Goal: Answer question/provide support: Share knowledge or assist other users

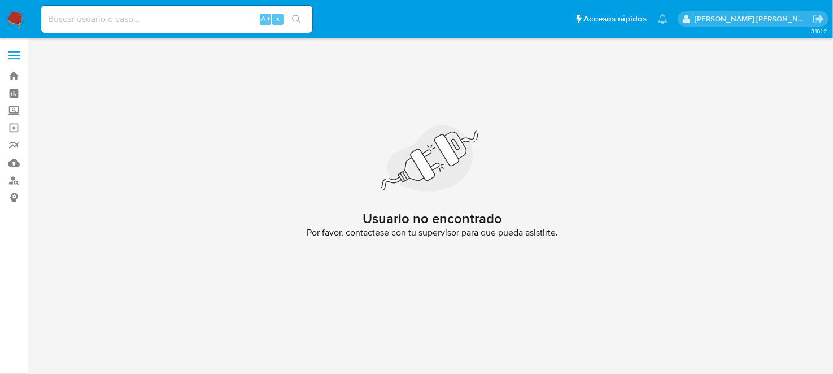
drag, startPoint x: 11, startPoint y: 16, endPoint x: 33, endPoint y: 19, distance: 22.8
click at [11, 16] on img at bounding box center [15, 19] width 19 height 19
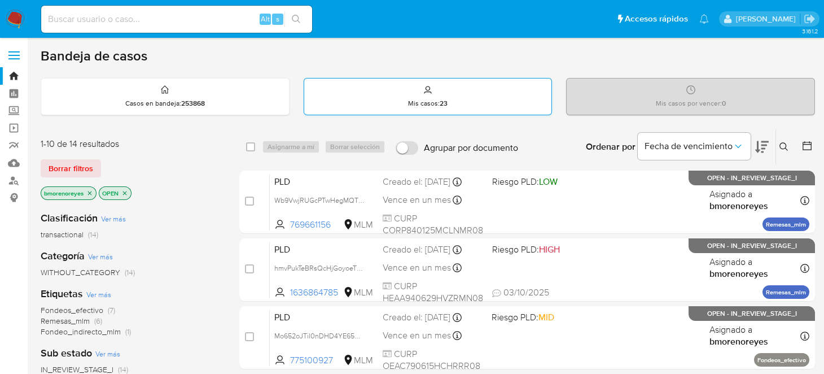
click at [436, 100] on p "Mis casos : 23" at bounding box center [428, 103] width 40 height 9
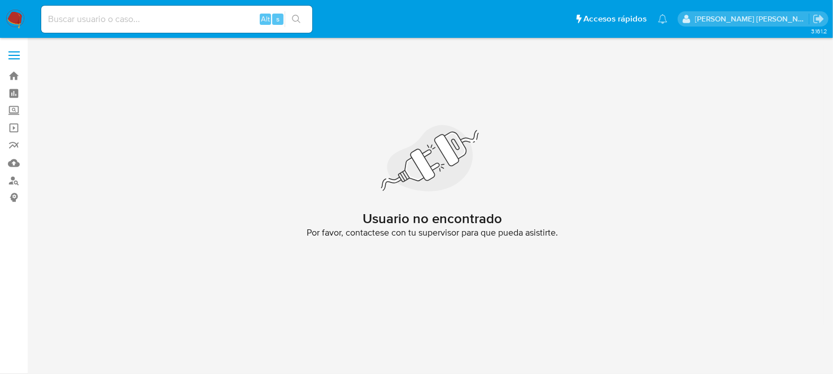
click at [79, 22] on input at bounding box center [176, 19] width 271 height 15
paste input "769661156"
type input "769661156"
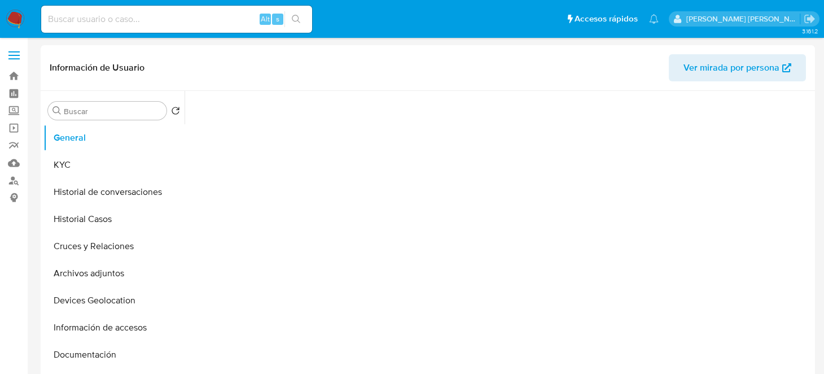
select select "10"
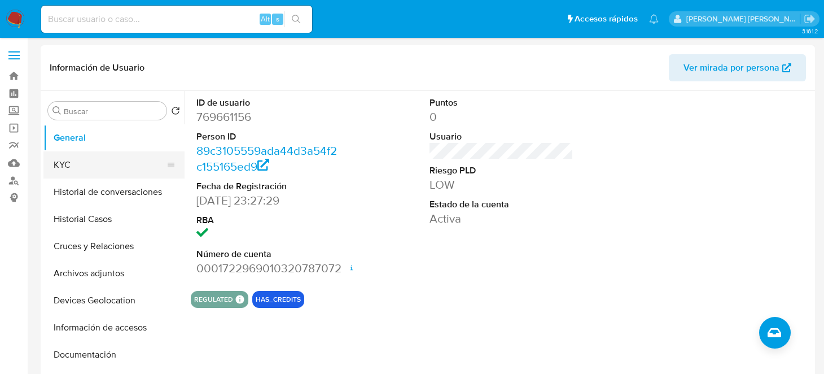
click at [106, 163] on button "KYC" at bounding box center [109, 164] width 132 height 27
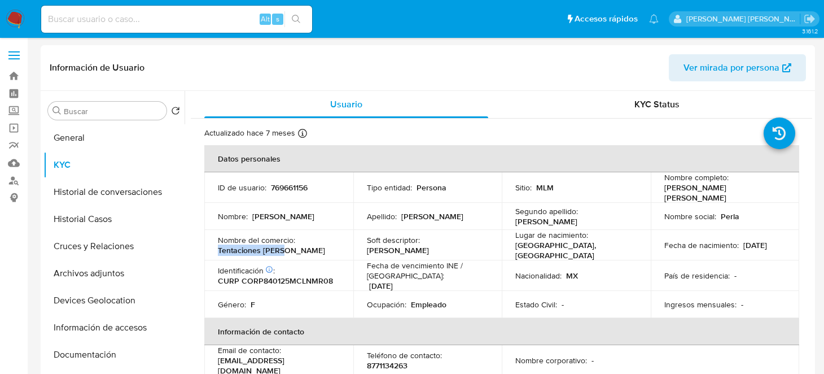
drag, startPoint x: 280, startPoint y: 244, endPoint x: 218, endPoint y: 247, distance: 61.6
click at [218, 247] on p "Tentaciones KEILY" at bounding box center [271, 250] width 107 height 10
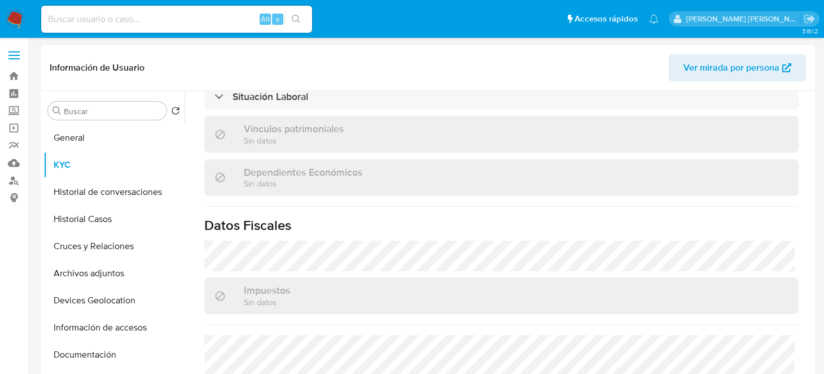
scroll to position [712, 0]
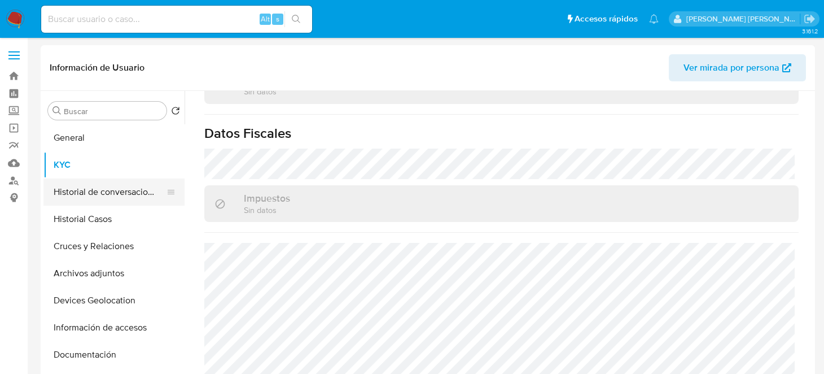
click at [112, 194] on button "Historial de conversaciones" at bounding box center [109, 191] width 132 height 27
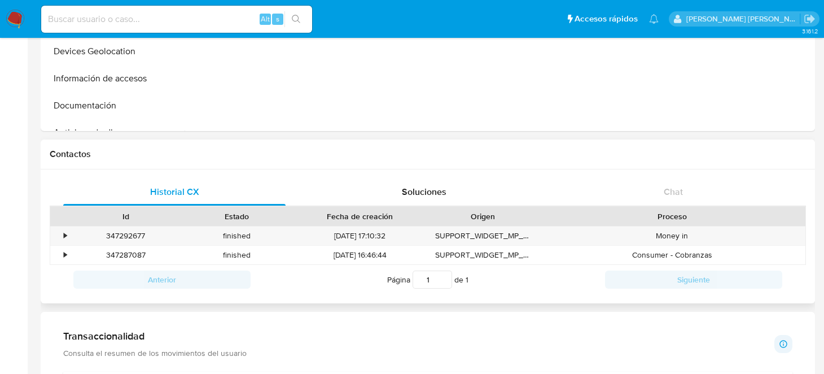
scroll to position [338, 0]
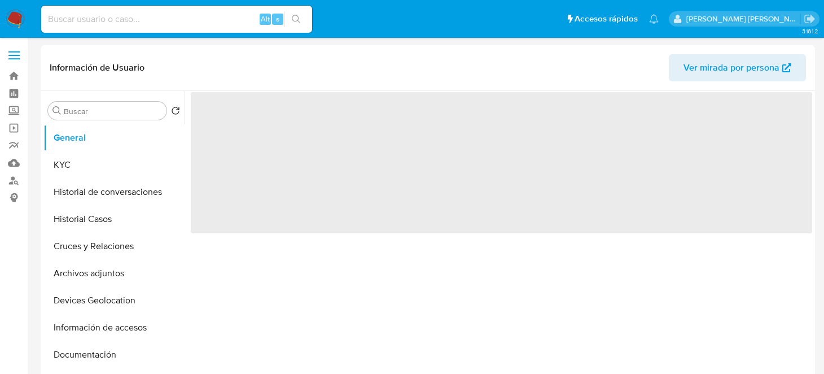
select select "10"
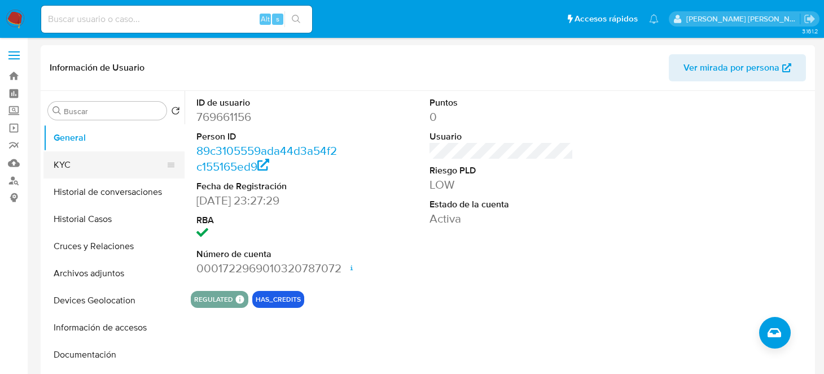
click at [69, 160] on button "KYC" at bounding box center [109, 164] width 132 height 27
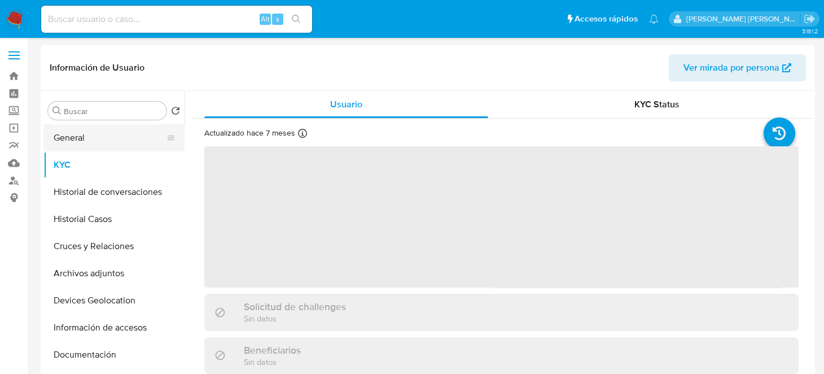
click at [97, 142] on button "General" at bounding box center [109, 137] width 132 height 27
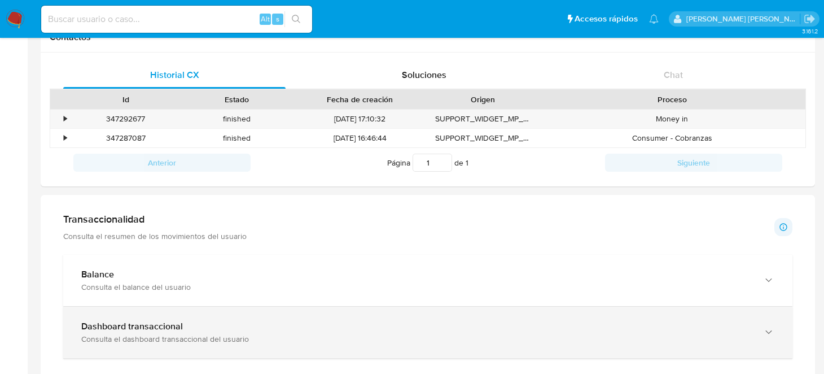
scroll to position [452, 0]
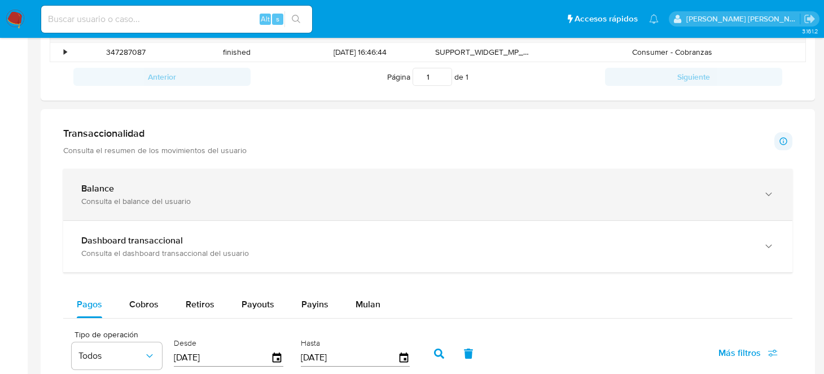
click at [142, 193] on div "Balance Consulta el balance del usuario" at bounding box center [416, 194] width 671 height 23
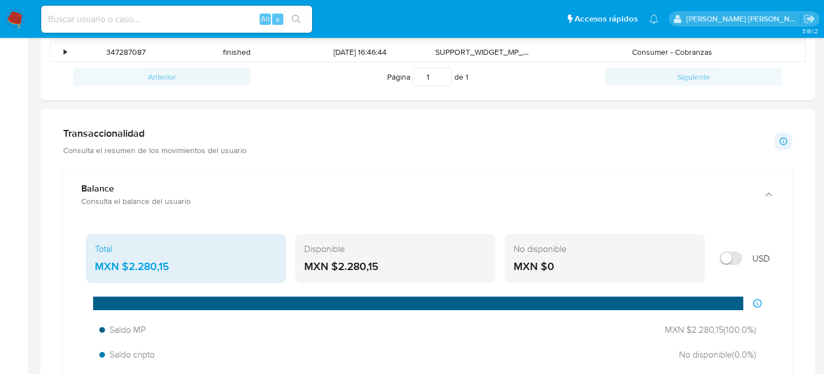
drag, startPoint x: 391, startPoint y: 270, endPoint x: 339, endPoint y: 266, distance: 51.5
click at [339, 266] on div "MXN $2.280,15" at bounding box center [395, 266] width 182 height 15
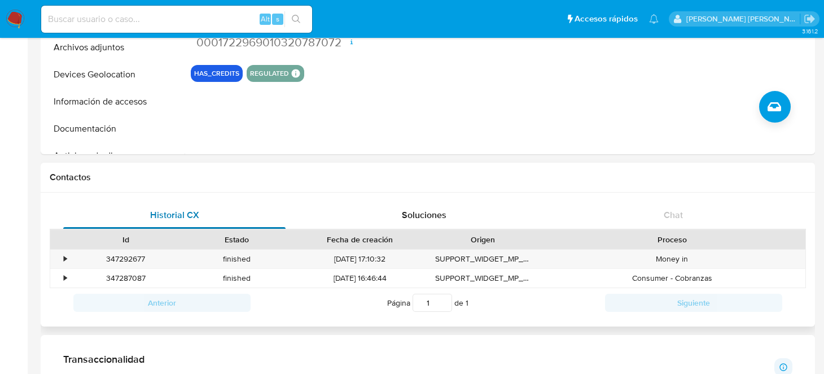
scroll to position [0, 0]
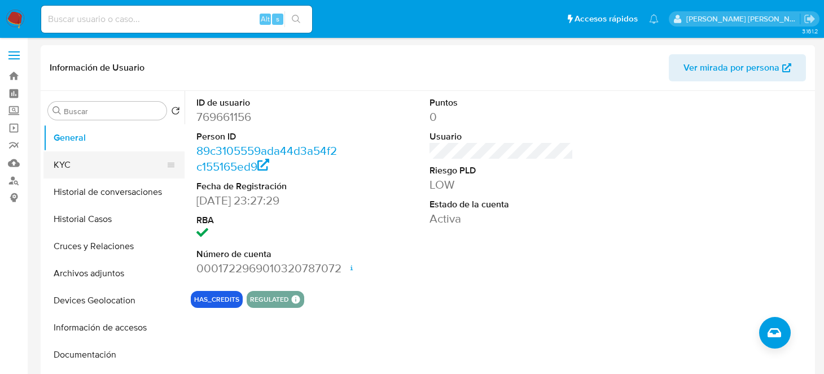
click at [58, 159] on button "KYC" at bounding box center [109, 164] width 132 height 27
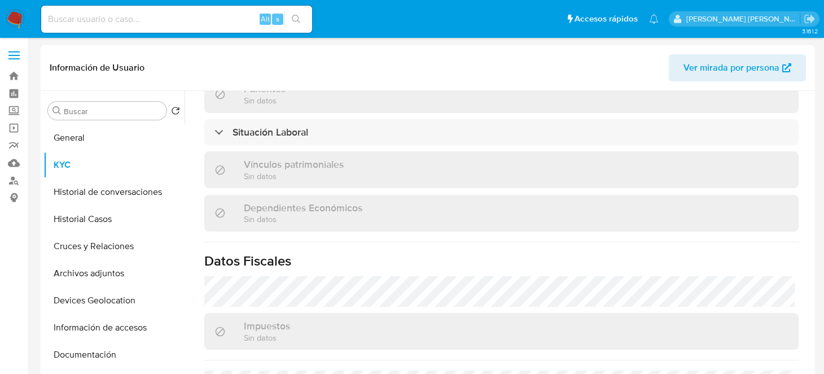
scroll to position [712, 0]
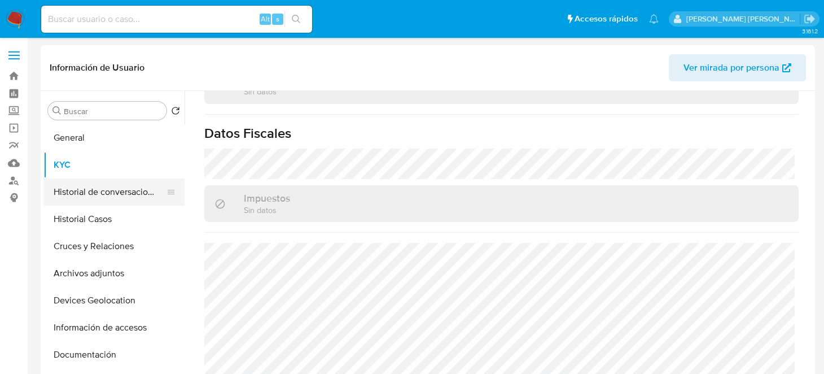
click at [119, 191] on button "Historial de conversaciones" at bounding box center [109, 191] width 132 height 27
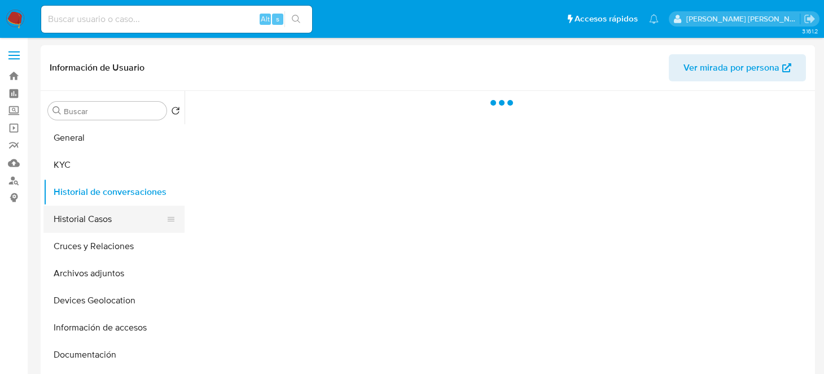
scroll to position [0, 0]
click at [99, 214] on button "Historial Casos" at bounding box center [109, 218] width 132 height 27
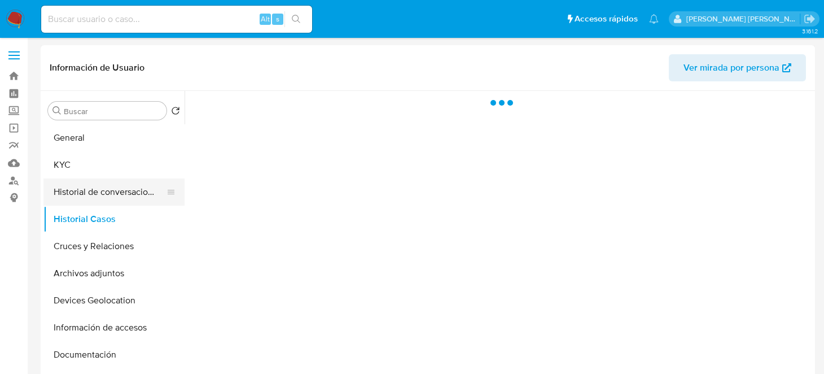
click at [117, 191] on button "Historial de conversaciones" at bounding box center [109, 191] width 132 height 27
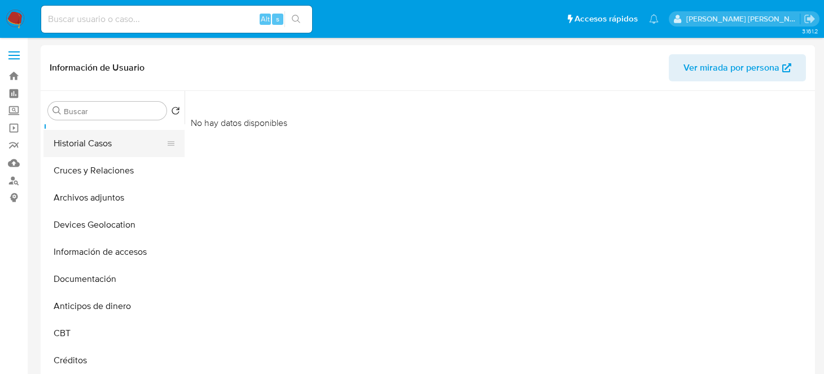
scroll to position [56, 0]
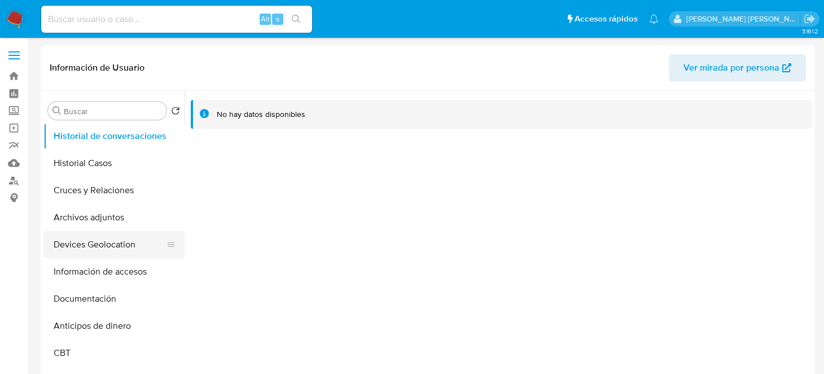
click at [102, 242] on button "Devices Geolocation" at bounding box center [109, 244] width 132 height 27
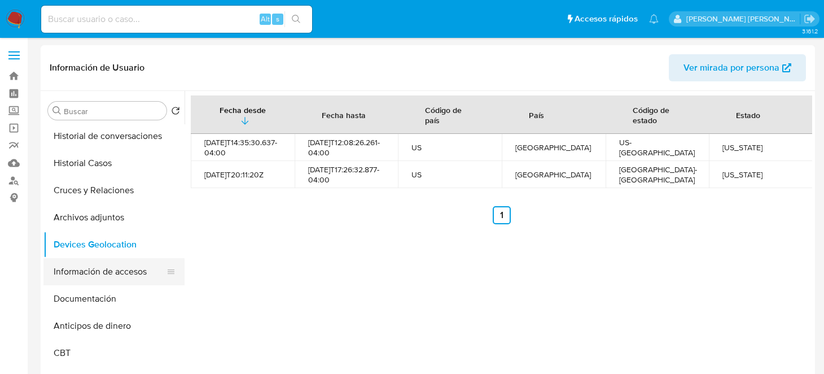
click at [86, 271] on button "Información de accesos" at bounding box center [109, 271] width 132 height 27
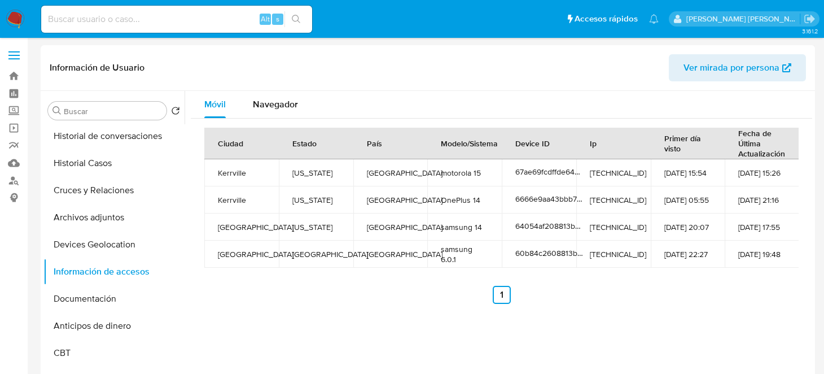
click at [422, 321] on div "Móvil Navegador Ciudad Estado País Modelo/Sistema Device ID Ip Primer día visto…" at bounding box center [499, 235] width 628 height 289
click at [268, 103] on span "Navegador" at bounding box center [275, 104] width 45 height 13
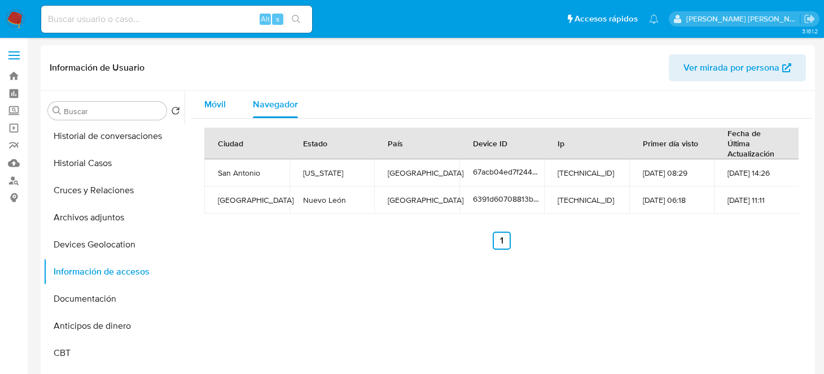
click at [209, 106] on span "Móvil" at bounding box center [214, 104] width 21 height 13
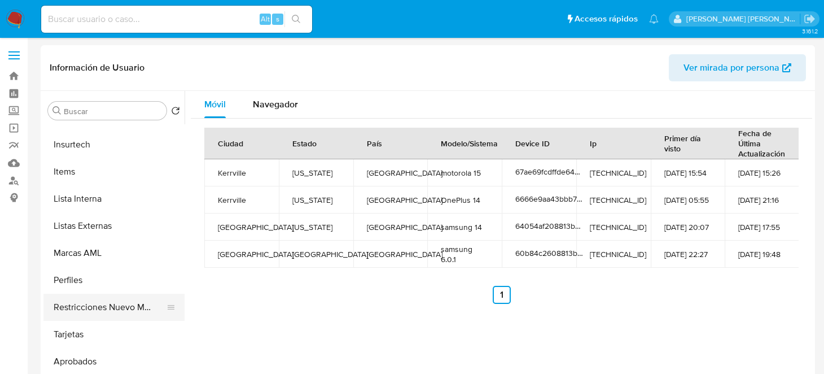
scroll to position [531, 0]
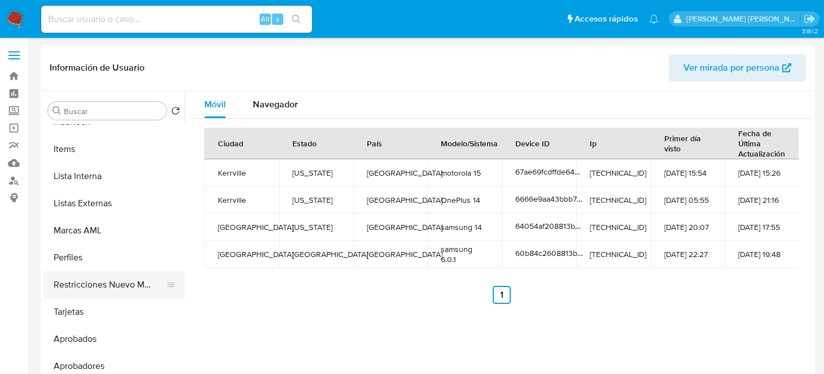
click at [103, 283] on button "Restricciones Nuevo Mundo" at bounding box center [109, 284] width 132 height 27
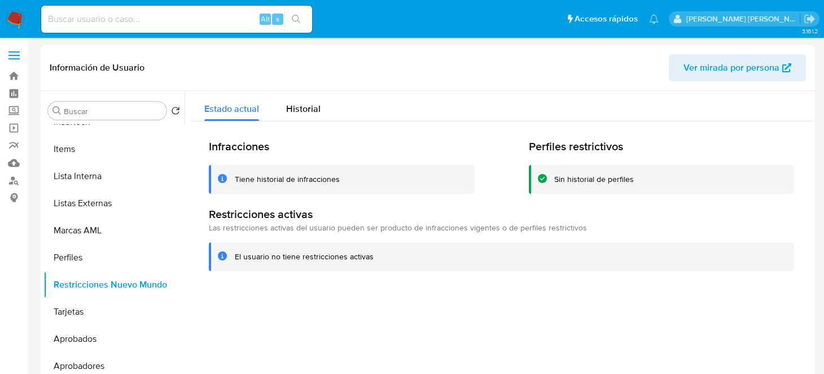
click at [218, 176] on icon at bounding box center [222, 178] width 9 height 9
click at [267, 174] on div "Tiene historial de infracciones" at bounding box center [287, 179] width 105 height 11
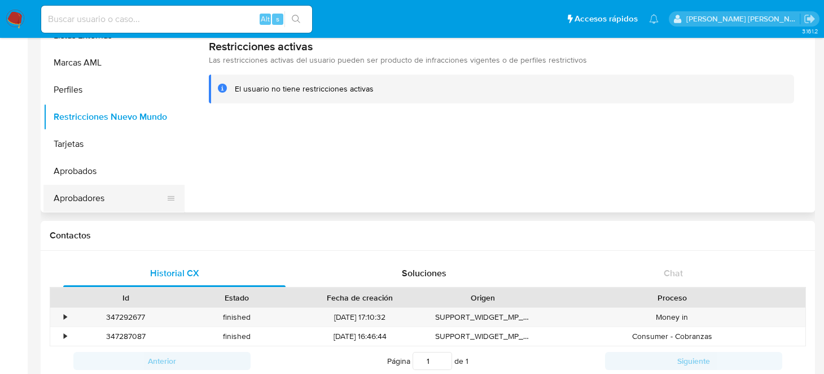
scroll to position [169, 0]
click at [62, 316] on div "•" at bounding box center [60, 315] width 20 height 19
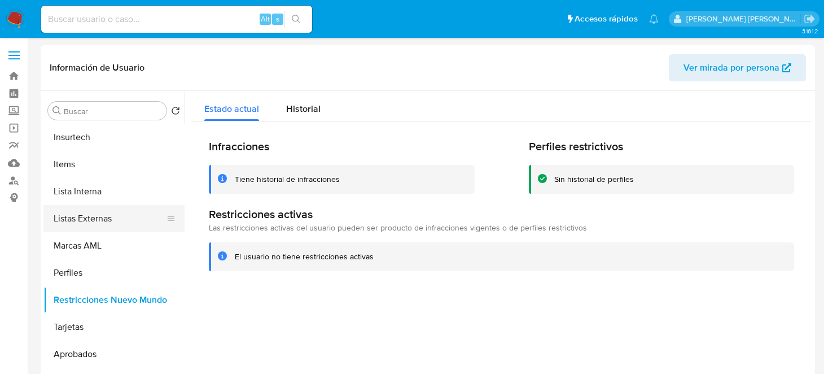
scroll to position [531, 0]
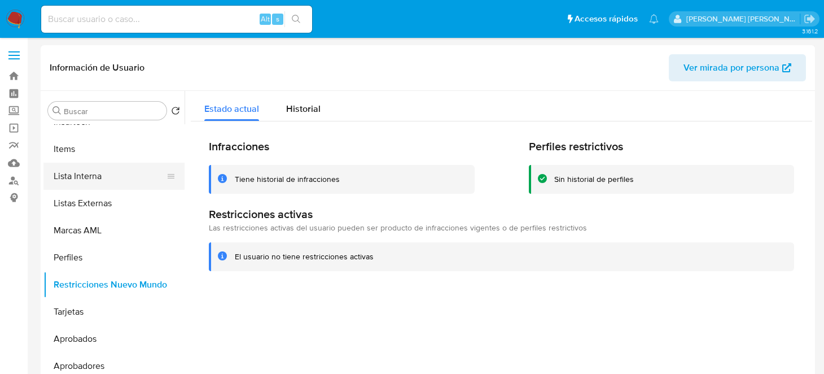
click at [101, 178] on button "Lista Interna" at bounding box center [109, 176] width 132 height 27
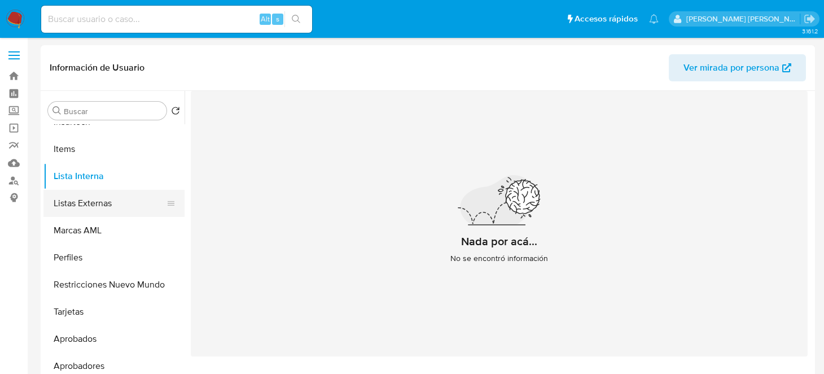
click at [100, 200] on button "Listas Externas" at bounding box center [109, 203] width 132 height 27
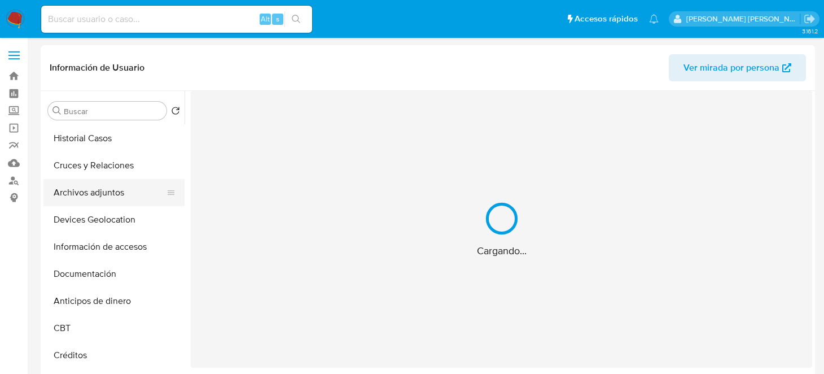
scroll to position [0, 0]
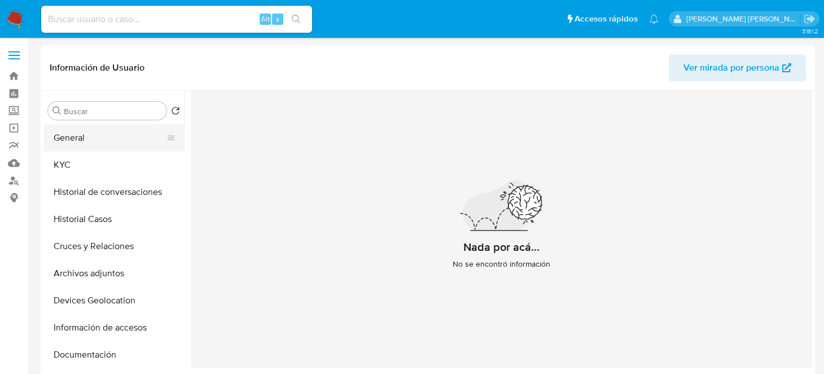
click at [103, 133] on button "General" at bounding box center [109, 137] width 132 height 27
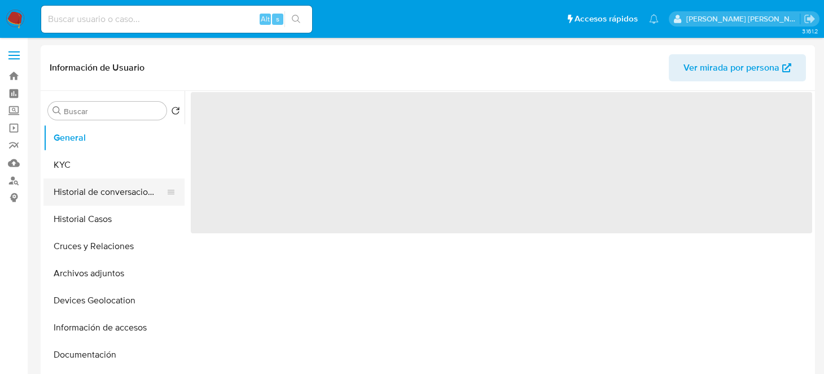
click at [117, 192] on button "Historial de conversaciones" at bounding box center [109, 191] width 132 height 27
select select "10"
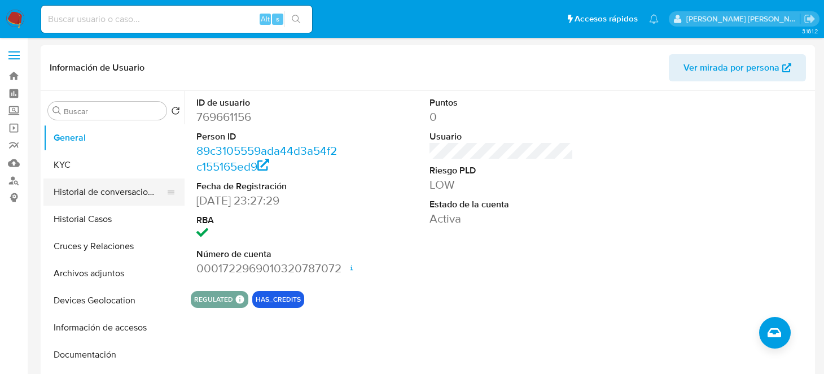
click at [112, 185] on button "Historial de conversaciones" at bounding box center [109, 191] width 132 height 27
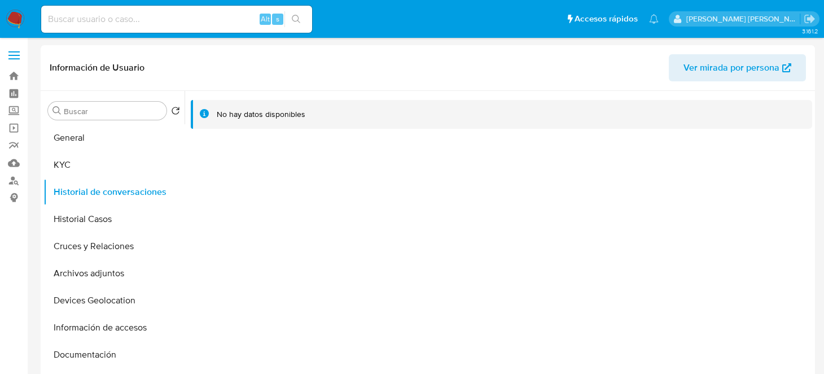
click at [12, 19] on img at bounding box center [15, 19] width 19 height 19
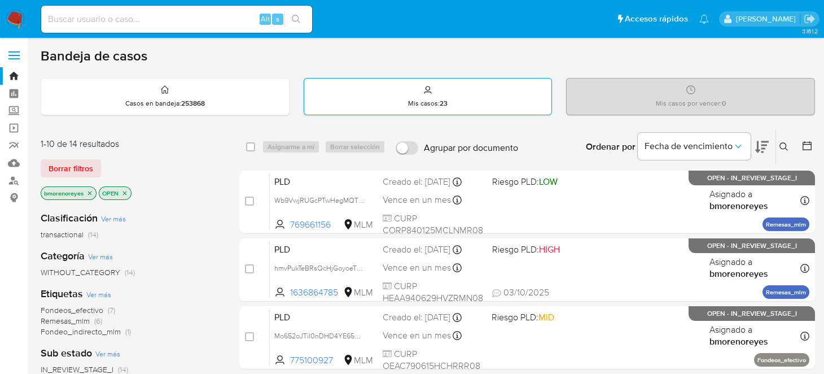
click at [456, 93] on div "Mis casos : 23" at bounding box center [428, 96] width 248 height 36
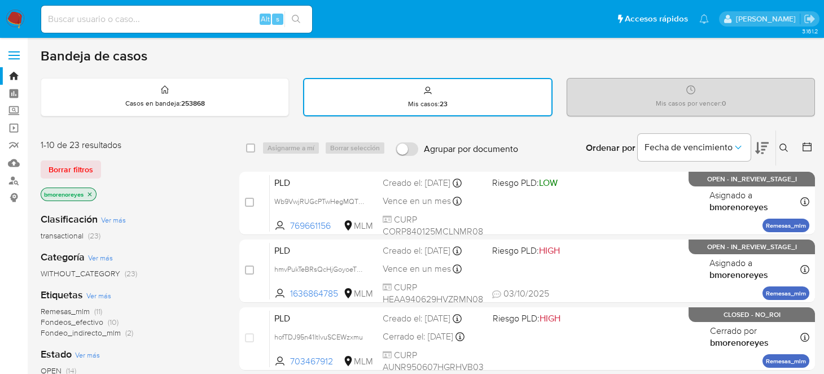
click at [782, 143] on icon at bounding box center [783, 147] width 9 height 9
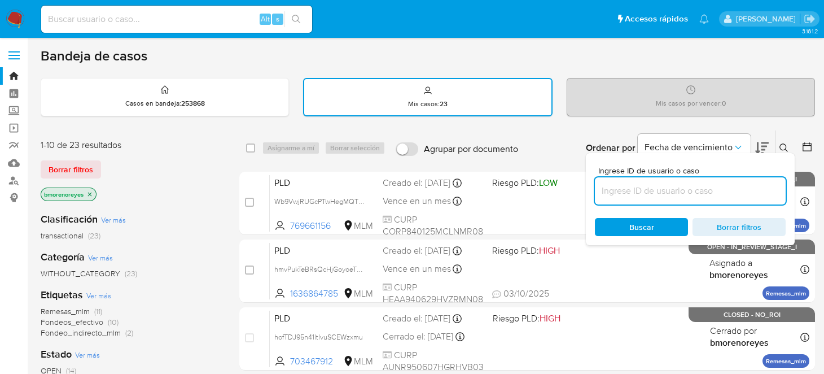
click at [655, 187] on input at bounding box center [690, 190] width 191 height 15
type input "769661156"
click at [637, 209] on div "Ingrese ID de usuario o caso 769661156 Buscar Borrar filtros" at bounding box center [690, 199] width 209 height 92
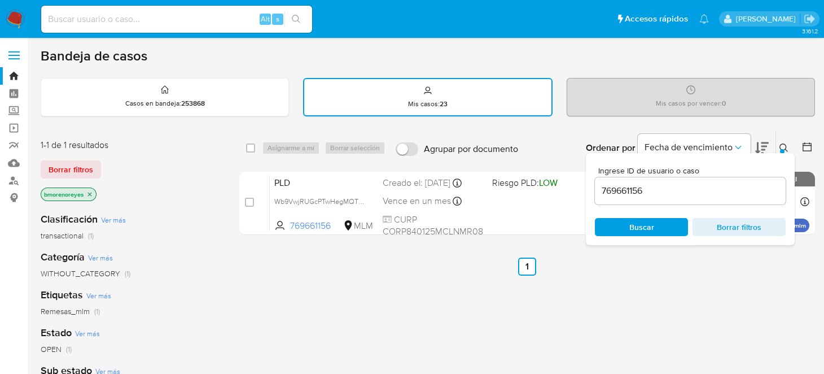
click at [622, 232] on span "Buscar" at bounding box center [641, 227] width 77 height 16
click at [640, 261] on ul "Anterior 1 Siguiente" at bounding box center [527, 266] width 576 height 18
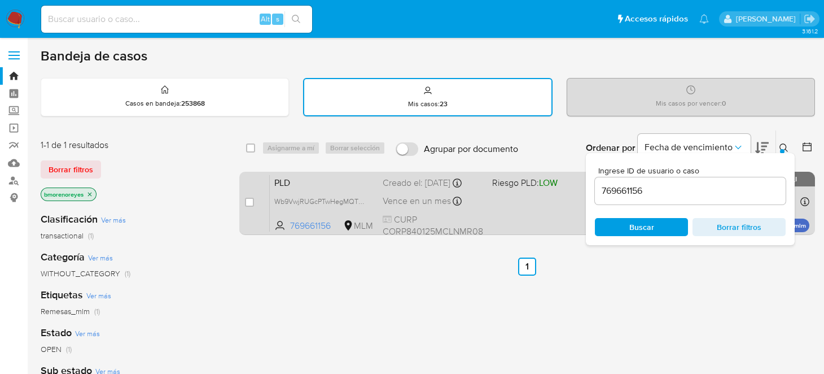
click at [512, 198] on div "PLD Wb9VwjRUGcPTwHegMQTM5SHO 769661156 MLM Riesgo PLD: LOW Creado el: 12/09/202…" at bounding box center [540, 202] width 540 height 57
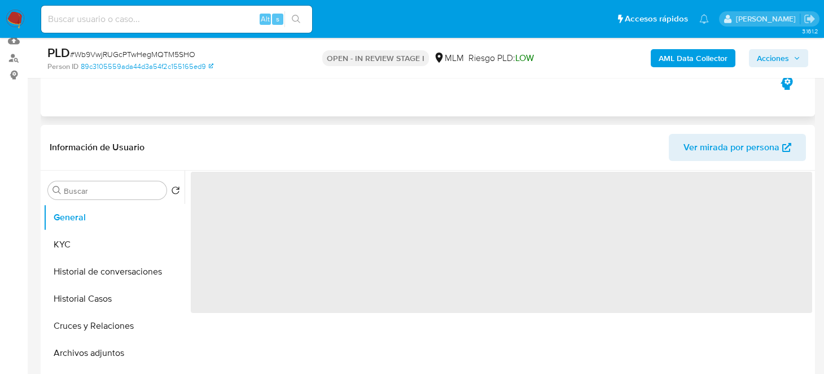
scroll to position [169, 0]
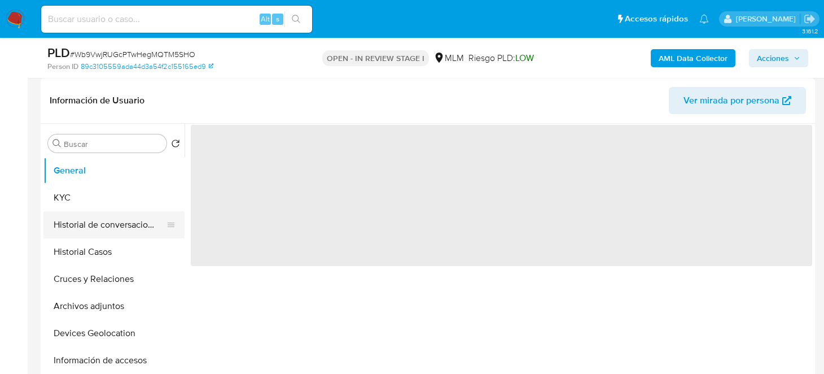
select select "10"
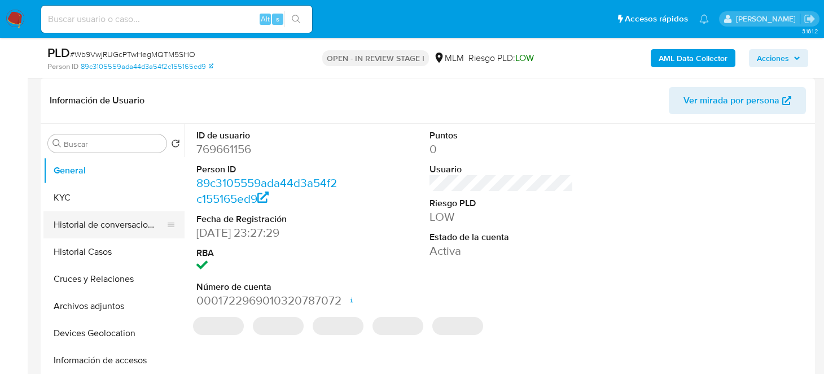
click at [102, 227] on button "Historial de conversaciones" at bounding box center [109, 224] width 132 height 27
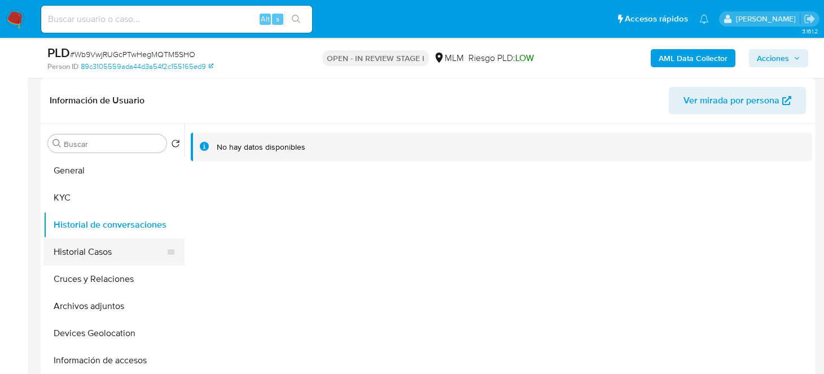
click at [93, 247] on button "Historial Casos" at bounding box center [109, 251] width 132 height 27
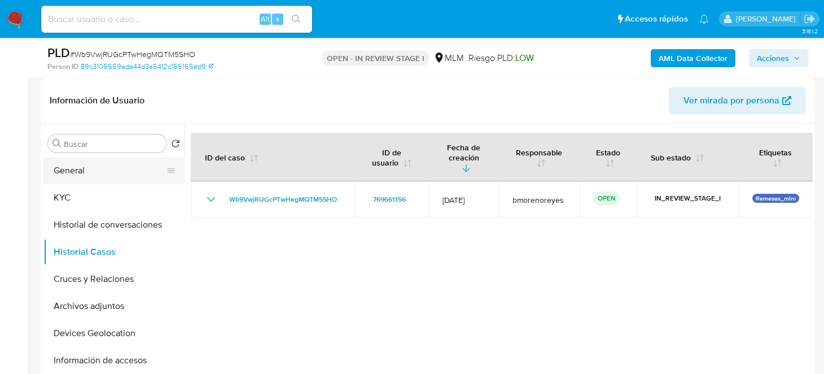
click at [73, 162] on button "General" at bounding box center [109, 170] width 132 height 27
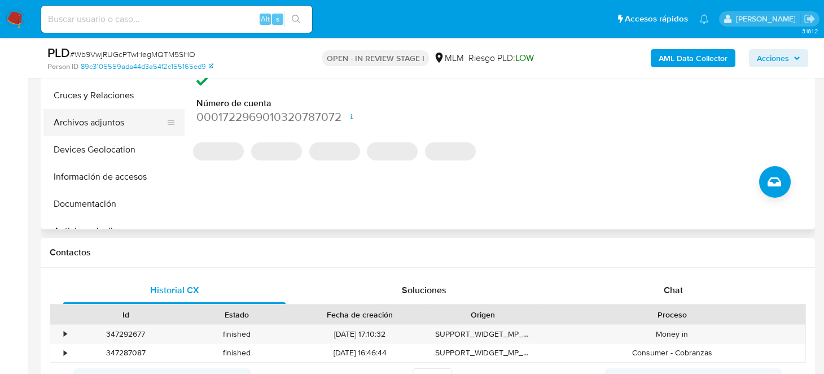
scroll to position [226, 0]
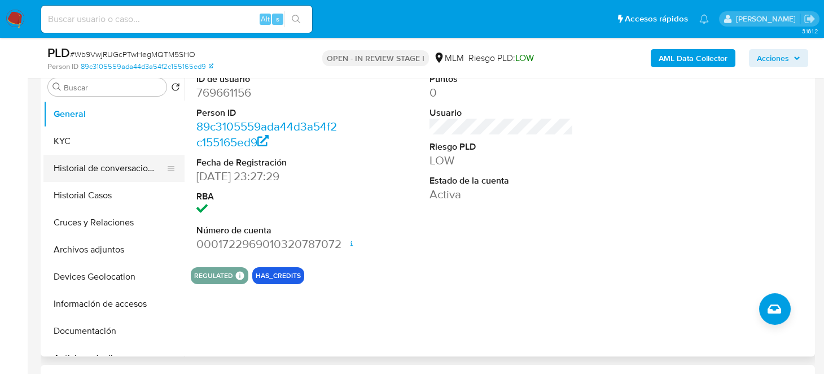
click at [104, 172] on button "Historial de conversaciones" at bounding box center [109, 168] width 132 height 27
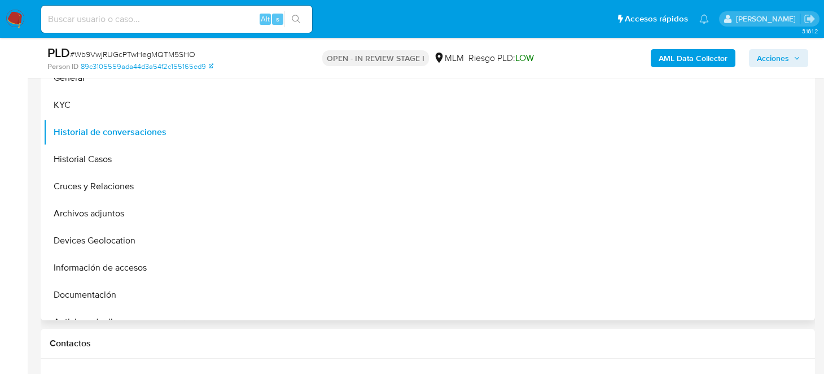
scroll to position [452, 0]
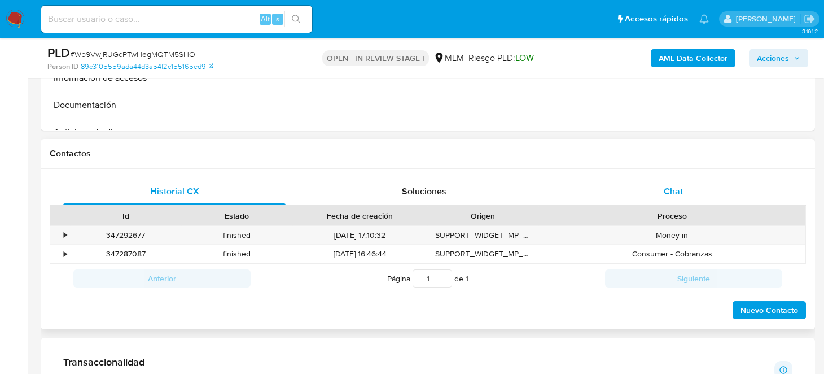
click at [664, 193] on span "Chat" at bounding box center [673, 191] width 19 height 13
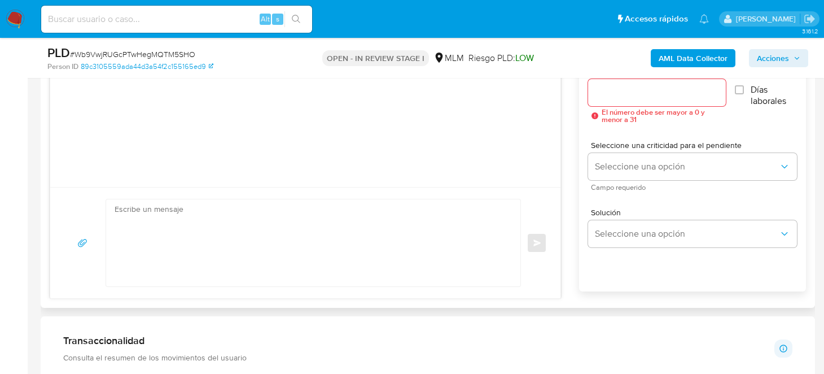
scroll to position [620, 0]
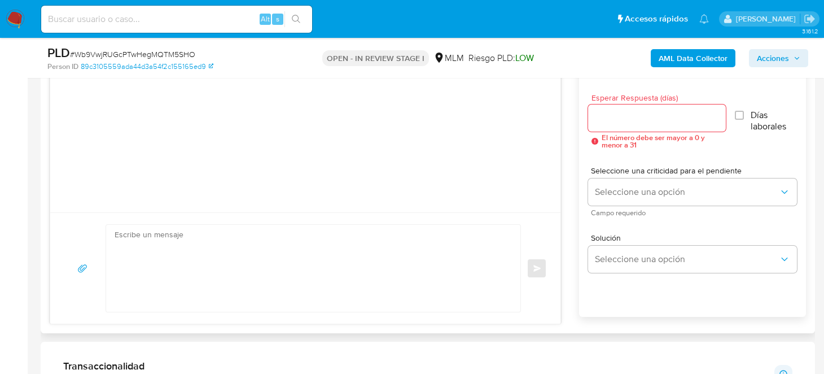
click at [643, 122] on input "Esperar Respuesta (días)" at bounding box center [657, 118] width 138 height 15
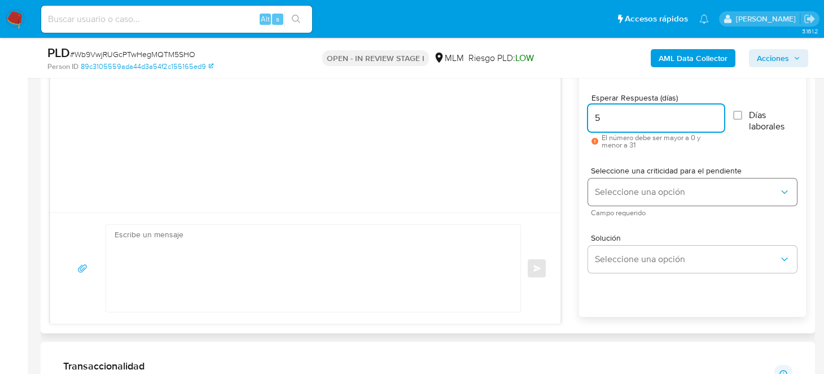
type input "5"
click at [596, 187] on span "Seleccione una opción" at bounding box center [687, 191] width 184 height 11
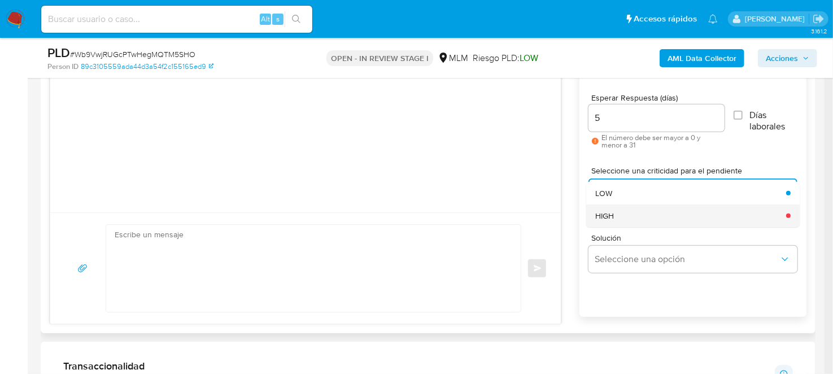
click at [639, 212] on div "HIGH" at bounding box center [687, 215] width 184 height 23
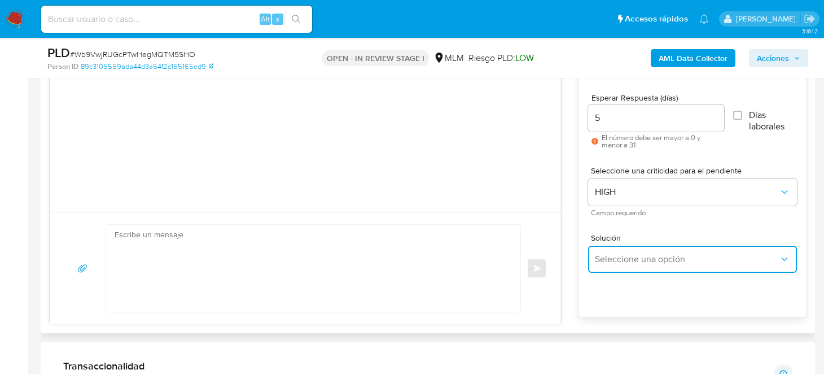
click at [613, 265] on button "Seleccione una opción" at bounding box center [692, 259] width 209 height 27
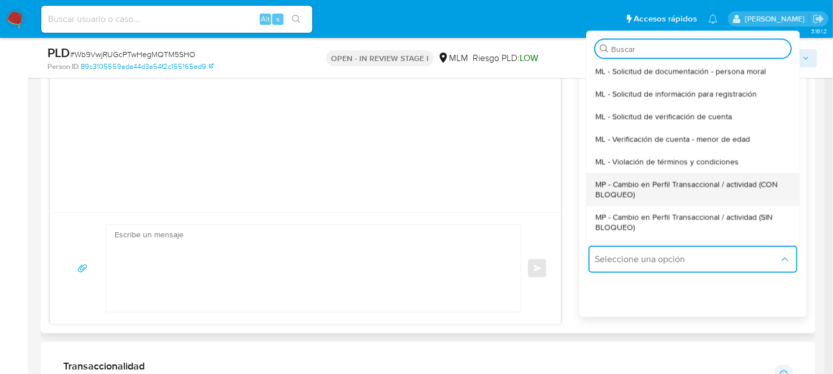
click at [634, 191] on span "MP - Cambio en Perfil Transaccional / actividad (CON BLOQUEO)" at bounding box center [689, 189] width 189 height 20
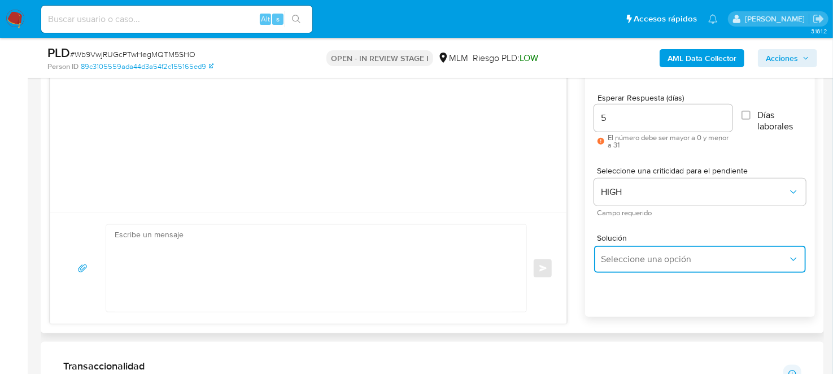
type textarea "Estimado ,Te comunicamos que se ha identificado un cambio en el uso habitual de…"
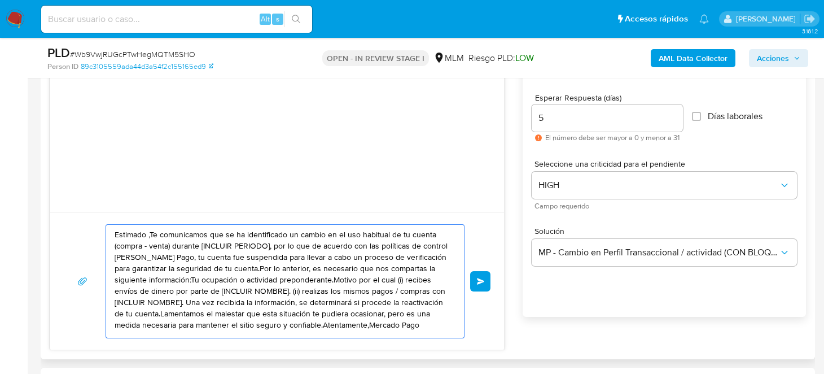
scroll to position [7, 0]
drag, startPoint x: 114, startPoint y: 231, endPoint x: 205, endPoint y: 356, distance: 154.2
click at [205, 356] on div "Historial CX Soluciones Chat Id Estado Fecha de creación Origen Proceso • 34729…" at bounding box center [428, 179] width 774 height 359
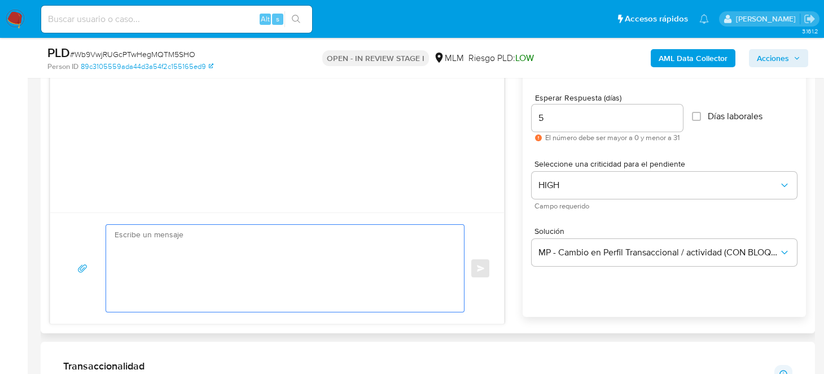
scroll to position [0, 0]
paste textarea "Estimado Cliente, Te comunicamos que de acuerdo con las políticas de control de…"
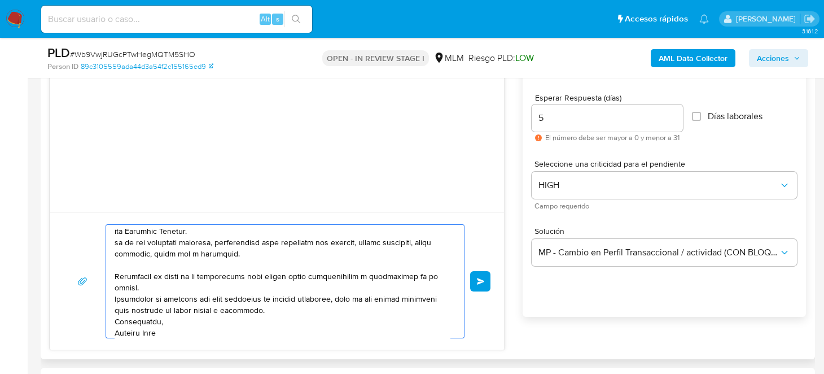
click at [246, 259] on textarea at bounding box center [282, 281] width 335 height 113
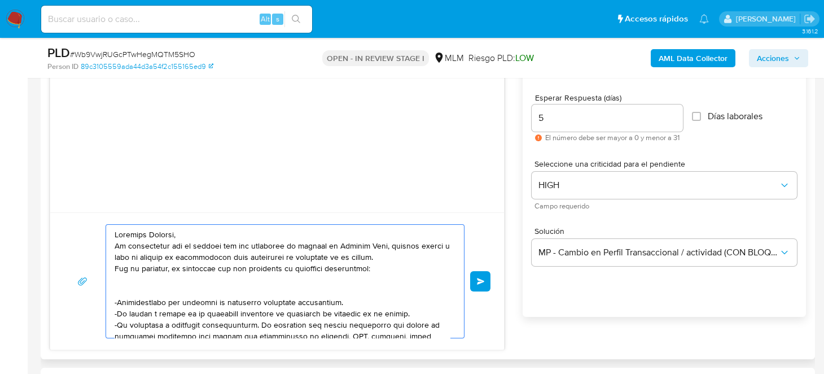
click at [151, 290] on textarea at bounding box center [282, 281] width 335 height 113
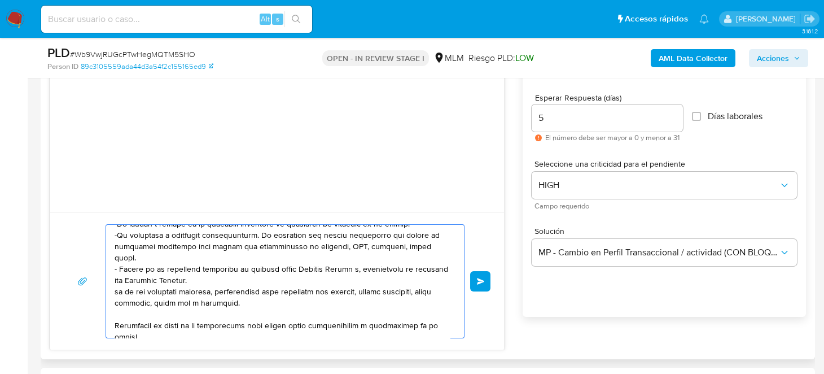
scroll to position [19, 0]
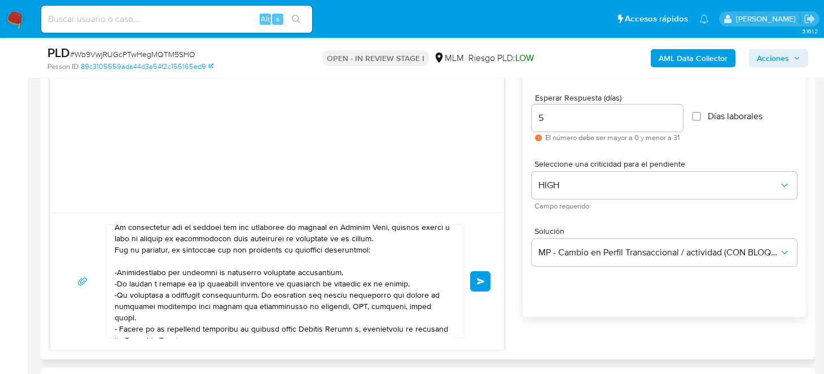
drag, startPoint x: 112, startPoint y: 269, endPoint x: 300, endPoint y: 268, distance: 188.0
click at [300, 268] on div at bounding box center [282, 281] width 352 height 113
drag, startPoint x: 415, startPoint y: 286, endPoint x: 106, endPoint y: 270, distance: 309.7
click at [106, 270] on div at bounding box center [282, 281] width 352 height 113
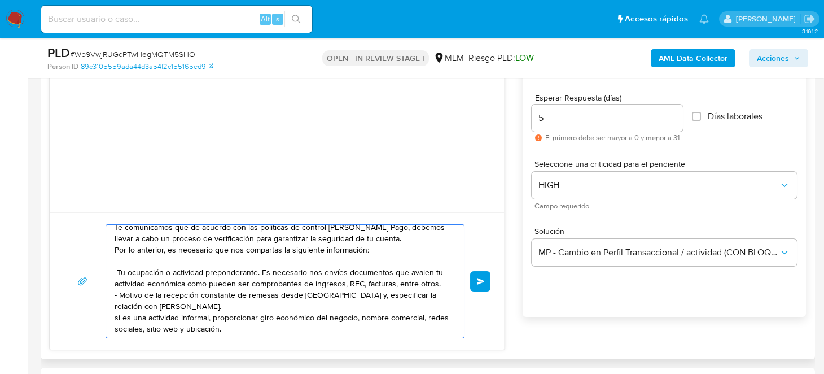
click at [207, 300] on textarea "Estimado Cliente, Te comunicamos que de acuerdo con las políticas de control de…" at bounding box center [282, 281] width 335 height 113
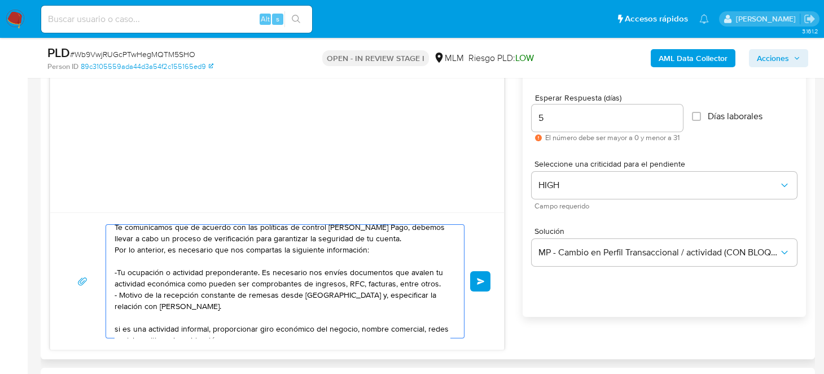
paste textarea "-Documentación que sustente tu actividad económica actualmente. -El motivo y or…"
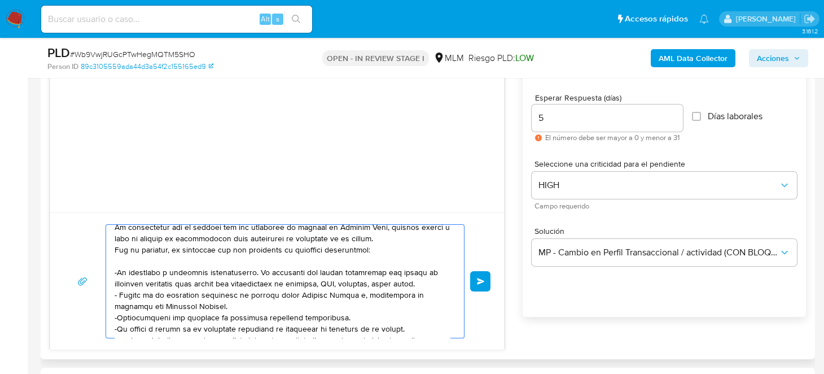
click at [224, 273] on textarea at bounding box center [282, 281] width 335 height 113
click at [256, 278] on textarea at bounding box center [282, 281] width 335 height 113
click at [348, 277] on textarea at bounding box center [282, 281] width 335 height 113
click at [392, 272] on textarea at bounding box center [282, 281] width 335 height 113
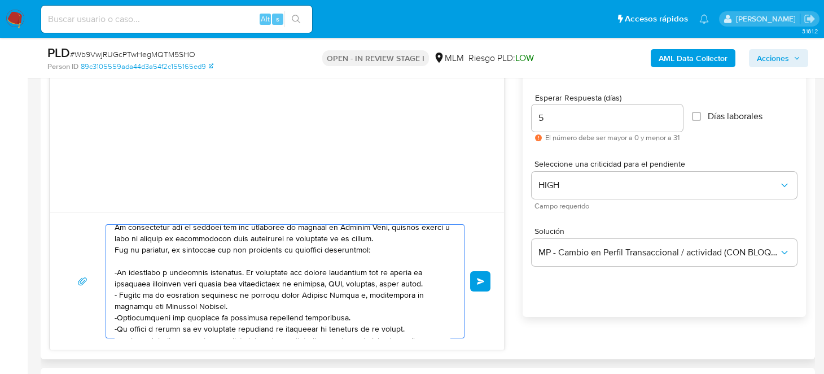
drag, startPoint x: 423, startPoint y: 271, endPoint x: 188, endPoint y: 284, distance: 235.7
click at [188, 284] on textarea at bounding box center [282, 281] width 335 height 113
click at [157, 283] on textarea at bounding box center [282, 281] width 335 height 113
click at [335, 279] on textarea at bounding box center [282, 281] width 335 height 113
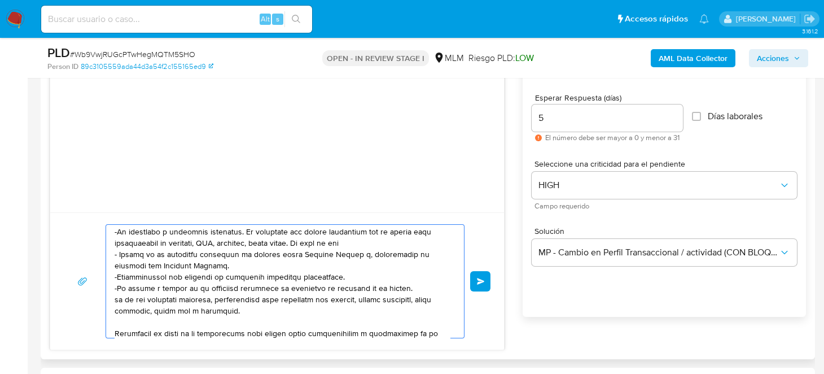
scroll to position [75, 0]
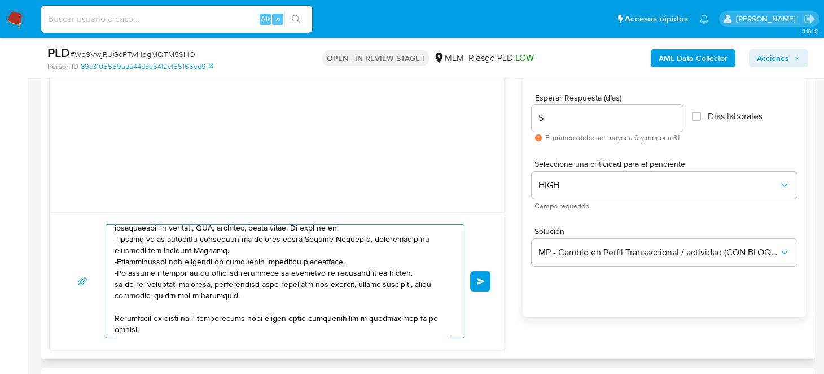
drag, startPoint x: 152, startPoint y: 284, endPoint x: 249, endPoint y: 294, distance: 97.6
click at [249, 294] on textarea at bounding box center [282, 281] width 335 height 113
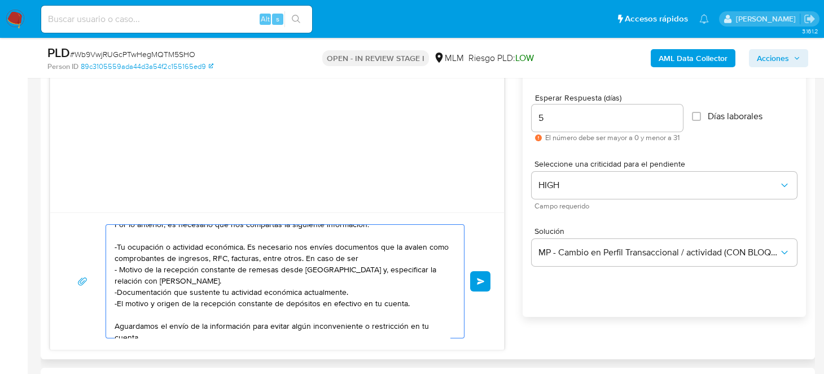
scroll to position [0, 0]
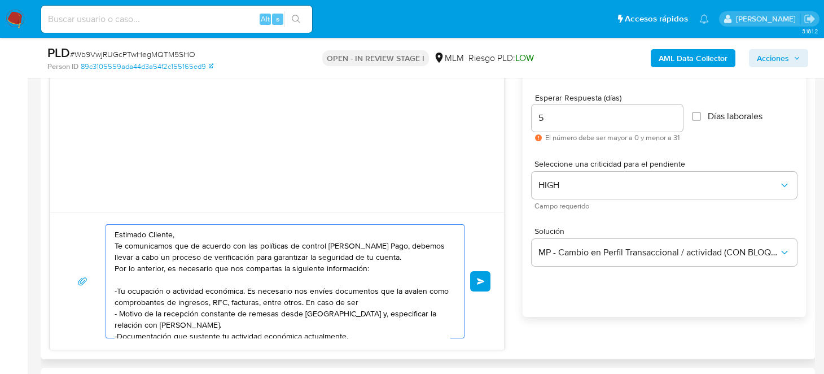
click at [375, 303] on textarea "Estimado Cliente, Te comunicamos que de acuerdo con las políticas de control de…" at bounding box center [282, 281] width 335 height 113
paste textarea "ctividad informal, proporcionar giro económico del negocio, nombre comercial, r…"
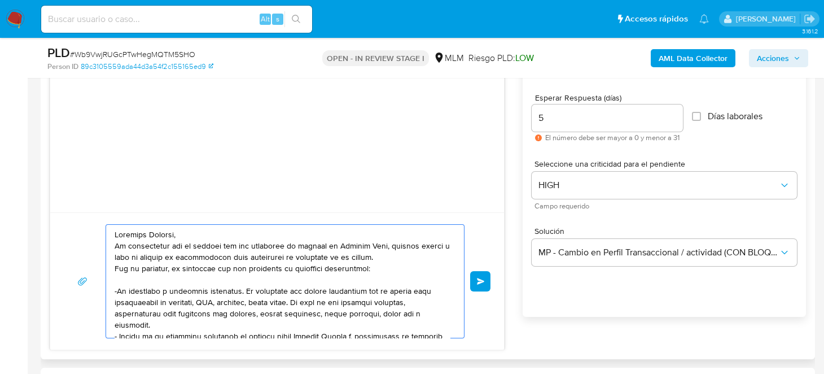
click at [375, 303] on textarea at bounding box center [282, 281] width 335 height 113
click at [144, 309] on textarea at bounding box center [282, 281] width 335 height 113
click at [191, 310] on textarea at bounding box center [282, 281] width 335 height 113
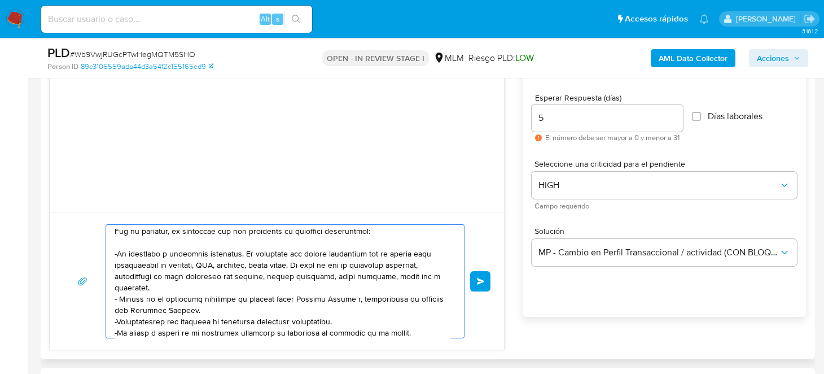
scroll to position [56, 0]
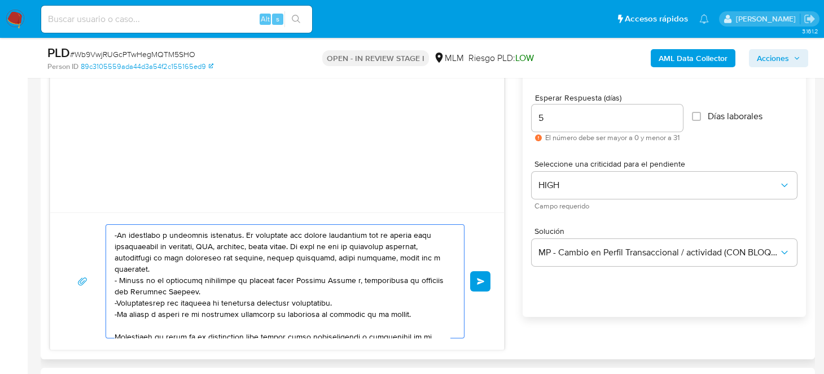
click at [233, 290] on textarea at bounding box center [282, 281] width 335 height 113
drag, startPoint x: 357, startPoint y: 278, endPoint x: 365, endPoint y: 286, distance: 10.8
click at [365, 286] on textarea at bounding box center [282, 281] width 335 height 113
drag, startPoint x: 119, startPoint y: 299, endPoint x: 412, endPoint y: 308, distance: 293.6
click at [412, 308] on textarea at bounding box center [282, 281] width 335 height 113
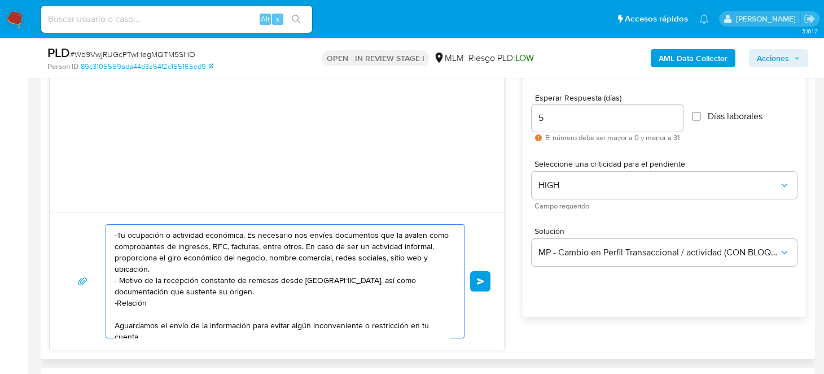
click at [168, 297] on textarea "Estimado Cliente, Te comunicamos que de acuerdo con las políticas de control de…" at bounding box center [282, 281] width 335 height 113
paste textarea "NOHEMI CALAMACO MARTINEZ"
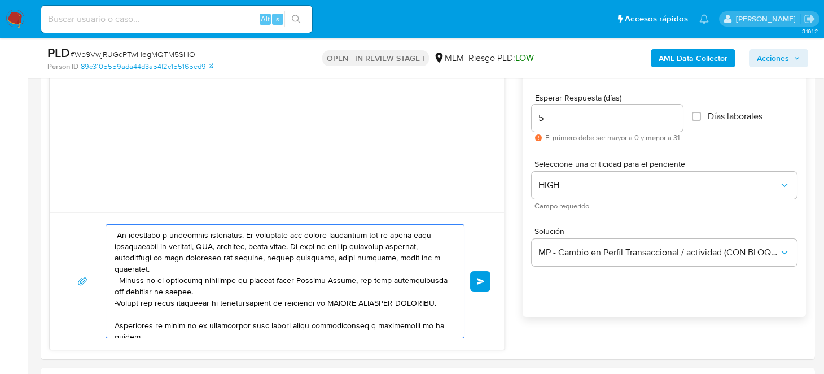
type textarea "Estimado Cliente, Te comunicamos que de acuerdo con las políticas de control de…"
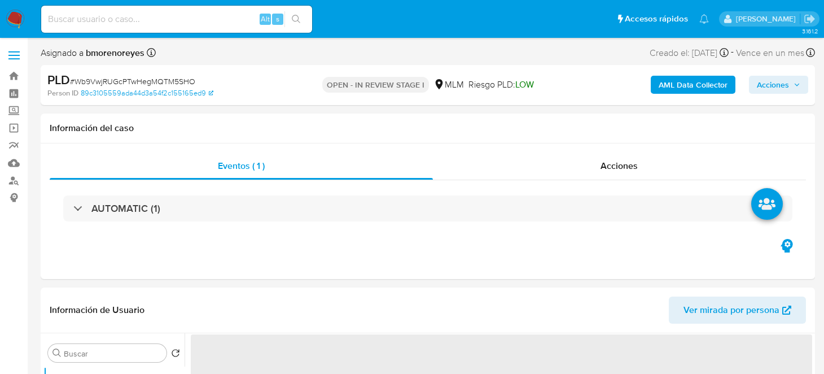
select select "10"
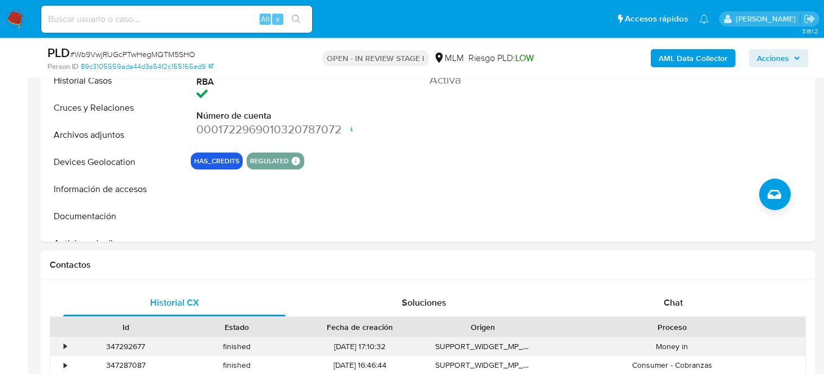
scroll to position [452, 0]
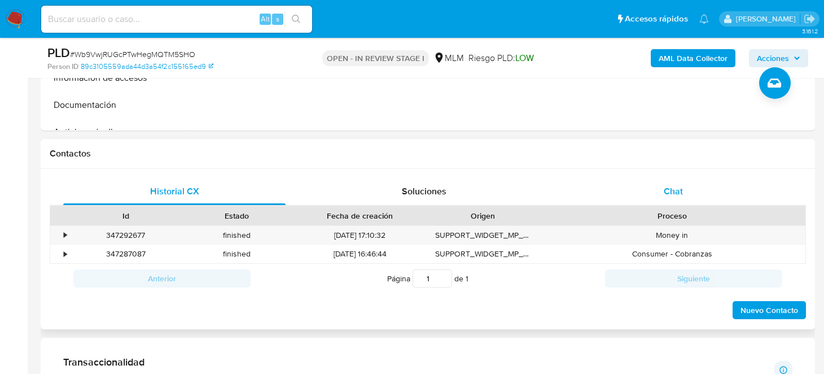
click at [687, 189] on div "Chat" at bounding box center [673, 191] width 222 height 27
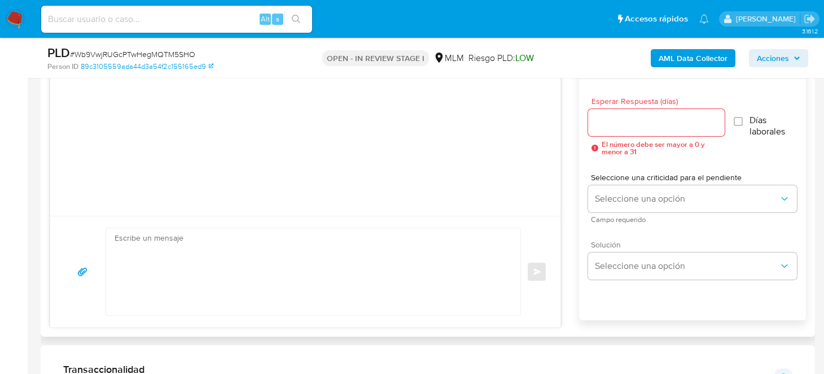
scroll to position [620, 0]
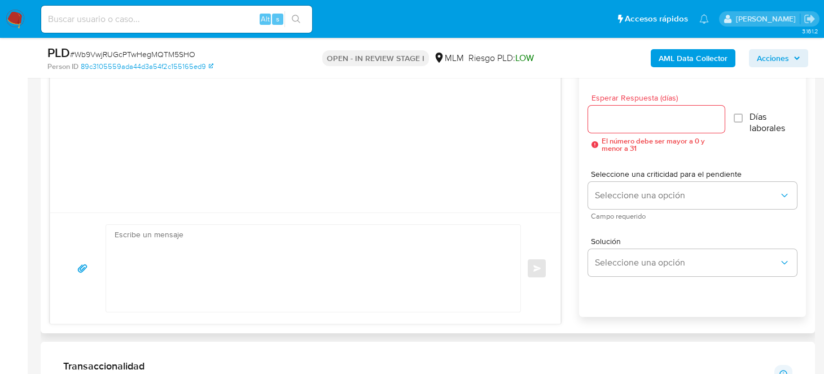
click at [624, 112] on input "Esperar Respuesta (días)" at bounding box center [656, 119] width 137 height 15
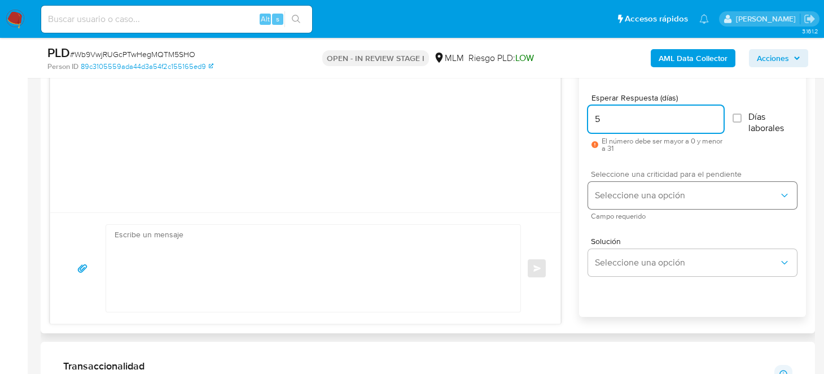
type input "5"
click at [634, 182] on button "Seleccione una opción" at bounding box center [692, 195] width 209 height 27
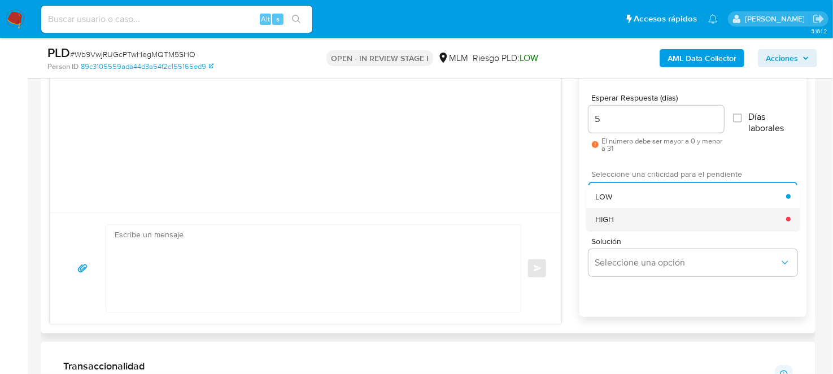
click at [634, 223] on div "HIGH" at bounding box center [690, 219] width 191 height 23
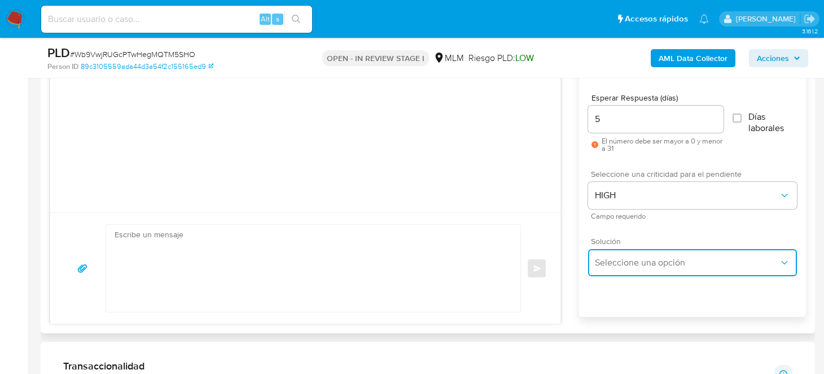
click at [613, 273] on button "Seleccione una opción" at bounding box center [692, 262] width 209 height 27
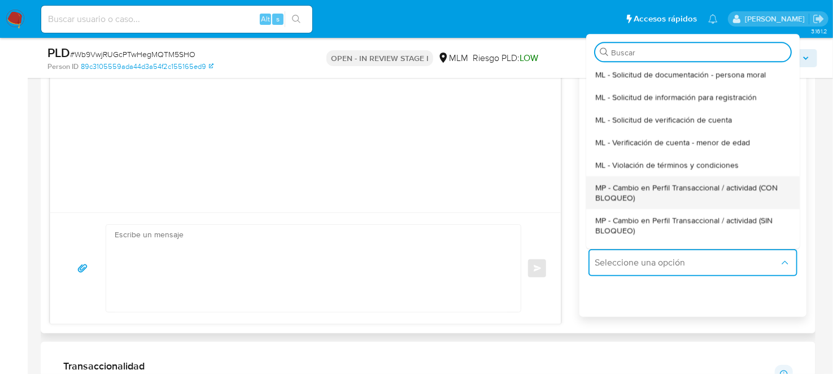
click at [659, 188] on span "MP - Cambio en Perfil Transaccional / actividad (CON BLOQUEO)" at bounding box center [692, 192] width 195 height 20
type textarea "Estimado ,Te comunicamos que se ha identificado un cambio en el uso habitual de…"
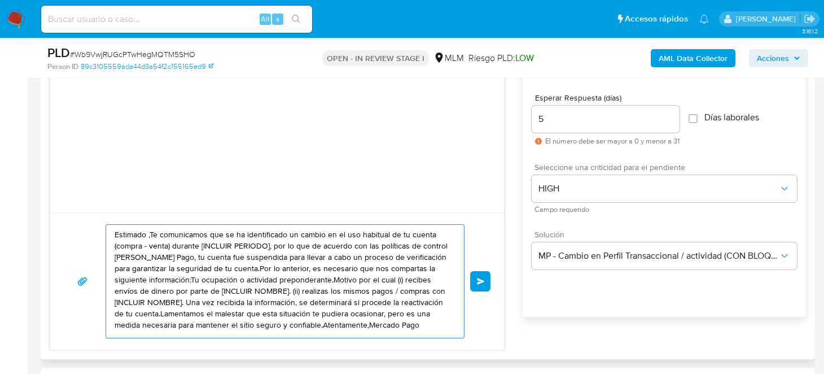
drag, startPoint x: 116, startPoint y: 233, endPoint x: 168, endPoint y: 337, distance: 116.4
click at [182, 344] on div "Estimado ,Te comunicamos que se ha identificado un cambio en el uso habitual de…" at bounding box center [277, 280] width 454 height 137
drag, startPoint x: 136, startPoint y: 331, endPoint x: 99, endPoint y: 238, distance: 100.6
click at [99, 238] on div "Estimado ,Te comunicamos que se ha identificado un cambio en el uso habitual de…" at bounding box center [277, 281] width 427 height 114
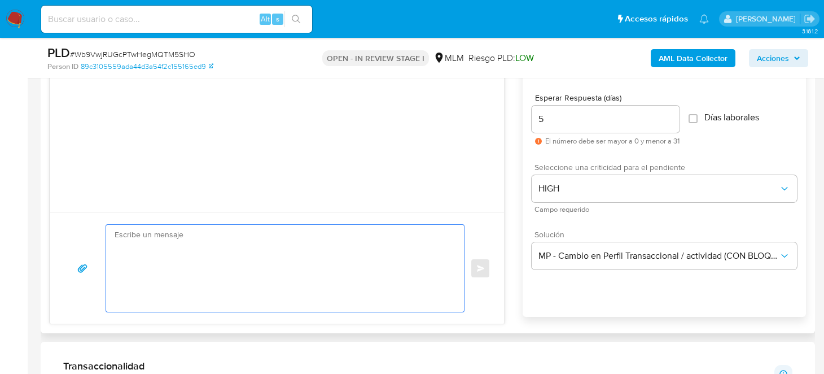
click at [268, 271] on textarea at bounding box center [282, 268] width 335 height 87
paste textarea "Estimado Cliente, Te comunicamos que de acuerdo con las políticas de control de…"
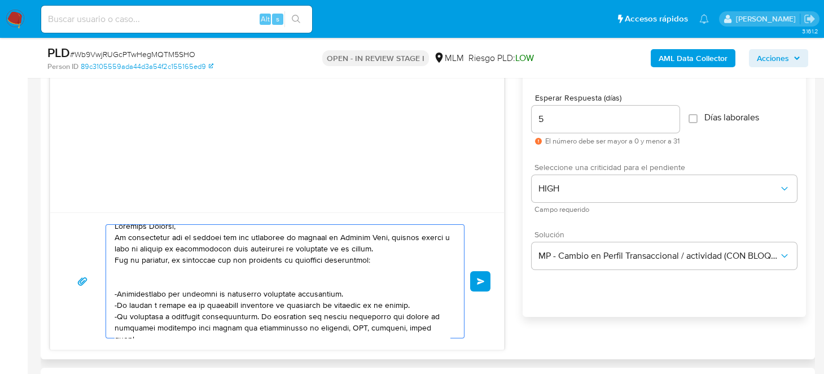
scroll to position [0, 0]
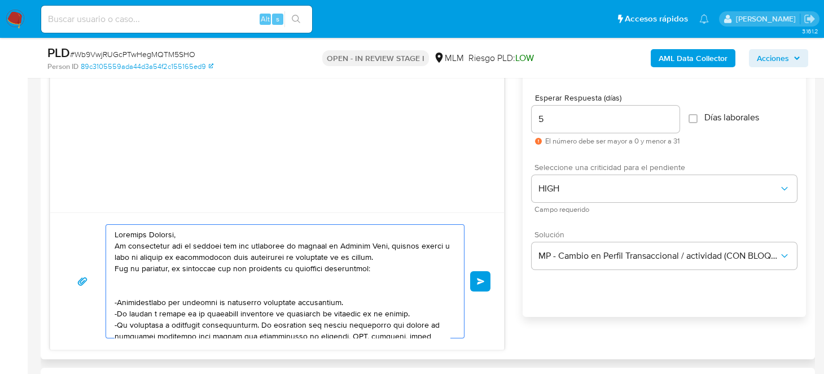
click at [189, 285] on textarea at bounding box center [282, 281] width 335 height 113
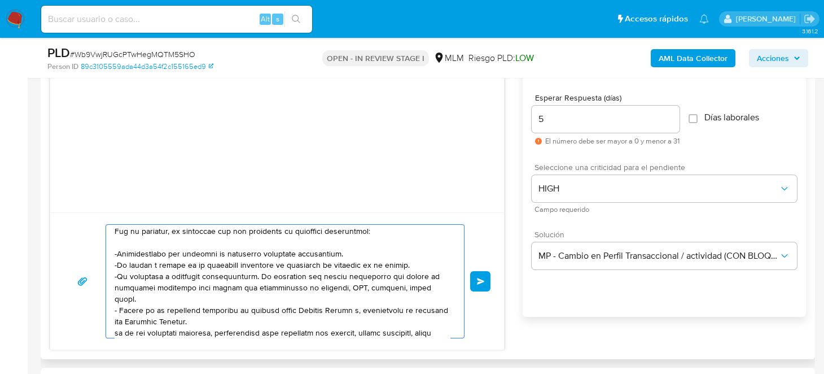
scroll to position [56, 0]
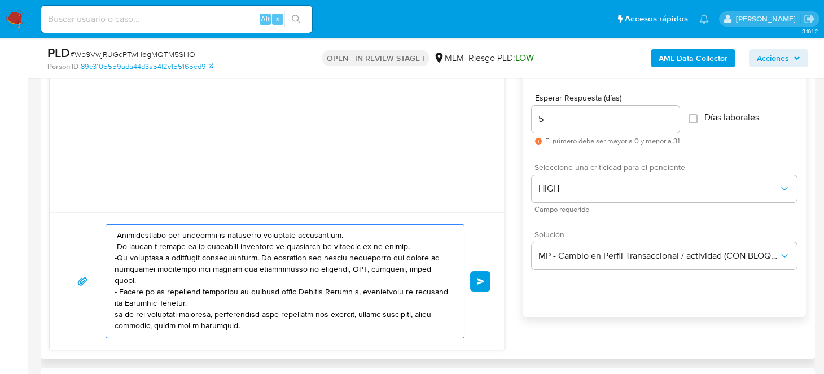
drag, startPoint x: 117, startPoint y: 235, endPoint x: 415, endPoint y: 240, distance: 298.1
click at [415, 240] on textarea at bounding box center [282, 281] width 335 height 113
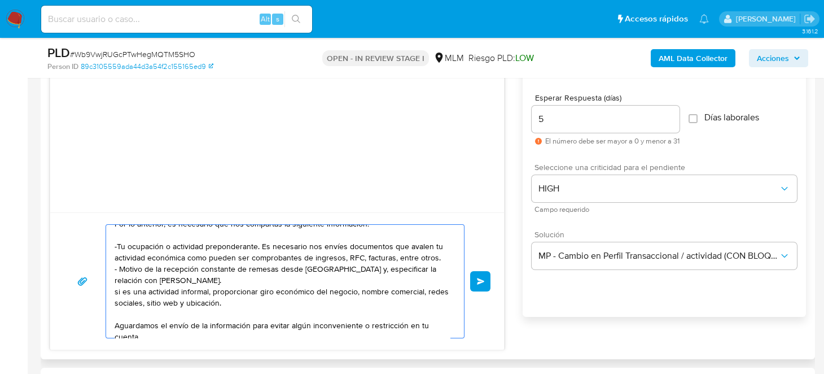
scroll to position [33, 0]
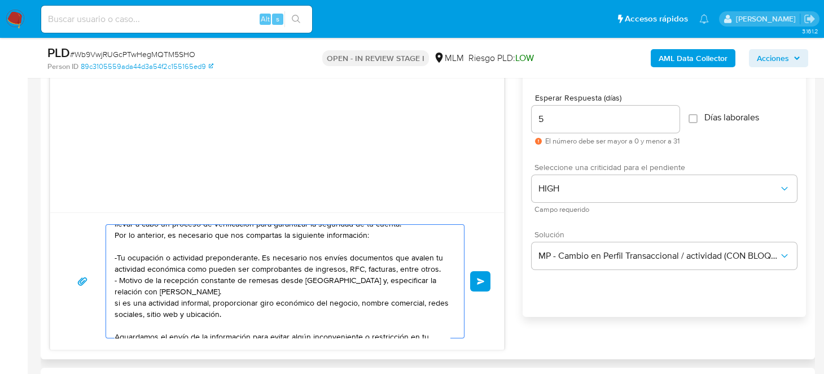
click at [205, 287] on textarea "Estimado Cliente, Te comunicamos que de acuerdo con las políticas de control de…" at bounding box center [282, 281] width 335 height 113
click at [250, 316] on textarea "Estimado Cliente, Te comunicamos que de acuerdo con las políticas de control de…" at bounding box center [282, 281] width 335 height 113
paste textarea "Documentación que sustente tu actividad económica actualmente. -El motivo y ori…"
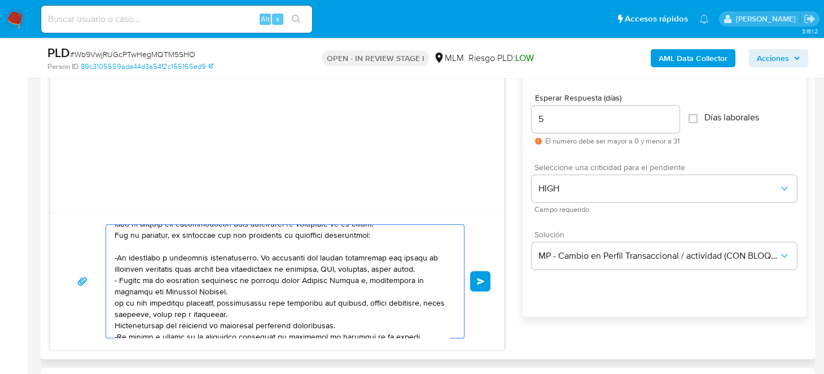
scroll to position [37, 0]
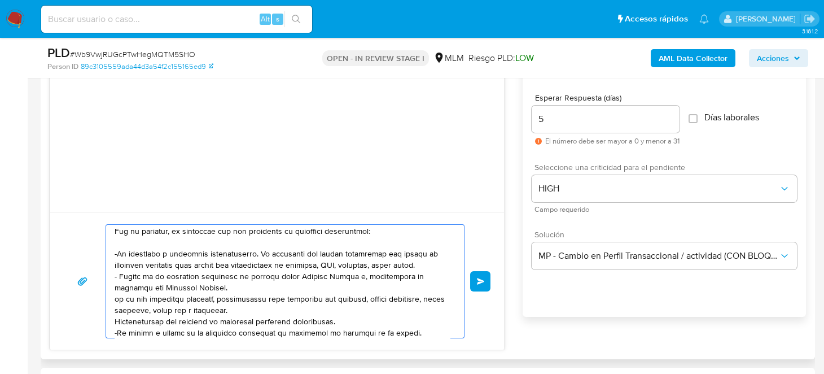
drag, startPoint x: 116, startPoint y: 296, endPoint x: 248, endPoint y: 305, distance: 133.0
click at [248, 305] on textarea at bounding box center [282, 281] width 335 height 113
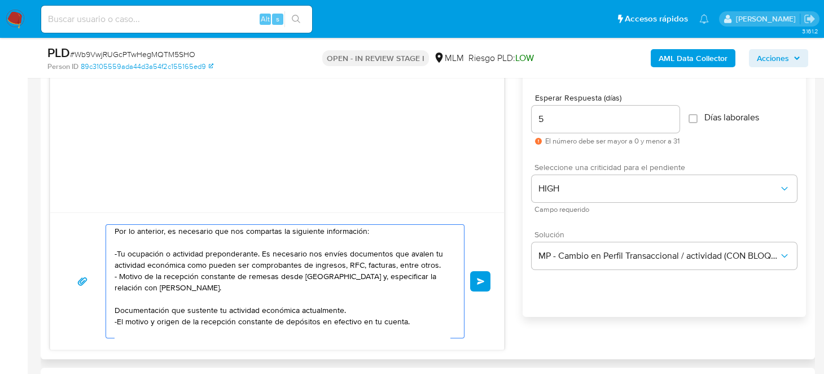
scroll to position [0, 0]
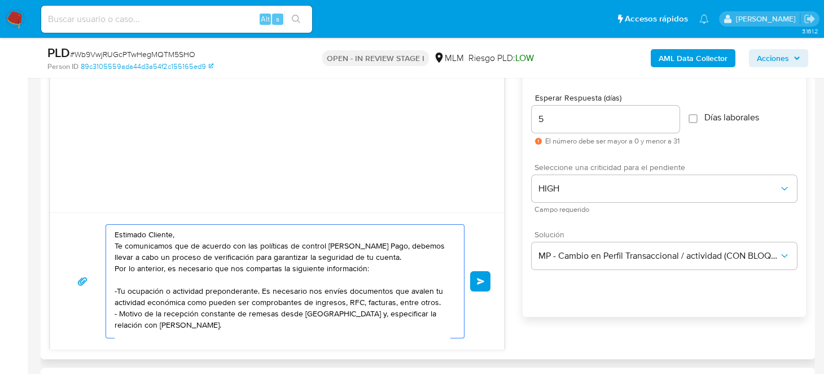
click at [246, 290] on textarea "Estimado Cliente, Te comunicamos que de acuerdo con las políticas de control de…" at bounding box center [282, 281] width 335 height 113
click at [235, 303] on textarea "Estimado Cliente, Te comunicamos que de acuerdo con las políticas de control de…" at bounding box center [282, 281] width 335 height 113
click at [233, 315] on textarea "Estimado Cliente, Te comunicamos que de acuerdo con las políticas de control de…" at bounding box center [282, 281] width 335 height 113
click at [295, 292] on textarea "Estimado Cliente, Te comunicamos que de acuerdo con las políticas de control de…" at bounding box center [282, 281] width 335 height 113
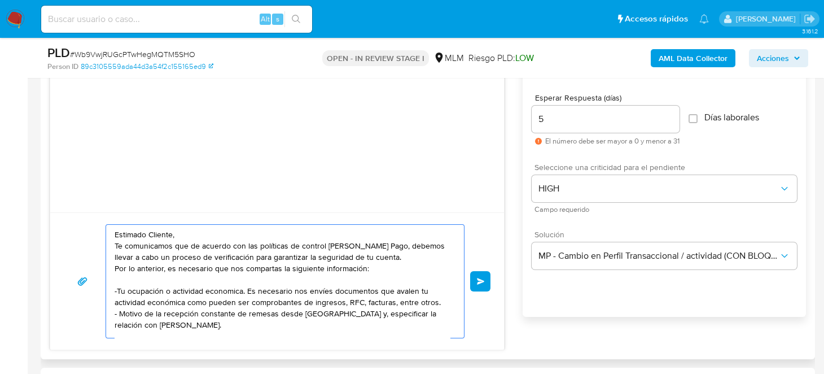
click at [295, 292] on textarea "Estimado Cliente, Te comunicamos que de acuerdo con las políticas de control de…" at bounding box center [282, 281] width 335 height 113
drag, startPoint x: 379, startPoint y: 290, endPoint x: 216, endPoint y: 303, distance: 163.1
click at [217, 303] on textarea "Estimado Cliente, Te comunicamos que de acuerdo con las políticas de control de…" at bounding box center [282, 281] width 335 height 113
click at [374, 294] on textarea "Estimado Cliente, Te comunicamos que de acuerdo con las políticas de control de…" at bounding box center [282, 281] width 335 height 113
drag, startPoint x: 381, startPoint y: 290, endPoint x: 248, endPoint y: 302, distance: 133.7
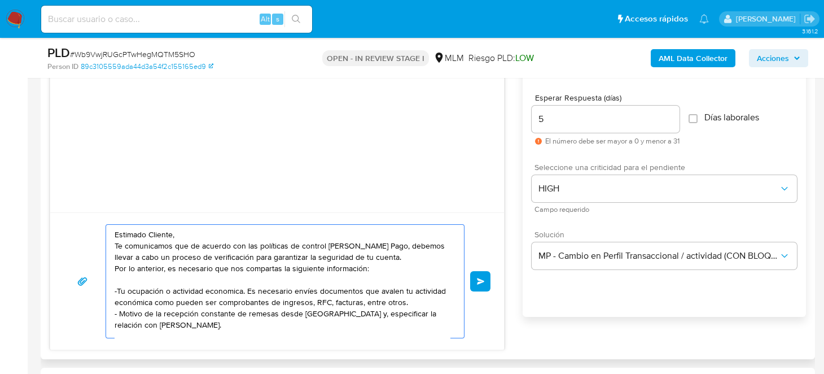
click at [248, 302] on textarea "Estimado Cliente, Te comunicamos que de acuerdo con las políticas de control de…" at bounding box center [282, 281] width 335 height 113
click at [312, 297] on textarea "Estimado Cliente, Te comunicamos que de acuerdo con las políticas de control de…" at bounding box center [282, 281] width 335 height 113
paste textarea "si es una actividad informal, proporcionar giro económico del negocio, nombre c…"
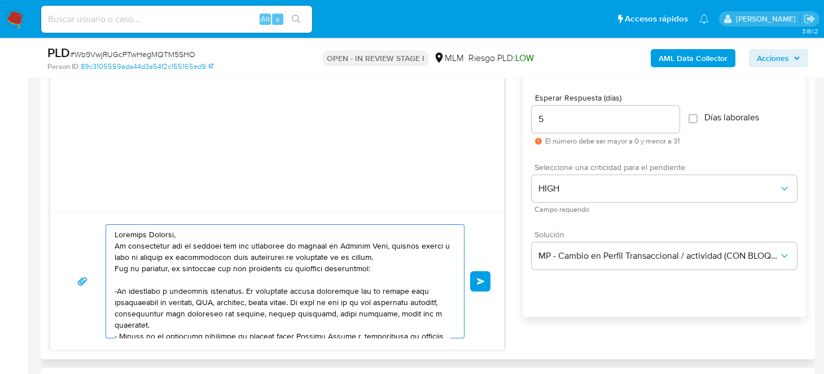
drag, startPoint x: 356, startPoint y: 300, endPoint x: 374, endPoint y: 299, distance: 18.1
click at [374, 299] on textarea at bounding box center [282, 281] width 335 height 113
click at [200, 308] on textarea at bounding box center [282, 281] width 335 height 113
click at [200, 305] on textarea at bounding box center [282, 281] width 335 height 113
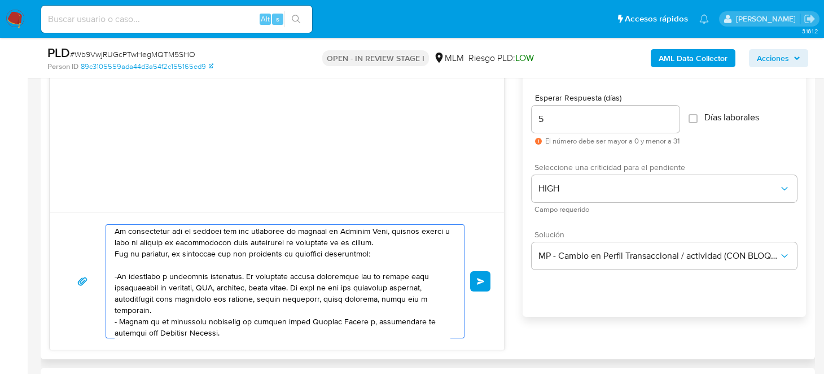
scroll to position [56, 0]
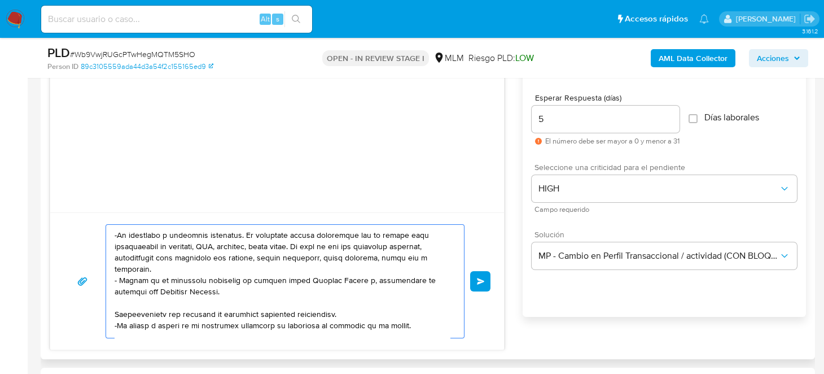
drag, startPoint x: 357, startPoint y: 280, endPoint x: 365, endPoint y: 288, distance: 11.6
click at [365, 288] on textarea at bounding box center [282, 281] width 335 height 113
click at [122, 308] on textarea at bounding box center [282, 281] width 335 height 113
drag, startPoint x: 114, startPoint y: 310, endPoint x: 376, endPoint y: 310, distance: 261.9
click at [376, 310] on textarea at bounding box center [282, 281] width 335 height 113
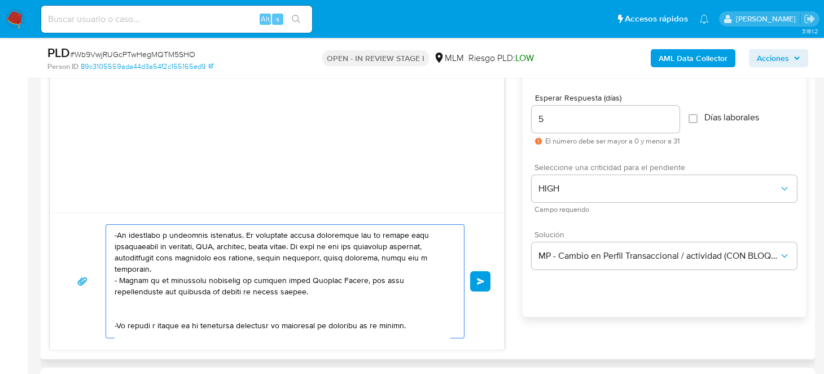
drag, startPoint x: 115, startPoint y: 326, endPoint x: 419, endPoint y: 324, distance: 304.8
click at [419, 324] on textarea at bounding box center [282, 281] width 335 height 113
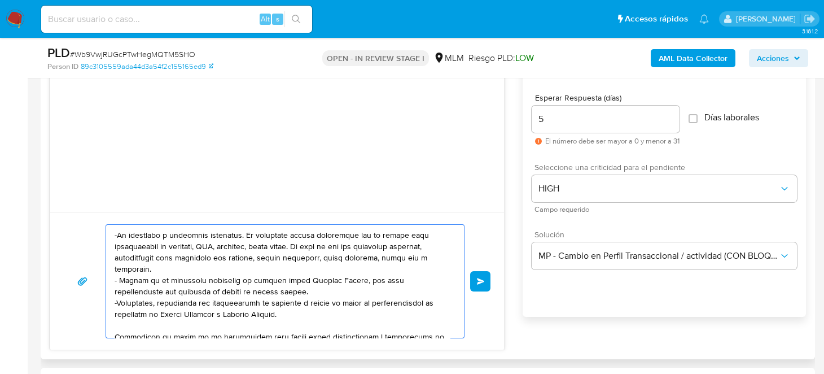
click at [196, 230] on textarea at bounding box center [282, 281] width 335 height 113
click at [257, 260] on textarea at bounding box center [282, 281] width 335 height 113
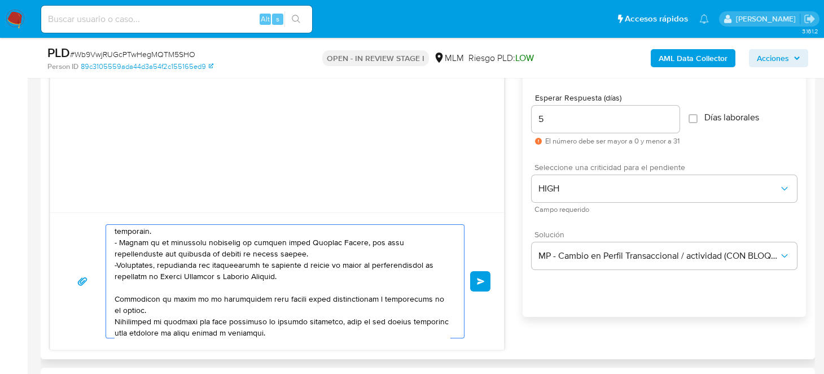
scroll to position [112, 0]
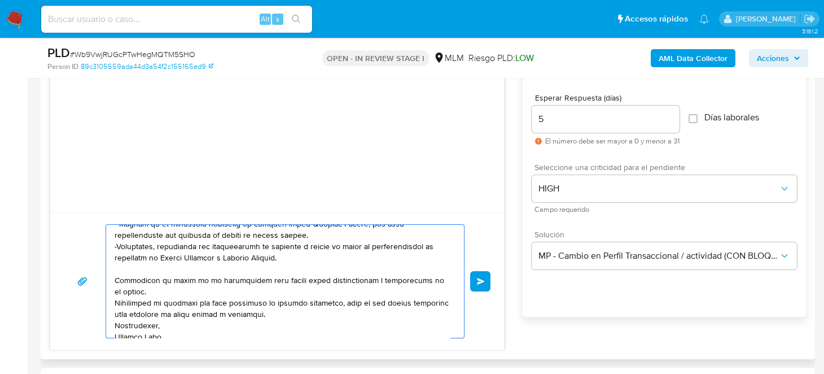
click at [171, 286] on textarea at bounding box center [282, 281] width 335 height 113
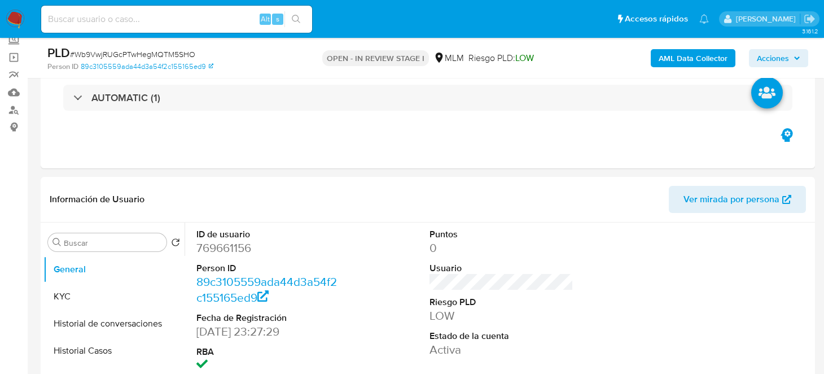
scroll to position [56, 0]
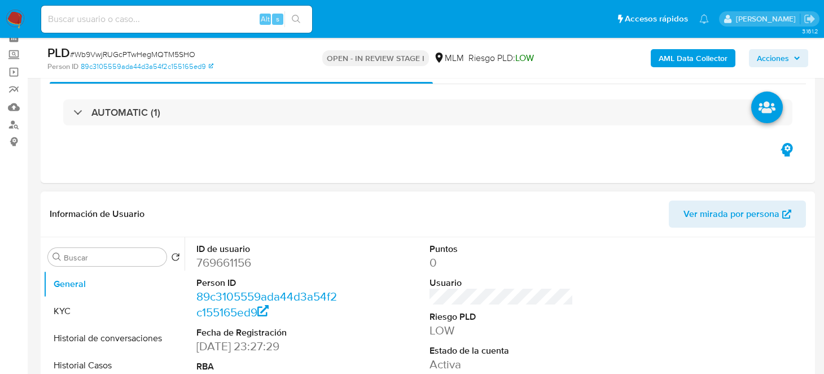
type textarea "Estimado Cliente, Te comunicamos que de acuerdo con las políticas de control de…"
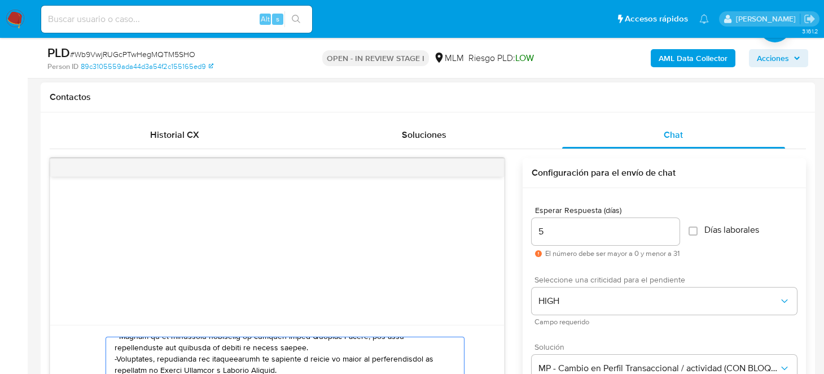
scroll to position [734, 0]
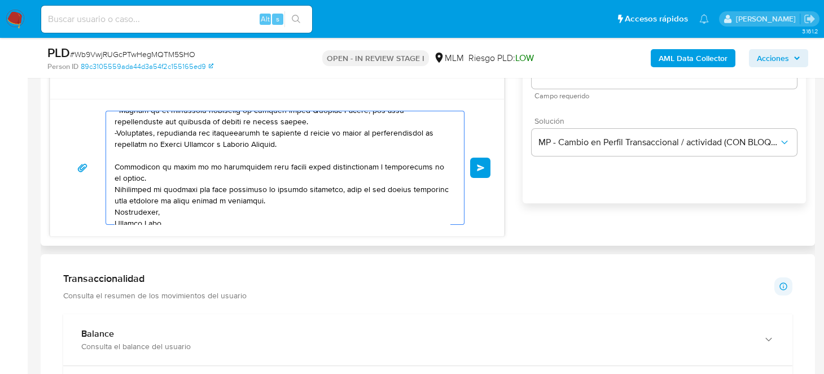
click at [474, 168] on button "Enviar" at bounding box center [480, 167] width 20 height 20
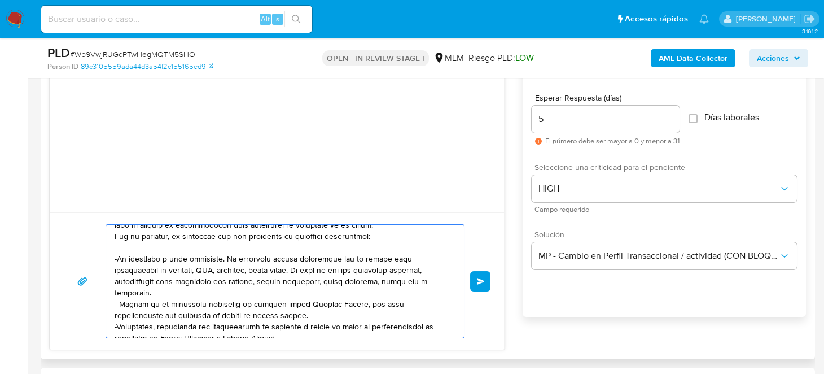
scroll to position [0, 0]
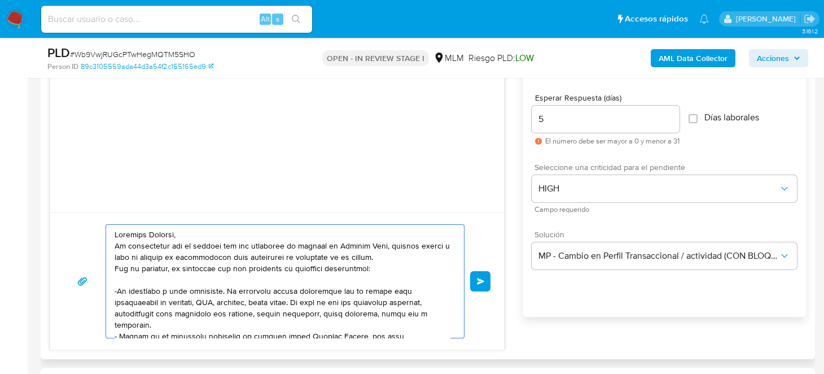
drag, startPoint x: 168, startPoint y: 316, endPoint x: 103, endPoint y: 200, distance: 132.5
click at [103, 200] on div "Enviar" at bounding box center [277, 198] width 455 height 304
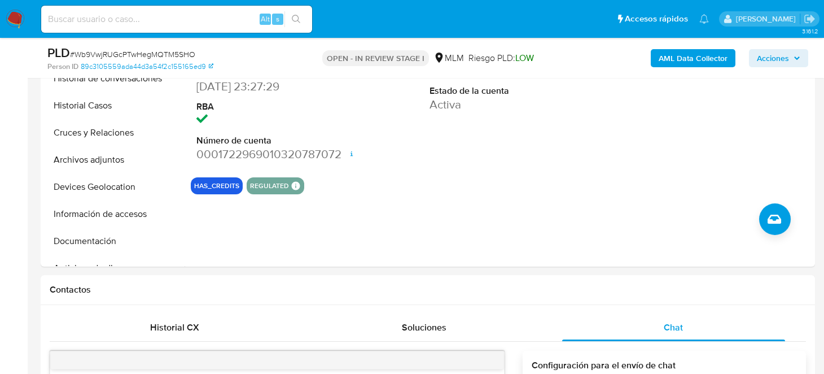
scroll to position [169, 0]
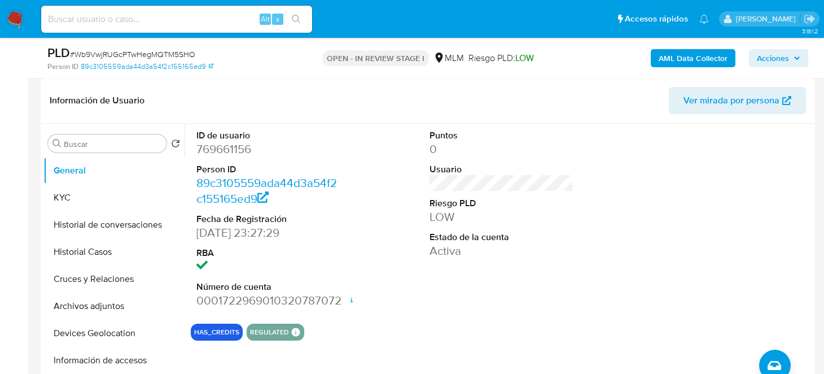
drag, startPoint x: 7, startPoint y: 19, endPoint x: 19, endPoint y: 37, distance: 21.9
click at [7, 19] on img at bounding box center [15, 19] width 19 height 19
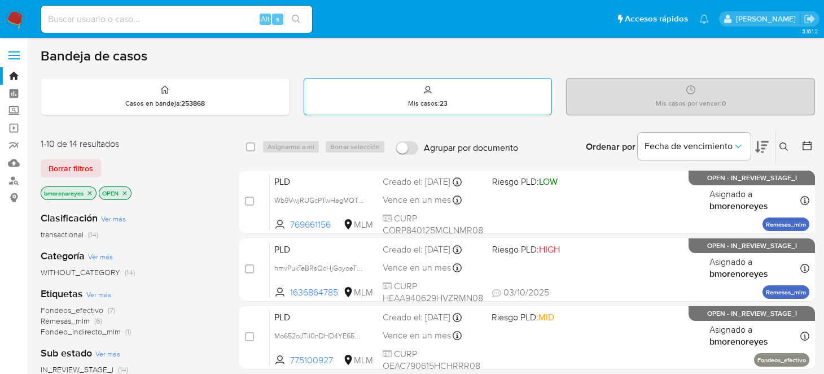
click at [390, 87] on div "Mis casos : 23" at bounding box center [428, 96] width 248 height 36
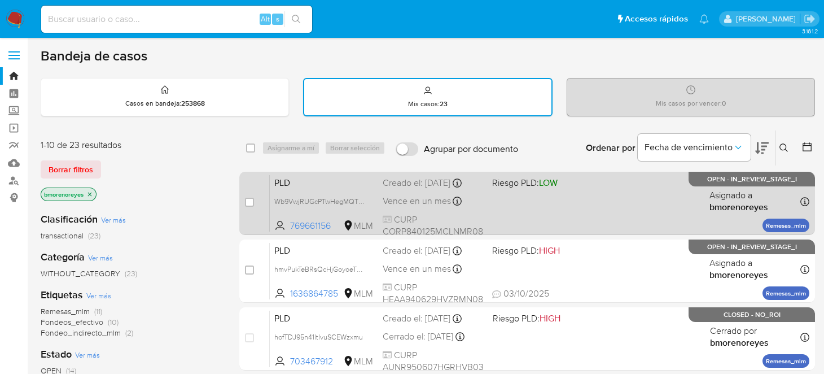
click at [581, 213] on div "PLD Wb9VwjRUGcPTwHegMQTM5SHO 769661156 MLM Riesgo PLD: LOW Creado el: [DATE] Cr…" at bounding box center [540, 202] width 540 height 57
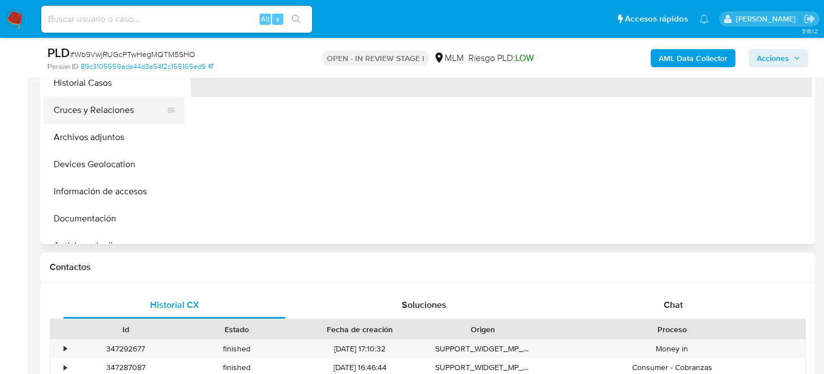
select select "10"
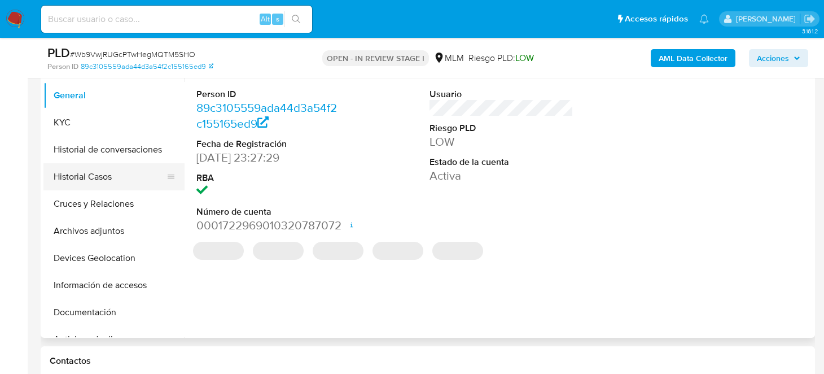
scroll to position [226, 0]
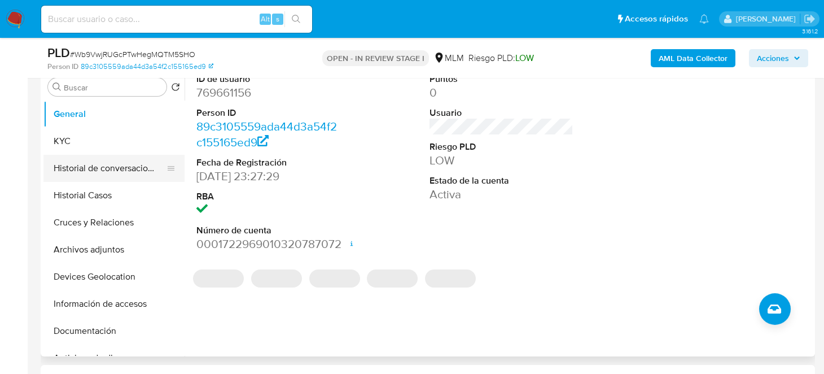
click at [106, 165] on button "Historial de conversaciones" at bounding box center [109, 168] width 132 height 27
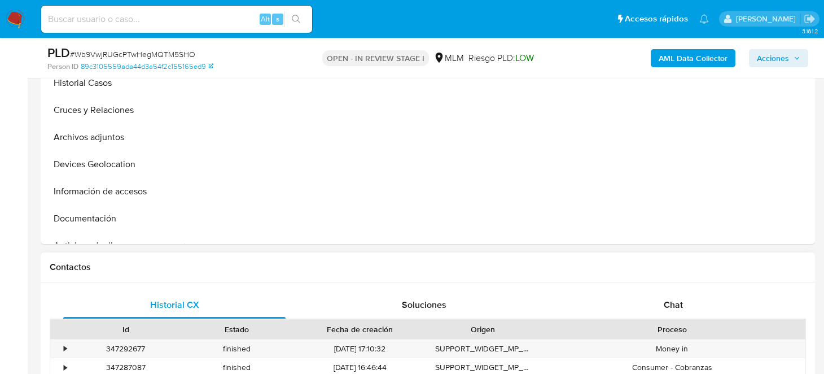
scroll to position [508, 0]
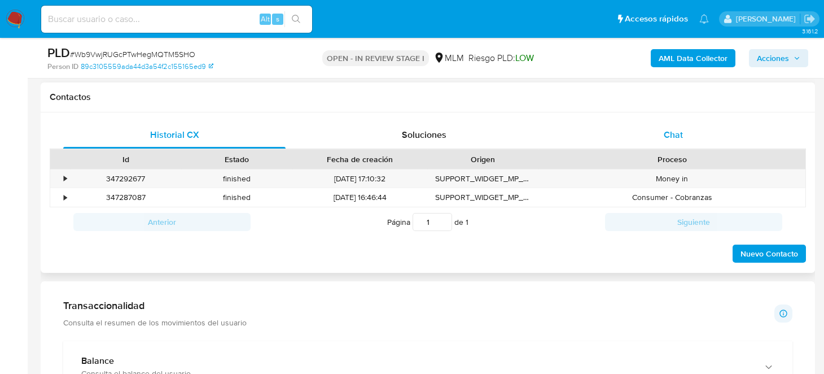
click at [672, 138] on span "Chat" at bounding box center [673, 134] width 19 height 13
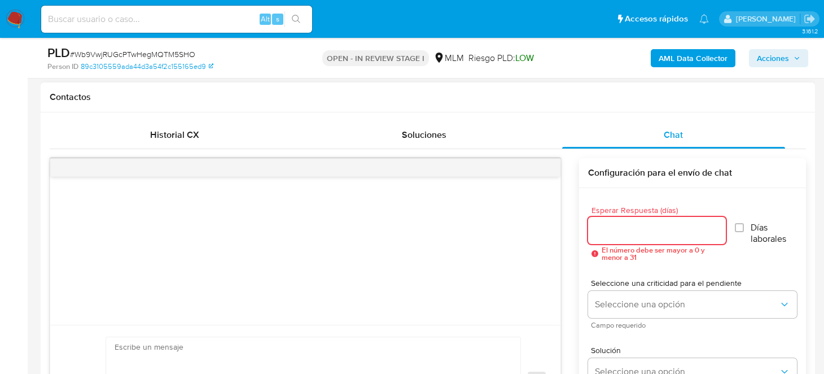
click at [620, 230] on input "Esperar Respuesta (días)" at bounding box center [657, 230] width 138 height 15
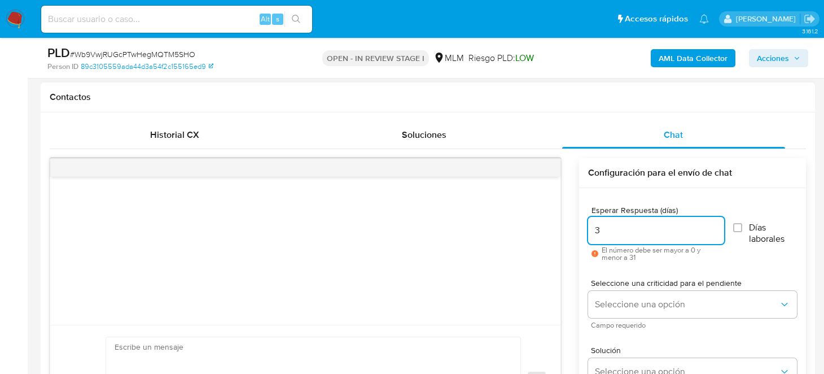
scroll to position [620, 0]
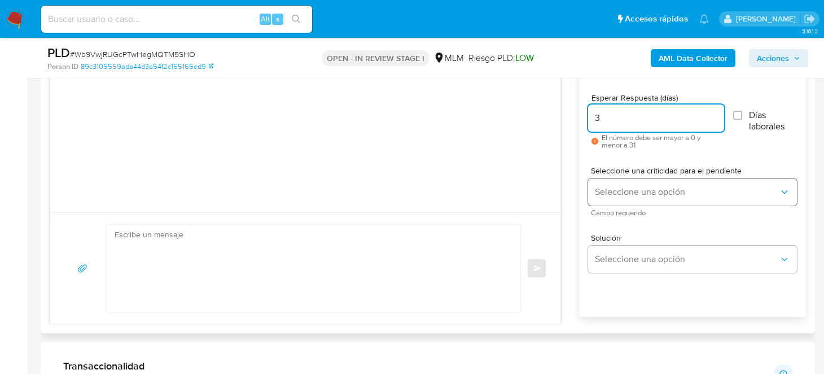
type input "3"
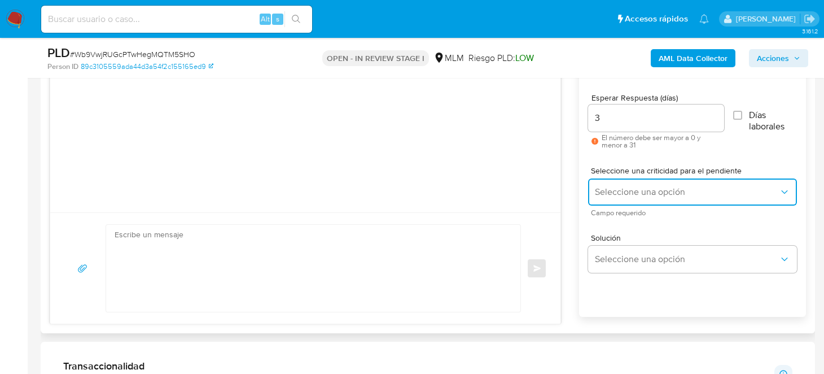
click at [624, 196] on button "Seleccione una opción" at bounding box center [692, 191] width 209 height 27
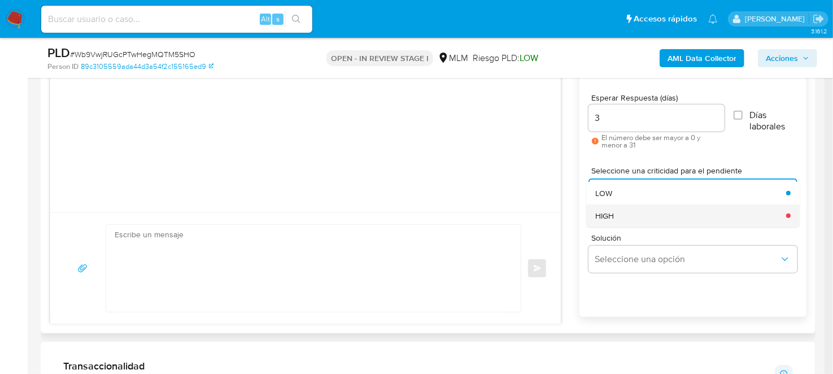
click at [639, 211] on div "HIGH" at bounding box center [687, 215] width 184 height 23
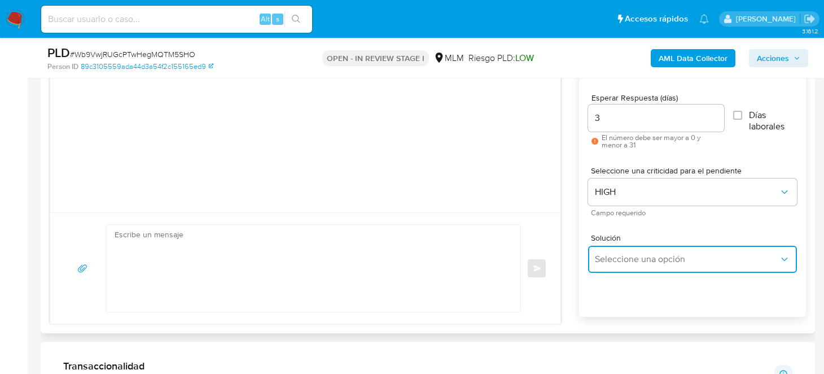
click at [624, 247] on button "Seleccione una opción" at bounding box center [692, 259] width 209 height 27
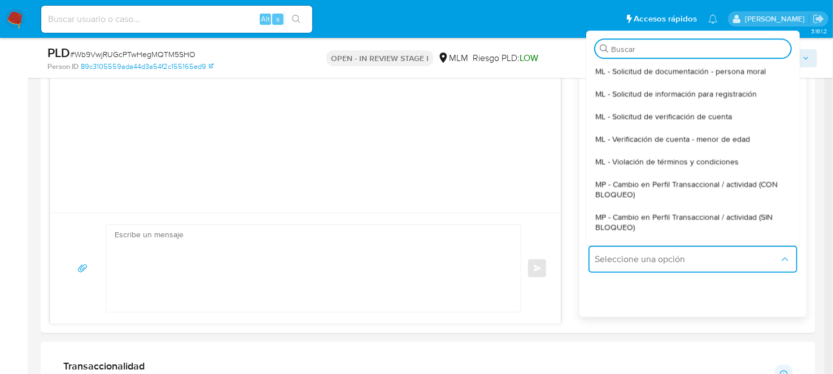
click at [661, 192] on span "MP - Cambio en Perfil Transaccional / actividad (CON BLOQUEO)" at bounding box center [689, 189] width 189 height 20
type textarea "Estimado ,Te comunicamos que se ha identificado un cambio en el uso habitual de…"
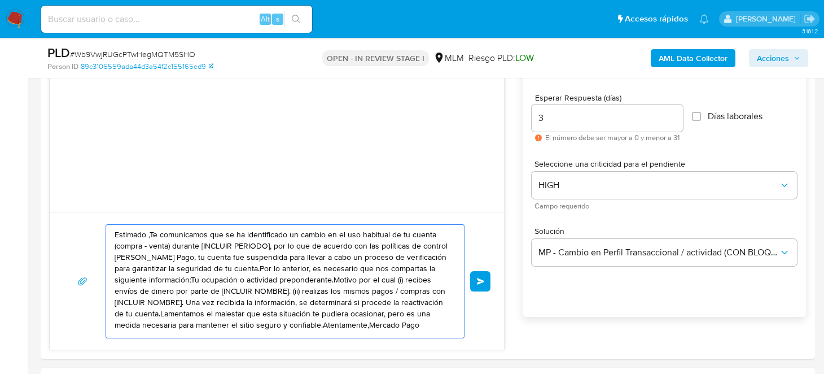
click at [317, 301] on textarea "Estimado ,Te comunicamos que se ha identificado un cambio en el uso habitual de…" at bounding box center [282, 281] width 335 height 113
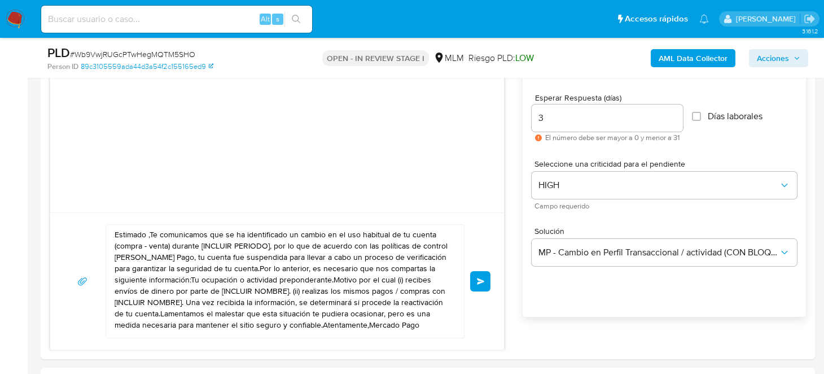
drag, startPoint x: 112, startPoint y: 234, endPoint x: 121, endPoint y: 236, distance: 9.9
click at [120, 239] on div "Estimado ,Te comunicamos que se ha identificado un cambio en el uso habitual de…" at bounding box center [282, 281] width 352 height 113
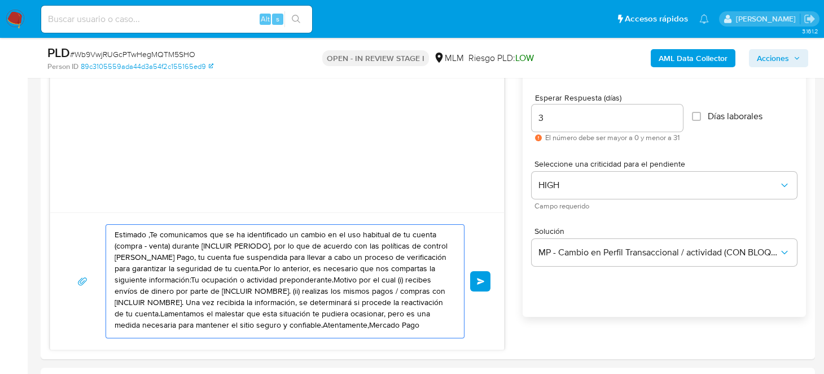
scroll to position [7, 0]
drag, startPoint x: 115, startPoint y: 231, endPoint x: 160, endPoint y: 341, distance: 119.0
click at [160, 341] on div "Estimado ,Te comunicamos que se ha identificado un cambio en el uso habitual de…" at bounding box center [277, 280] width 454 height 137
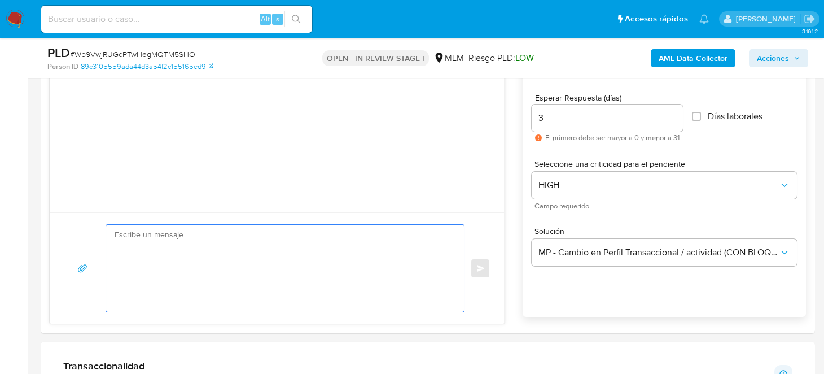
scroll to position [0, 0]
paste textarea "Estimado Cliente, Te comunicamos que de acuerdo con las políticas de control de…"
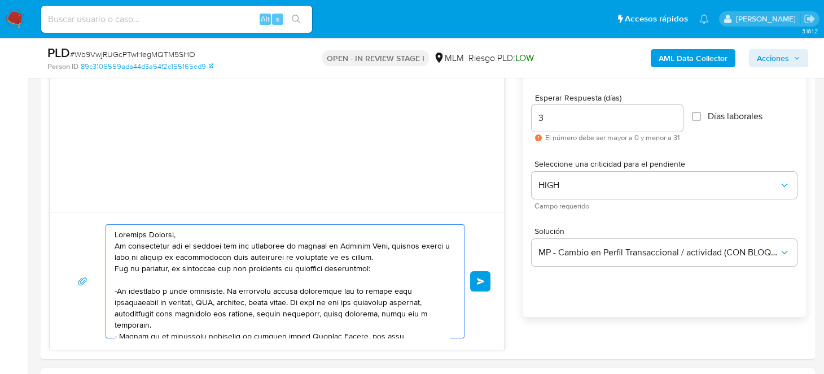
scroll to position [116, 0]
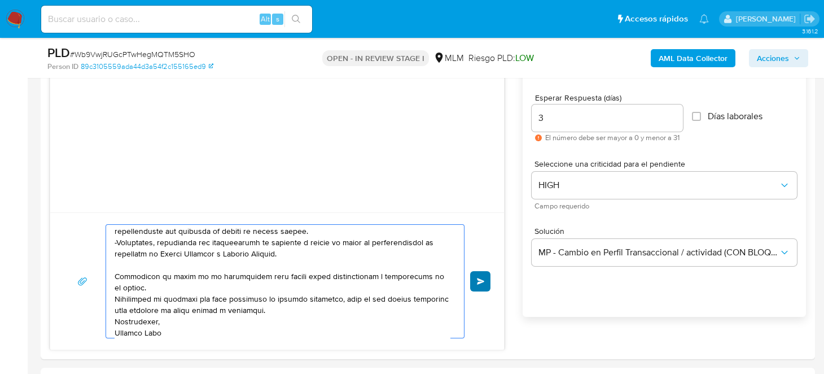
type textarea "Estimado Cliente, Te comunicamos que de acuerdo con las políticas de control de…"
click at [474, 287] on button "Enviar" at bounding box center [480, 281] width 20 height 20
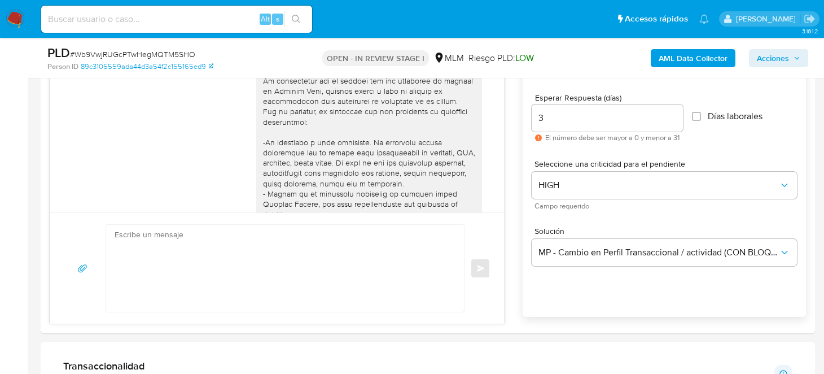
scroll to position [0, 0]
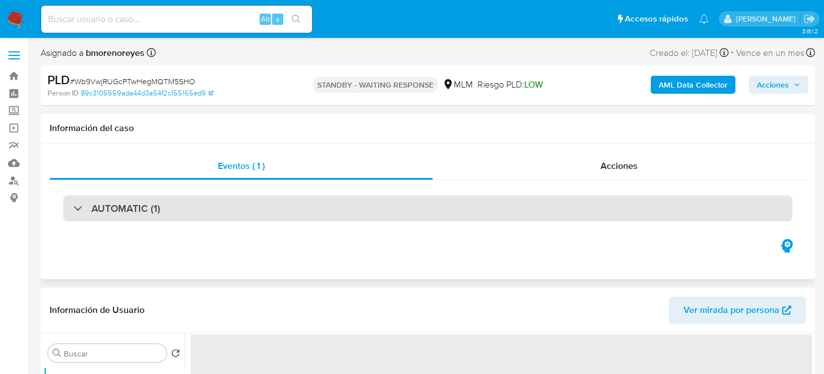
select select "10"
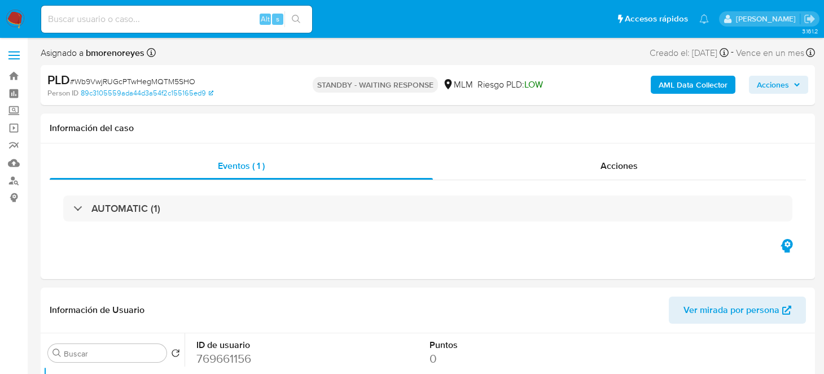
click at [4, 20] on nav "Pausado Ver notificaciones Alt s Accesos rápidos Presiona las siguientes teclas…" at bounding box center [412, 19] width 824 height 38
click at [18, 21] on img at bounding box center [15, 19] width 19 height 19
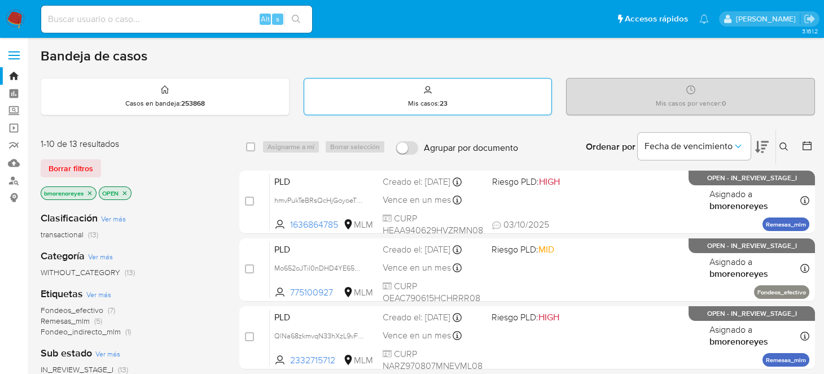
click at [435, 87] on div "Mis casos : 23" at bounding box center [428, 96] width 248 height 36
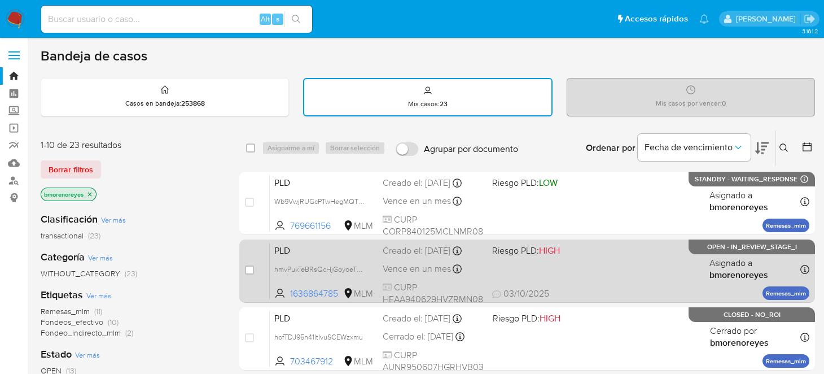
click at [575, 262] on div "PLD hmvPukTeBRsQcHjGoyoeTNMy 1636864785 MLM Riesgo PLD: HIGH Creado el: 12/09/2…" at bounding box center [540, 270] width 540 height 57
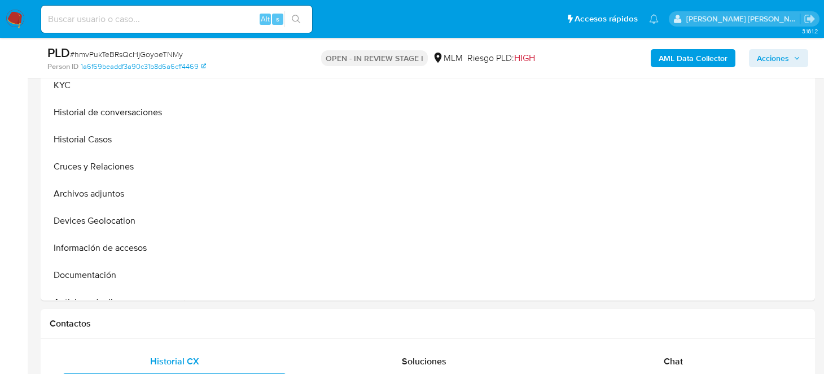
select select "10"
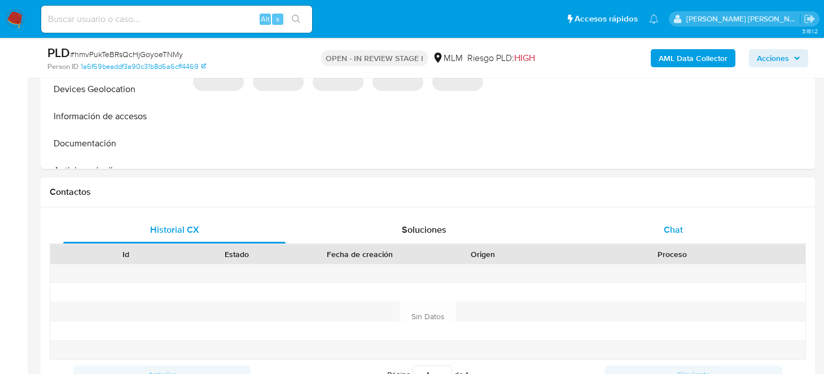
scroll to position [452, 0]
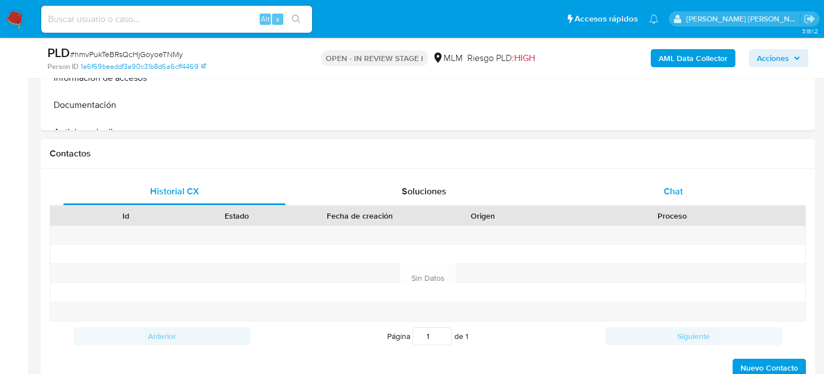
click at [671, 182] on div "Chat" at bounding box center [673, 191] width 222 height 27
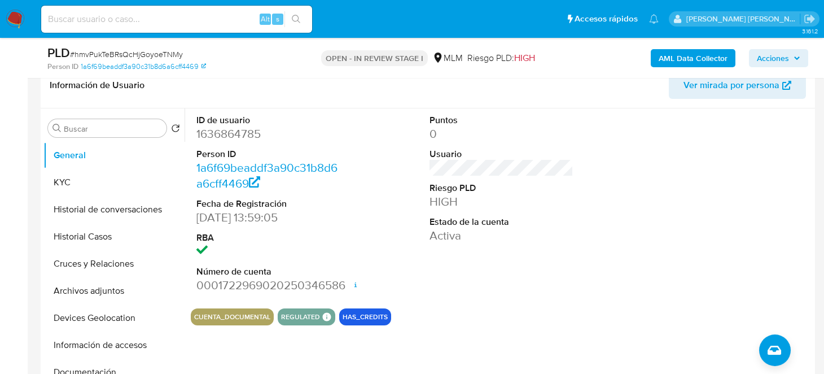
scroll to position [112, 0]
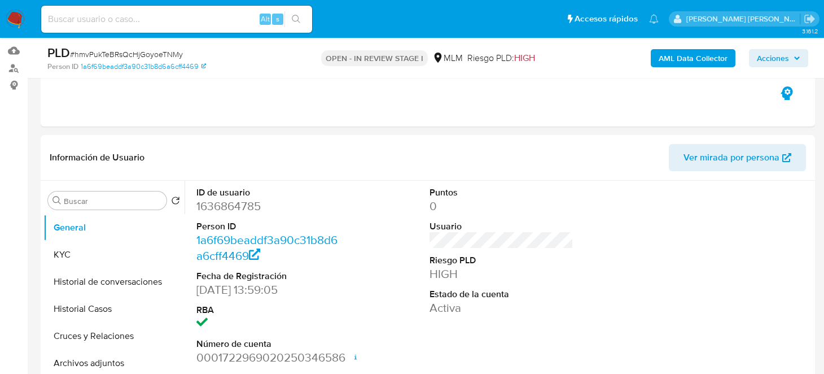
drag, startPoint x: 7, startPoint y: 21, endPoint x: 50, endPoint y: 28, distance: 43.5
click at [7, 21] on img at bounding box center [15, 19] width 19 height 19
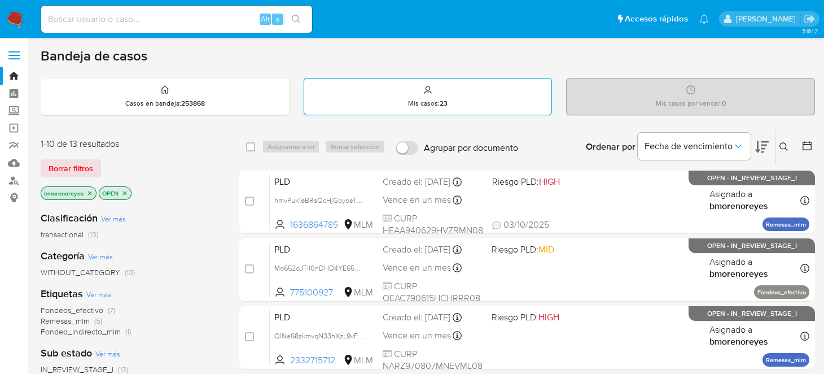
click at [421, 90] on div "Mis casos : 23" at bounding box center [428, 96] width 248 height 36
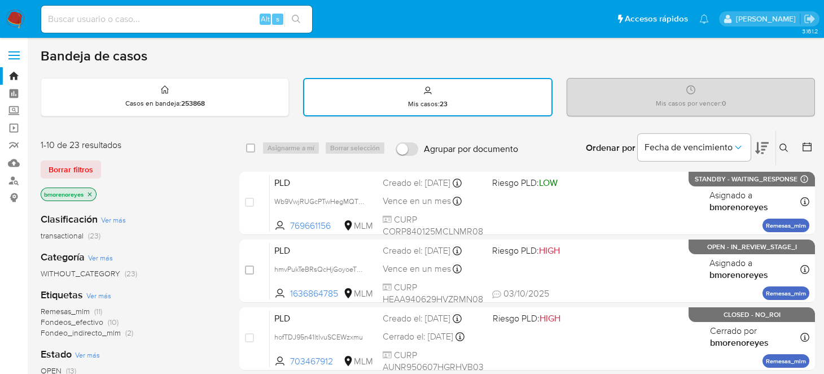
click at [785, 148] on icon at bounding box center [783, 147] width 8 height 8
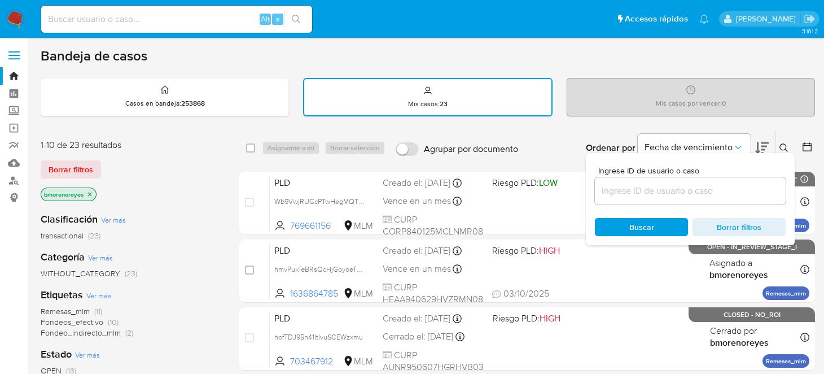
click at [649, 189] on input at bounding box center [690, 190] width 191 height 15
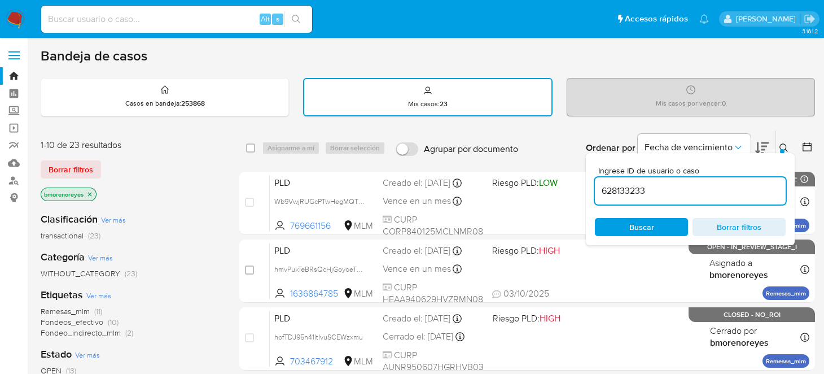
type input "628133233"
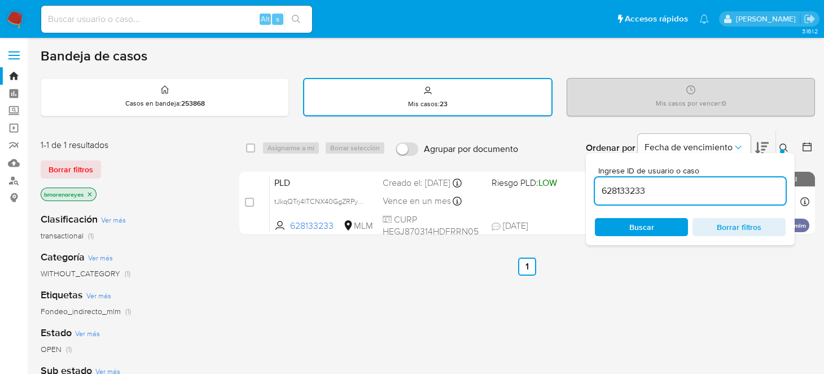
click at [781, 150] on div at bounding box center [782, 151] width 5 height 5
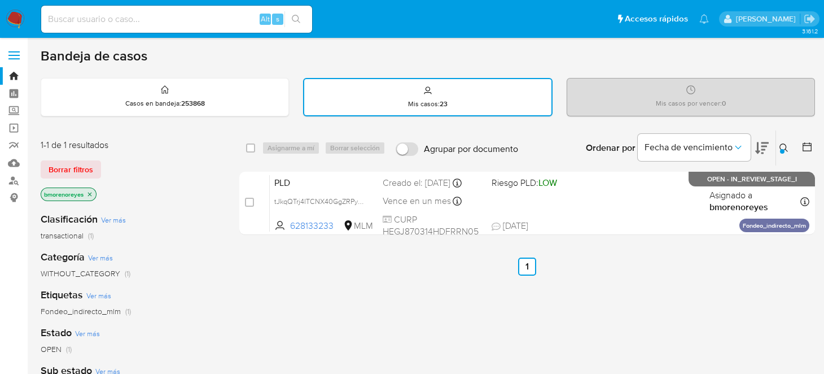
drag, startPoint x: 789, startPoint y: 142, endPoint x: 784, endPoint y: 150, distance: 9.4
click at [789, 142] on button at bounding box center [785, 148] width 19 height 14
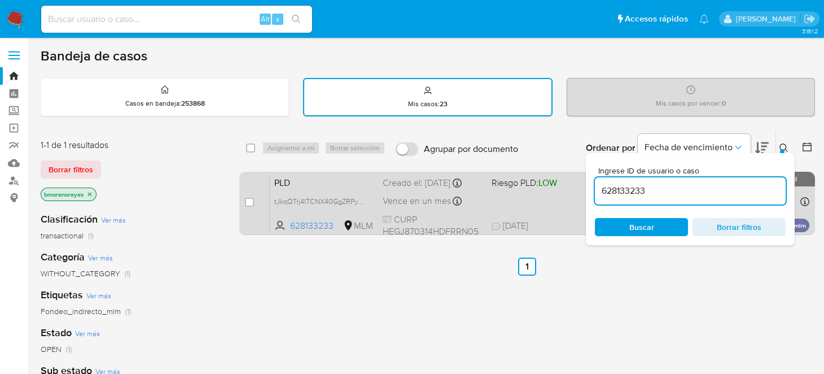
click at [304, 190] on div "PLD tJkqQTrj4lTCNX40GgZRPyMw 628133233 MLM Riesgo PLD: LOW Creado el: 12/09/202…" at bounding box center [540, 202] width 540 height 57
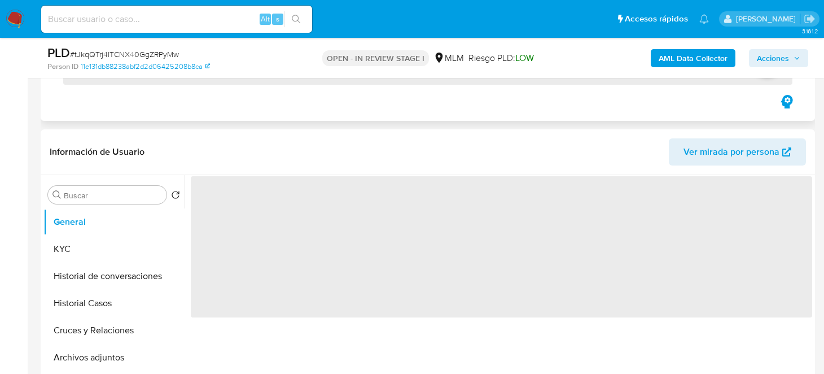
scroll to position [169, 0]
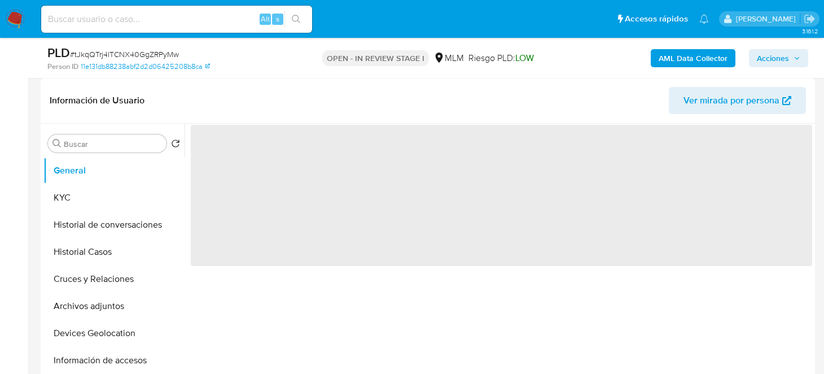
select select "10"
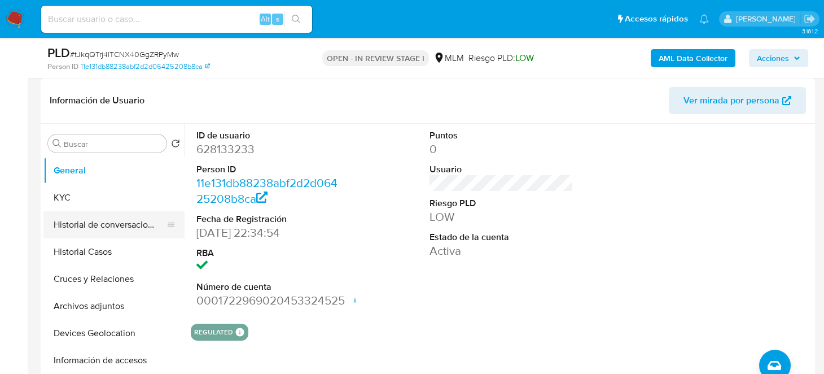
click at [122, 225] on button "Historial de conversaciones" at bounding box center [109, 224] width 132 height 27
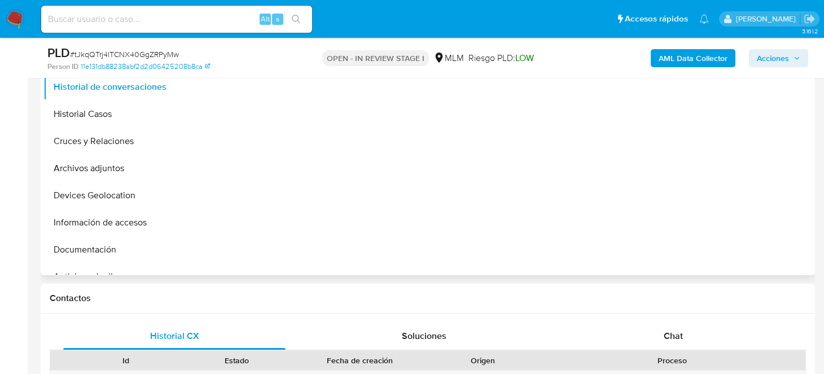
scroll to position [338, 0]
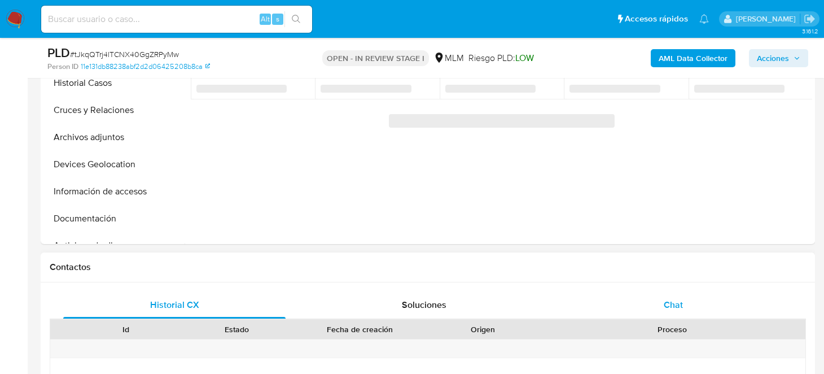
click at [669, 301] on span "Chat" at bounding box center [673, 304] width 19 height 13
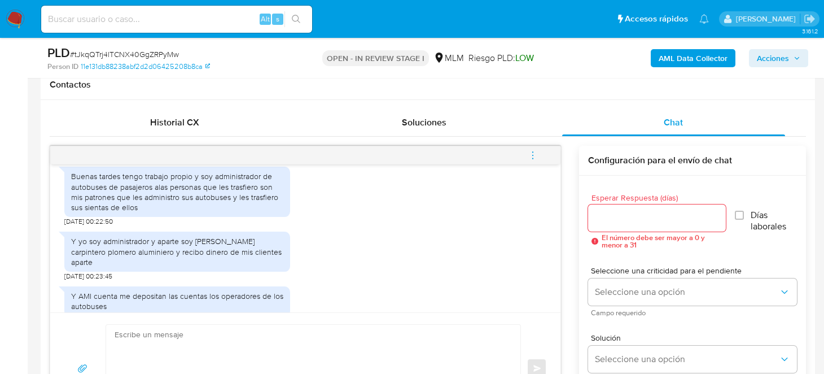
scroll to position [306, 0]
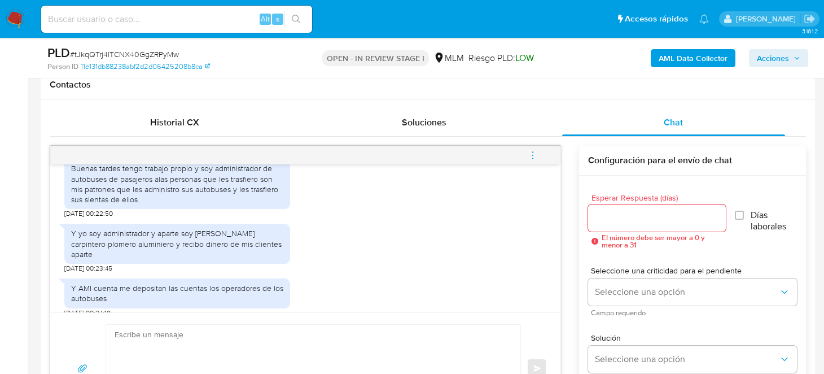
click at [235, 338] on textarea at bounding box center [311, 368] width 392 height 87
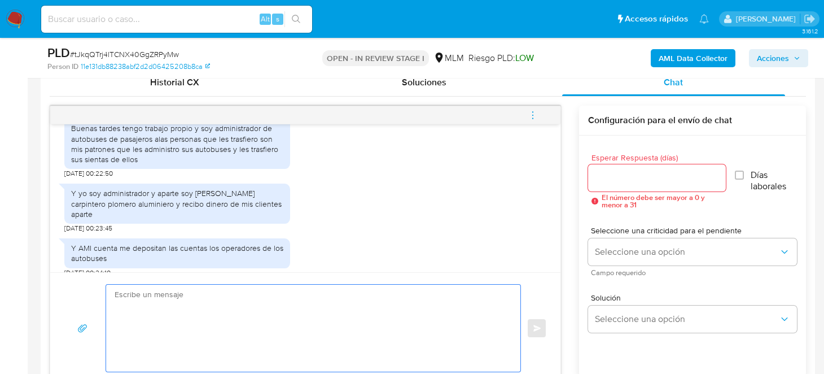
scroll to position [577, 0]
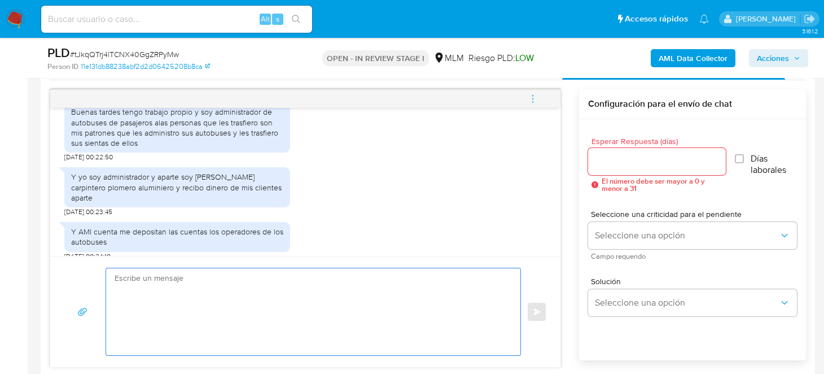
click at [618, 168] on div at bounding box center [657, 161] width 138 height 27
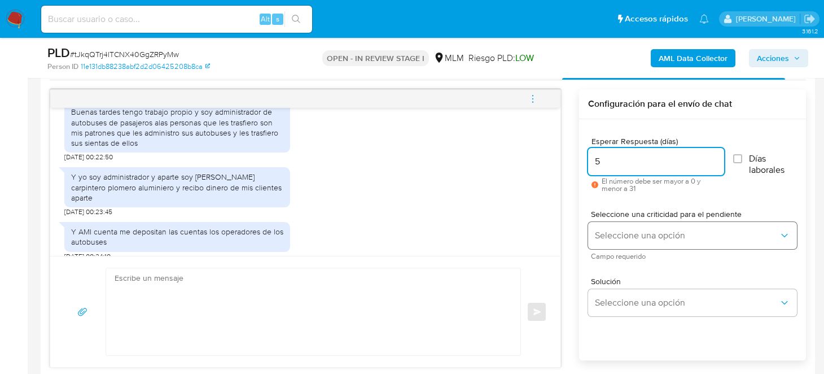
type input "5"
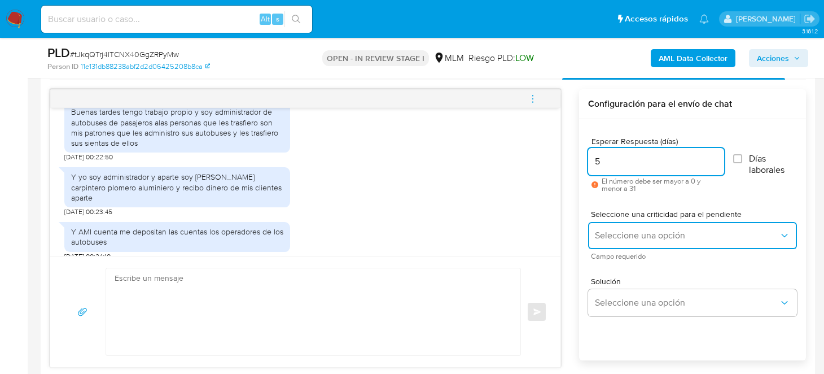
click at [616, 231] on span "Seleccione una opción" at bounding box center [687, 235] width 184 height 11
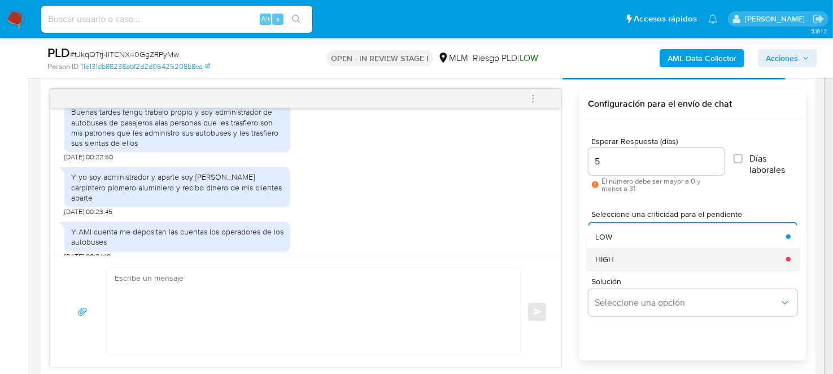
click at [622, 261] on div "HIGH" at bounding box center [687, 259] width 184 height 23
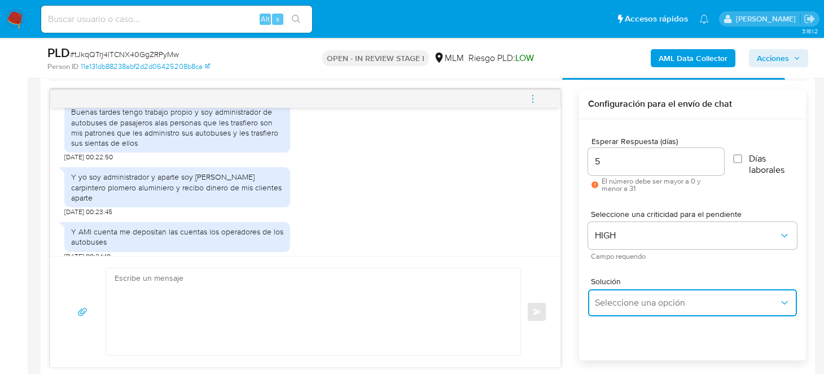
click at [625, 301] on span "Seleccione una opción" at bounding box center [687, 302] width 184 height 11
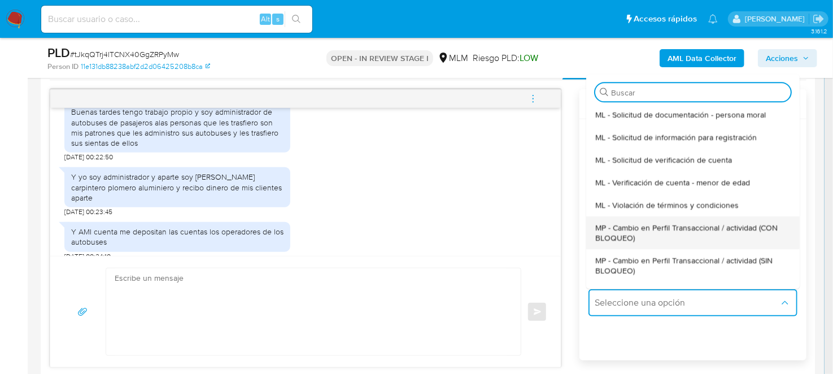
click at [631, 242] on div "MP - Cambio en Perfil Transaccional / actividad (CON BLOQUEO)" at bounding box center [689, 232] width 189 height 33
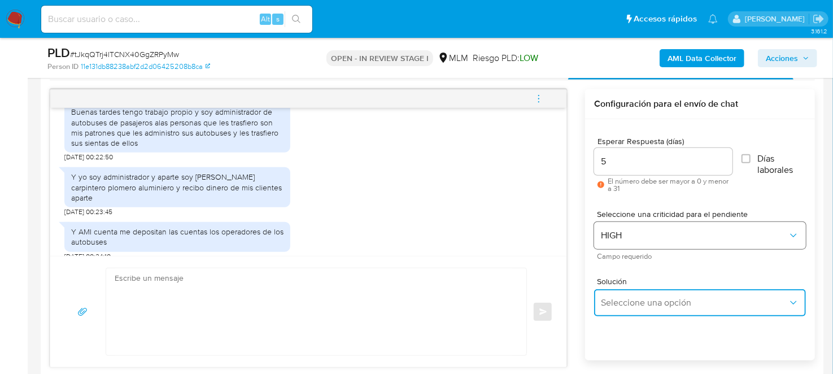
type textarea "Estimado ,Te comunicamos que se ha identificado un cambio en el uso habitual de…"
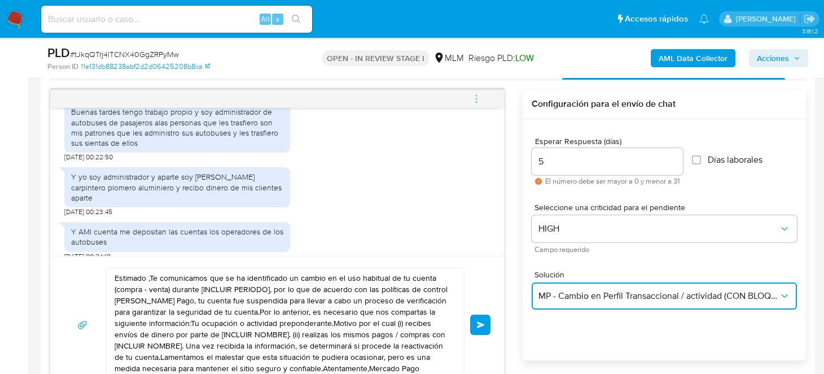
scroll to position [7, 0]
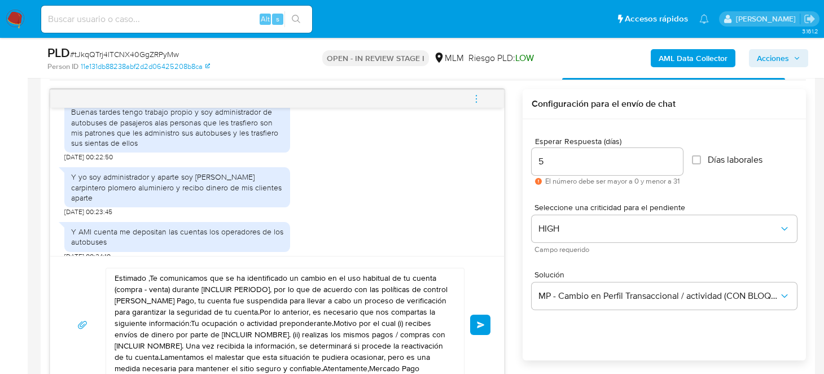
drag, startPoint x: 113, startPoint y: 269, endPoint x: 153, endPoint y: 335, distance: 77.7
click at [153, 335] on div "Estimado ,Te comunicamos que se ha identificado un cambio en el uso habitual de…" at bounding box center [282, 324] width 352 height 113
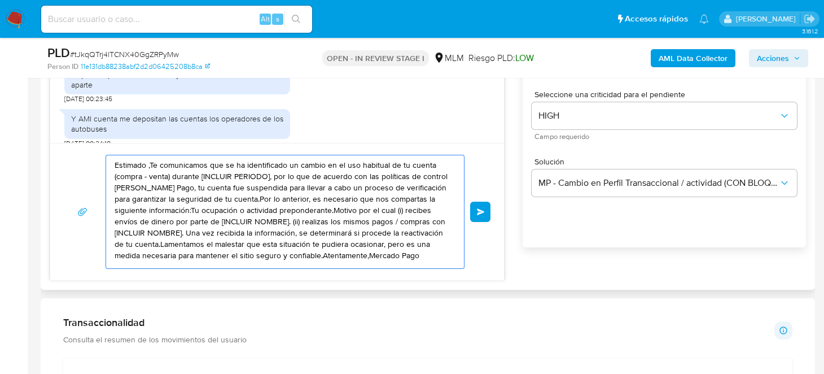
scroll to position [0, 0]
drag, startPoint x: 132, startPoint y: 254, endPoint x: 115, endPoint y: 156, distance: 99.8
click at [115, 156] on textarea "Estimado ,Te comunicamos que se ha identificado un cambio en el uso habitual de…" at bounding box center [282, 211] width 335 height 113
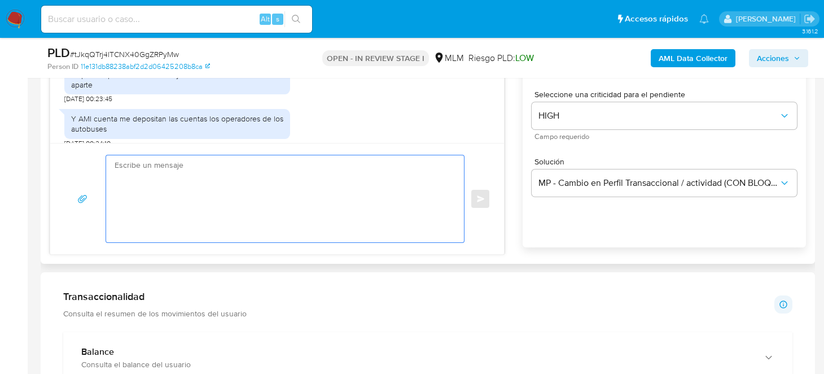
paste textarea "Estimado XXXX, Agradecemos tu pronta respuesta y documentación brindada, por el…"
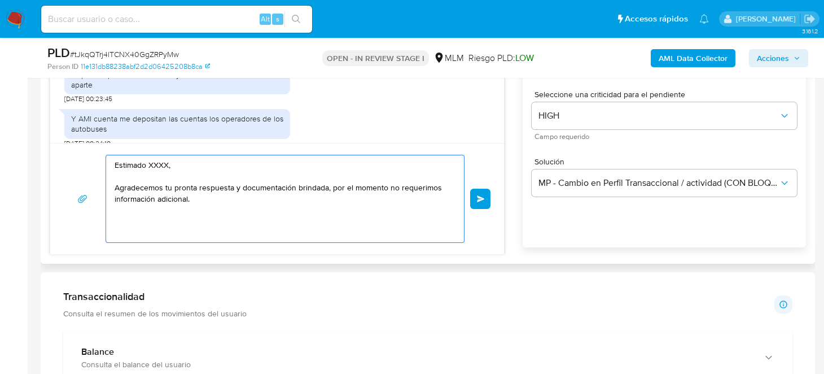
click at [158, 161] on textarea "Estimado XXXX, Agradecemos tu pronta respuesta y documentación brindada, por el…" at bounding box center [282, 198] width 335 height 87
click at [221, 199] on textarea "Estimado Cliente, Agradecemos tu pronta respuesta y documentación brindada, por…" at bounding box center [282, 198] width 335 height 87
drag, startPoint x: 236, startPoint y: 187, endPoint x: 316, endPoint y: 197, distance: 79.6
click at [316, 197] on textarea "Estimado Cliente, Agradecemos tu pronta respuesta y documentación brindada, por…" at bounding box center [282, 198] width 335 height 87
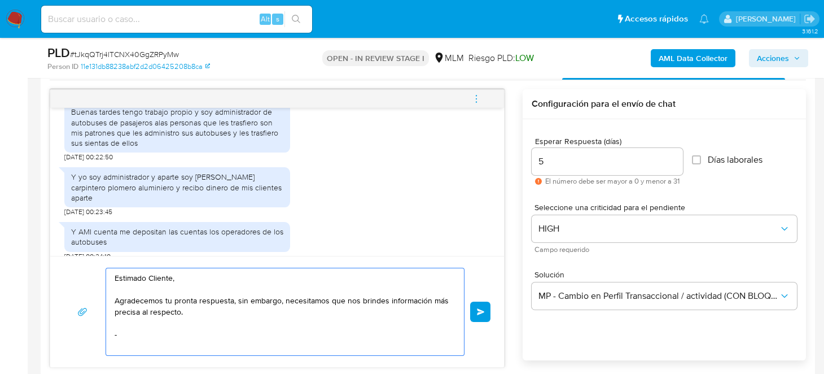
scroll to position [633, 0]
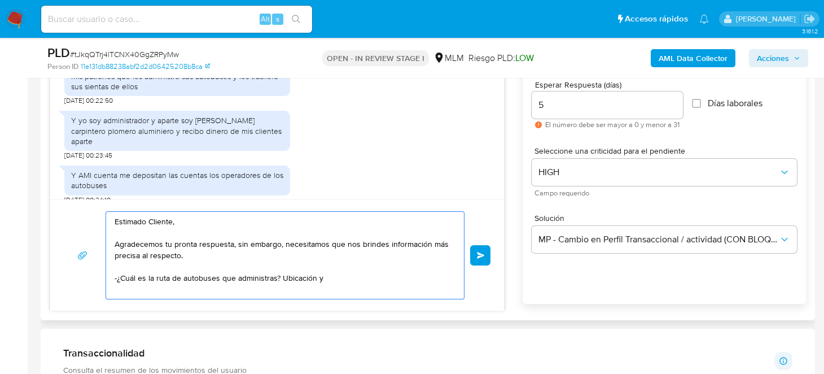
click at [251, 256] on textarea "Estimado Cliente, Agradecemos tu pronta respuesta, sin embargo, necesitamos que…" at bounding box center [282, 255] width 335 height 87
click at [336, 278] on textarea "Estimado Cliente, Agradecemos tu pronta respuesta, sin embargo, necesitamos que…" at bounding box center [282, 255] width 335 height 87
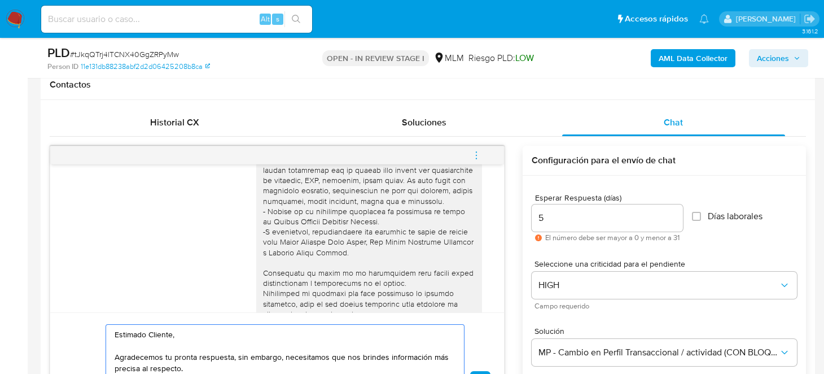
scroll to position [80, 0]
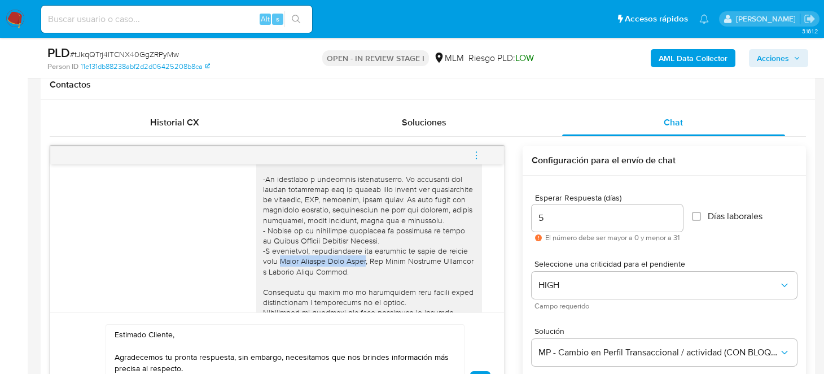
drag, startPoint x: 297, startPoint y: 262, endPoint x: 384, endPoint y: 259, distance: 87.6
click at [384, 259] on div at bounding box center [369, 230] width 212 height 257
copy div "Jesús Aurelio Ruiz Ramos"
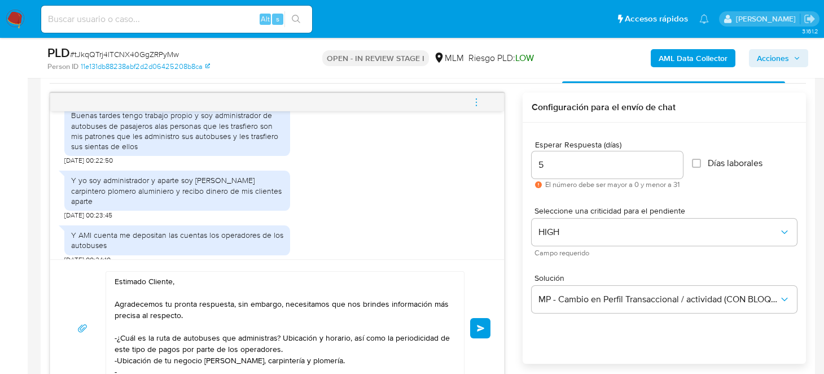
scroll to position [633, 0]
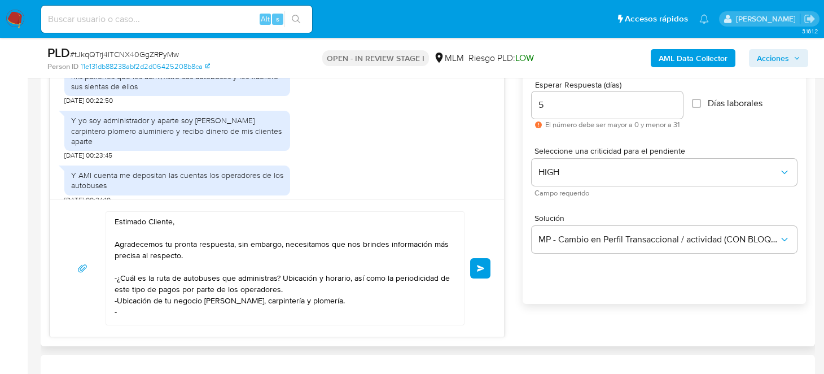
click at [347, 296] on textarea "Estimado Cliente, Agradecemos tu pronta respuesta, sin embargo, necesitamos que…" at bounding box center [282, 268] width 335 height 113
click at [237, 303] on textarea "Estimado Cliente, Agradecemos tu pronta respuesta, sin embargo, necesitamos que…" at bounding box center [282, 268] width 335 height 113
click at [154, 294] on textarea "Estimado Cliente, Agradecemos tu pronta respuesta, sin embargo, necesitamos que…" at bounding box center [282, 268] width 335 height 113
click at [136, 306] on textarea "Estimado Cliente, Agradecemos tu pronta respuesta, sin embargo, necesitamos que…" at bounding box center [282, 268] width 335 height 113
click at [362, 292] on textarea "Estimado Cliente, Agradecemos tu pronta respuesta, sin embargo, necesitamos que…" at bounding box center [282, 268] width 335 height 113
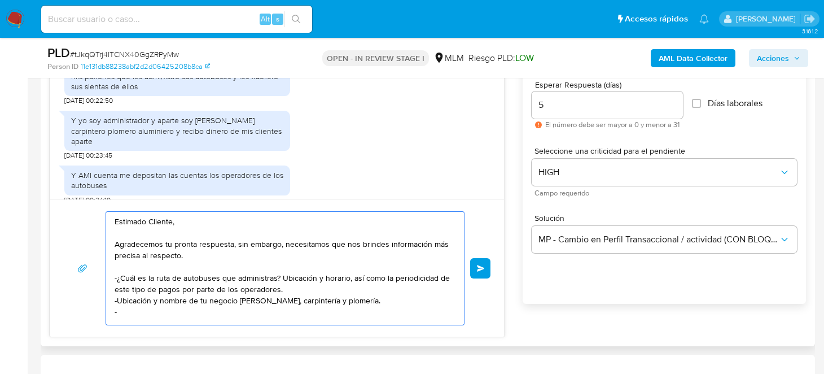
click at [150, 292] on textarea "Estimado Cliente, Agradecemos tu pronta respuesta, sin embargo, necesitamos que…" at bounding box center [282, 268] width 335 height 113
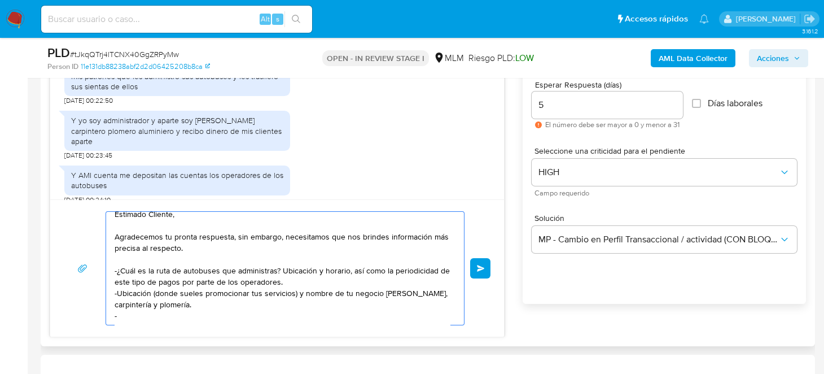
drag, startPoint x: 295, startPoint y: 292, endPoint x: 153, endPoint y: 295, distance: 141.7
click at [153, 295] on textarea "Estimado Cliente, Agradecemos tu pronta respuesta, sin embargo, necesitamos que…" at bounding box center [282, 268] width 335 height 113
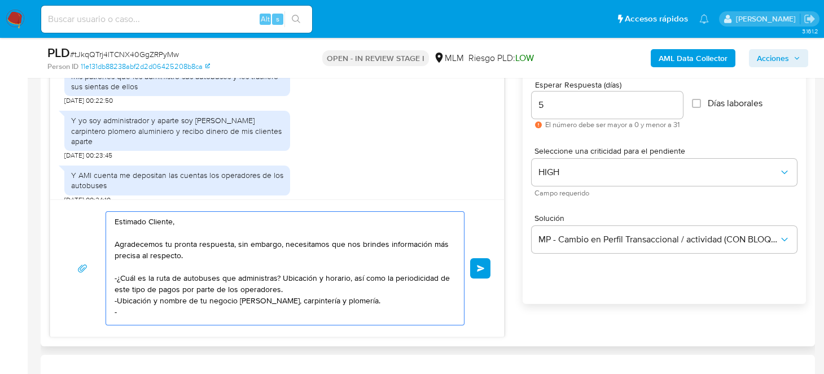
click at [362, 295] on textarea "Estimado Cliente, Agradecemos tu pronta respuesta, sin embargo, necesitamos que…" at bounding box center [282, 268] width 335 height 113
click at [181, 303] on textarea "Estimado Cliente, Agradecemos tu pronta respuesta, sin embargo, necesitamos que…" at bounding box center [282, 268] width 335 height 113
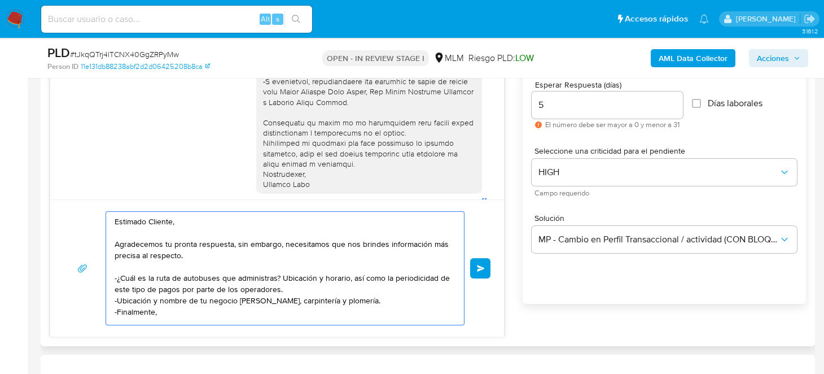
scroll to position [7, 0]
click at [294, 283] on textarea "Estimado Cliente, Agradecemos tu pronta respuesta, sin embargo, necesitamos que…" at bounding box center [282, 268] width 335 height 113
click at [204, 307] on textarea "Estimado Cliente, Agradecemos tu pronta respuesta, sin embargo, necesitamos que…" at bounding box center [282, 268] width 335 height 113
click at [266, 309] on textarea "Estimado Cliente, Agradecemos tu pronta respuesta, sin embargo, necesitamos que…" at bounding box center [282, 268] width 335 height 113
click at [181, 304] on textarea "Estimado Cliente, Agradecemos tu pronta respuesta, sin embargo, necesitamos que…" at bounding box center [282, 268] width 335 height 113
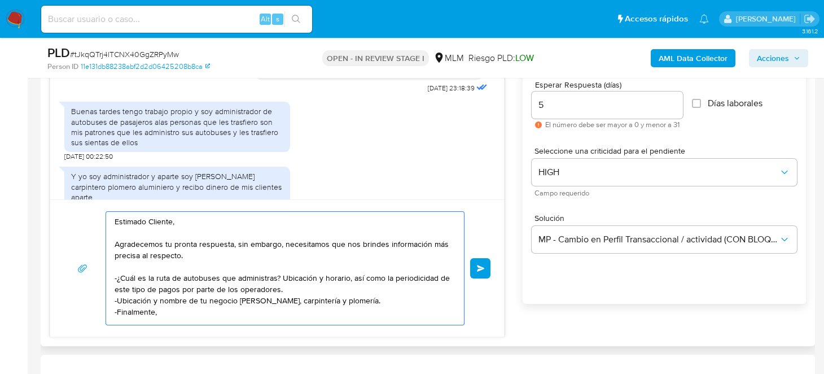
click at [279, 268] on textarea "Estimado Cliente, Agradecemos tu pronta respuesta, sin embargo, necesitamos que…" at bounding box center [282, 268] width 335 height 113
click at [355, 278] on textarea "Estimado Cliente, Agradecemos tu pronta respuesta, sin embargo, necesitamos que…" at bounding box center [282, 268] width 335 height 113
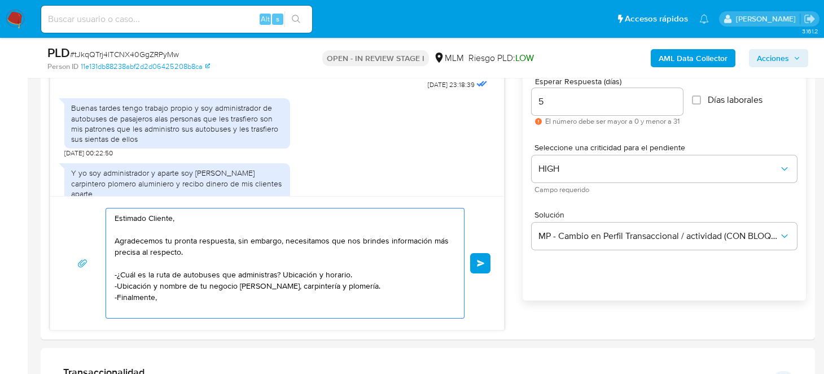
scroll to position [746, 0]
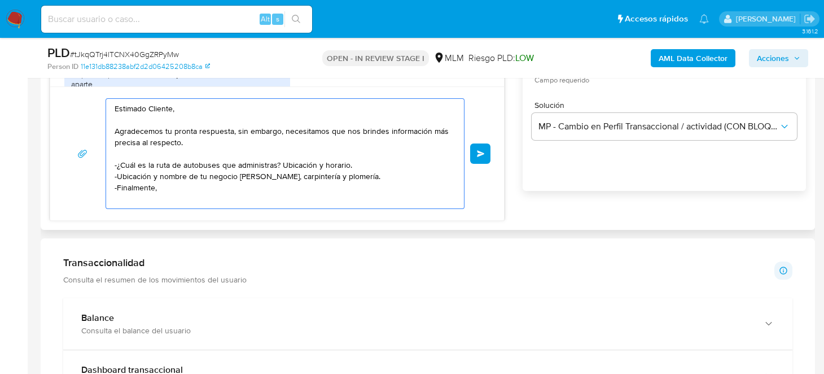
click at [181, 185] on textarea "Estimado Cliente, Agradecemos tu pronta respuesta, sin embargo, necesitamos que…" at bounding box center [282, 154] width 335 height 110
click at [159, 184] on textarea "Estimado Cliente, Agradecemos tu pronta respuesta, sin embargo, necesitamos que…" at bounding box center [282, 154] width 335 height 110
click at [356, 163] on textarea "Estimado Cliente, Agradecemos tu pronta respuesta, sin embargo, necesitamos que…" at bounding box center [282, 154] width 335 height 110
click at [134, 175] on textarea "Estimado Cliente, Agradecemos tu pronta respuesta, sin embargo, necesitamos que…" at bounding box center [282, 154] width 335 height 110
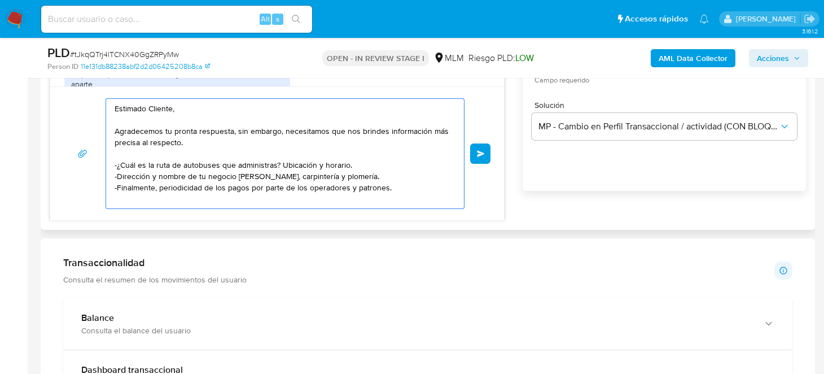
click at [363, 172] on textarea "Estimado Cliente, Agradecemos tu pronta respuesta, sin embargo, necesitamos que…" at bounding box center [282, 154] width 335 height 110
click at [176, 193] on textarea "Estimado Cliente, Agradecemos tu pronta respuesta, sin embargo, necesitamos que…" at bounding box center [282, 154] width 335 height 110
click at [366, 174] on textarea "Estimado Cliente, Agradecemos tu pronta respuesta, sin embargo, necesitamos que…" at bounding box center [282, 154] width 335 height 110
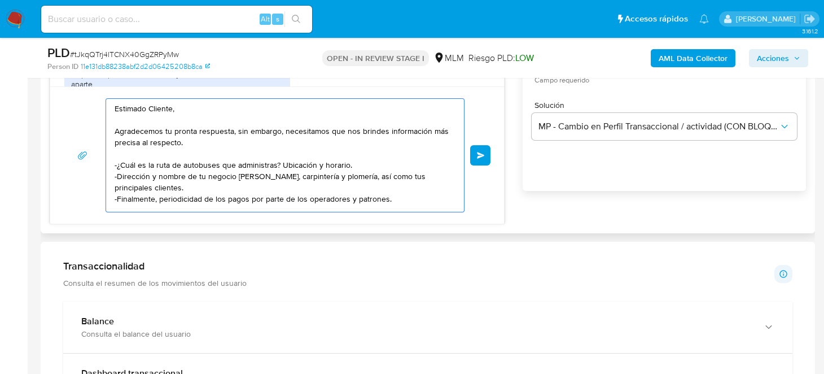
scroll to position [7, 0]
click at [259, 202] on textarea "Estimado Cliente, Agradecemos tu pronta respuesta, sin embargo, necesitamos que…" at bounding box center [282, 155] width 335 height 113
click at [211, 189] on textarea "Estimado Cliente, Agradecemos tu pronta respuesta, sin embargo, necesitamos que…" at bounding box center [282, 155] width 335 height 113
click at [246, 189] on textarea "Estimado Cliente, Agradecemos tu pronta respuesta, sin embargo, necesitamos que…" at bounding box center [282, 155] width 335 height 113
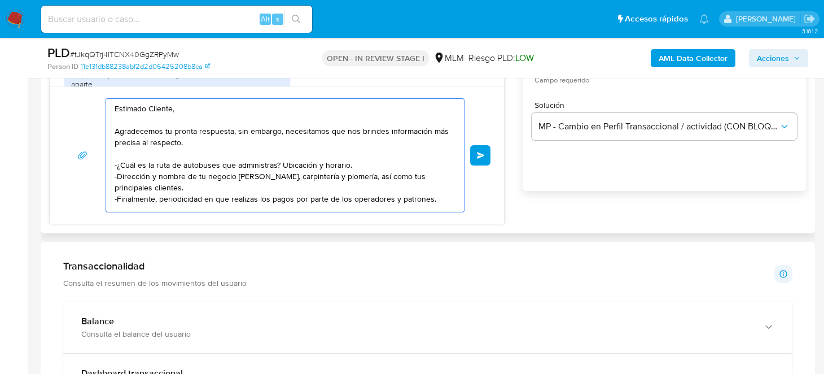
click at [246, 189] on textarea "Estimado Cliente, Agradecemos tu pronta respuesta, sin embargo, necesitamos que…" at bounding box center [282, 155] width 335 height 113
click at [398, 188] on textarea "Estimado Cliente, Agradecemos tu pronta respuesta, sin embargo, necesitamos que…" at bounding box center [282, 155] width 335 height 113
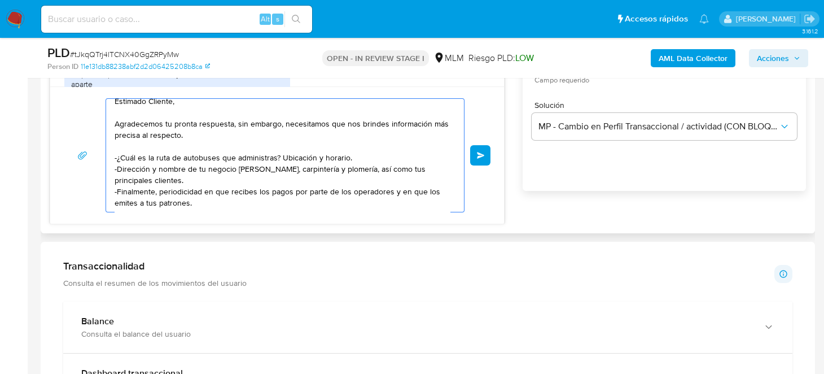
click at [218, 201] on textarea "Estimado Cliente, Agradecemos tu pronta respuesta, sin embargo, necesitamos que…" at bounding box center [282, 155] width 335 height 113
click at [426, 190] on textarea "Estimado Cliente, Agradecemos tu pronta respuesta, sin embargo, necesitamos que…" at bounding box center [282, 155] width 335 height 113
click at [143, 199] on textarea "Estimado Cliente, Agradecemos tu pronta respuesta, sin embargo, necesitamos que…" at bounding box center [282, 155] width 335 height 113
click at [270, 199] on textarea "Estimado Cliente, Agradecemos tu pronta respuesta, sin embargo, necesitamos que…" at bounding box center [282, 155] width 335 height 113
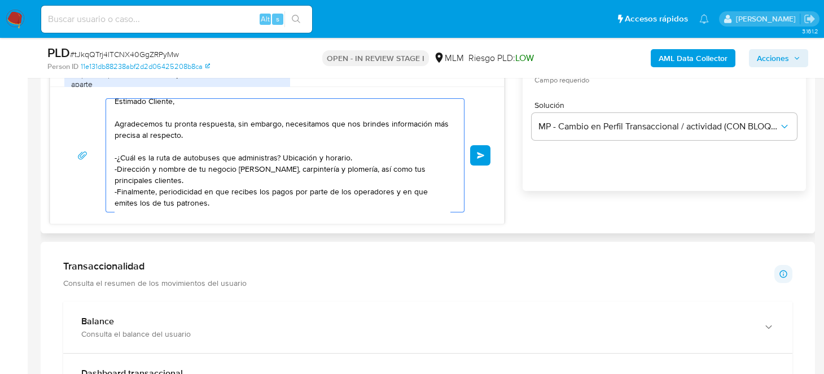
click at [233, 204] on textarea "Estimado Cliente, Agradecemos tu pronta respuesta, sin embargo, necesitamos que…" at bounding box center [282, 155] width 335 height 113
click at [222, 204] on textarea "Estimado Cliente, Agradecemos tu pronta respuesta, sin embargo, necesitamos que…" at bounding box center [282, 155] width 335 height 113
paste textarea "Excelente tarde, Atentamente, Mercado Pago."
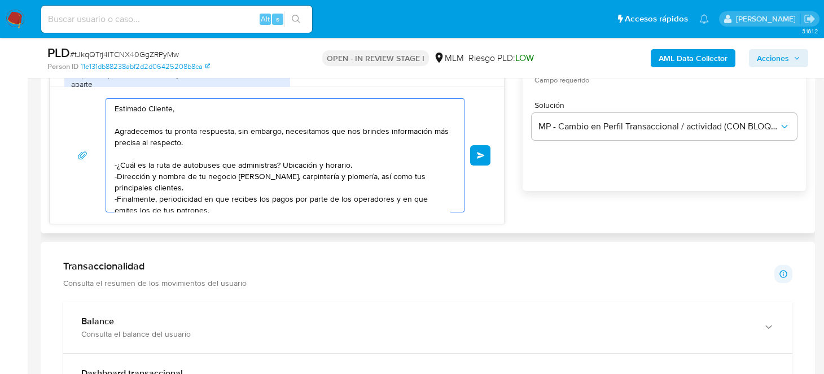
scroll to position [56, 0]
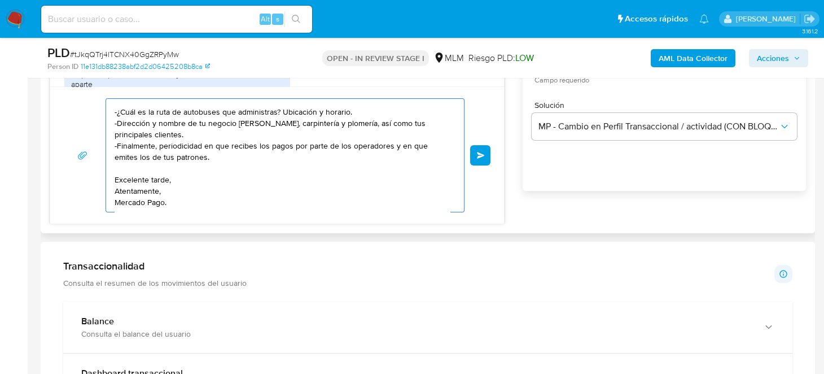
click at [317, 107] on textarea "Estimado Cliente, Agradecemos tu pronta respuesta, sin embargo, necesitamos que…" at bounding box center [282, 155] width 335 height 113
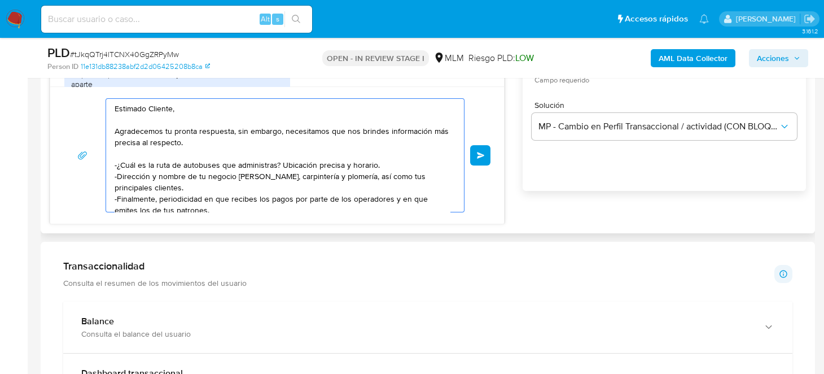
click at [330, 160] on textarea "Estimado Cliente, Agradecemos tu pronta respuesta, sin embargo, necesitamos que…" at bounding box center [282, 155] width 335 height 113
drag, startPoint x: 332, startPoint y: 159, endPoint x: 307, endPoint y: 173, distance: 28.8
click at [302, 176] on textarea "Estimado Cliente, Agradecemos tu pronta respuesta, sin embargo, necesitamos que…" at bounding box center [282, 155] width 335 height 113
click at [339, 162] on textarea "Estimado Cliente, Agradecemos tu pronta respuesta, sin embargo, necesitamos que…" at bounding box center [282, 155] width 335 height 113
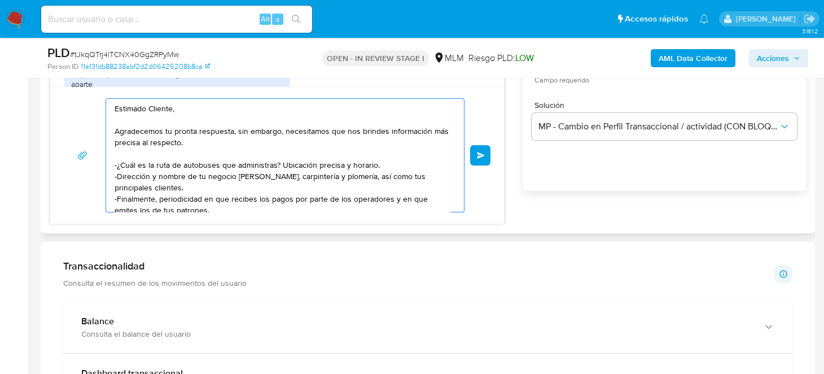
click at [339, 162] on textarea "Estimado Cliente, Agradecemos tu pronta respuesta, sin embargo, necesitamos que…" at bounding box center [282, 155] width 335 height 113
click at [204, 184] on textarea "Estimado Cliente, Agradecemos tu pronta respuesta, sin embargo, necesitamos que…" at bounding box center [282, 155] width 335 height 113
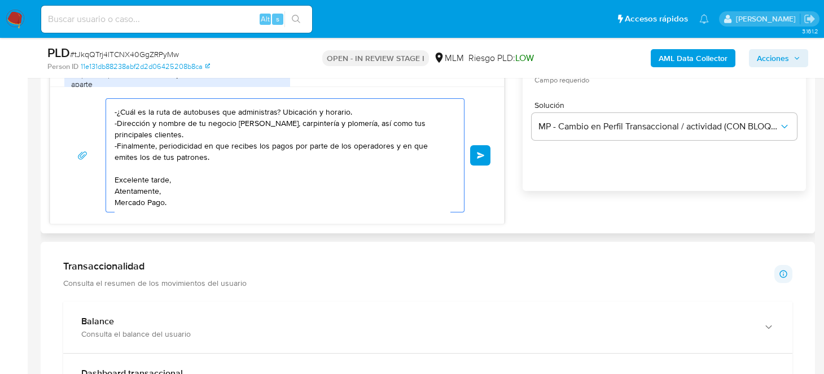
click at [226, 160] on textarea "Estimado Cliente, Agradecemos tu pronta respuesta, sin embargo, necesitamos que…" at bounding box center [282, 155] width 335 height 113
click at [204, 142] on textarea "Estimado Cliente, Agradecemos tu pronta respuesta, sin embargo, necesitamos que…" at bounding box center [282, 155] width 335 height 113
click at [265, 160] on textarea "Estimado Cliente, Agradecemos tu pronta respuesta, sin embargo, necesitamos que…" at bounding box center [282, 155] width 335 height 113
click at [176, 152] on textarea "Estimado Cliente, Agradecemos tu pronta respuesta, sin embargo, necesitamos que…" at bounding box center [282, 155] width 335 height 113
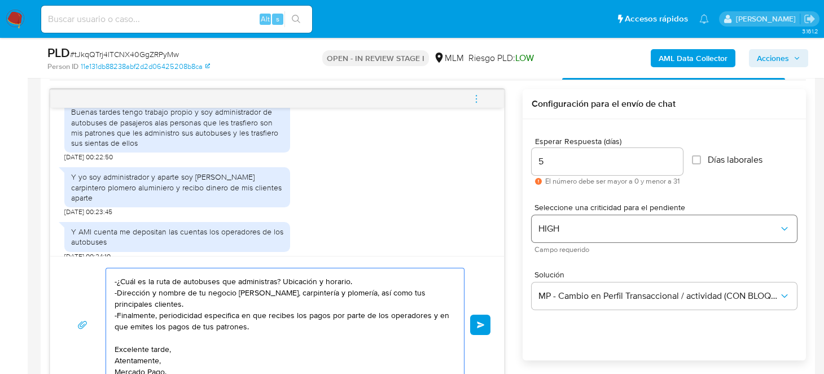
scroll to position [633, 0]
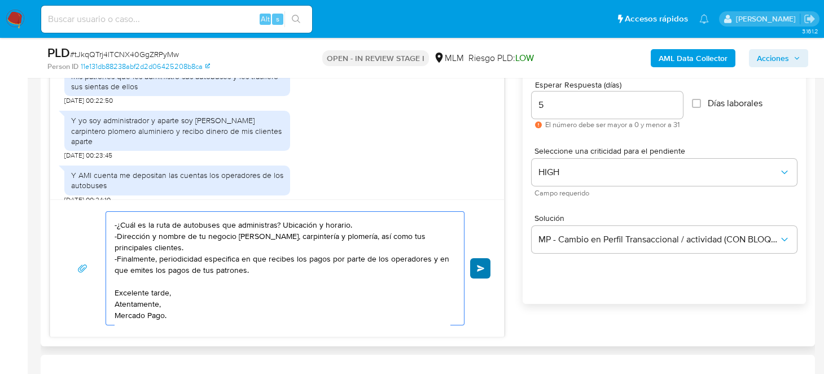
type textarea "Estimado Cliente, Agradecemos tu pronta respuesta, sin embargo, necesitamos que…"
click at [484, 266] on span "Enviar" at bounding box center [481, 268] width 8 height 7
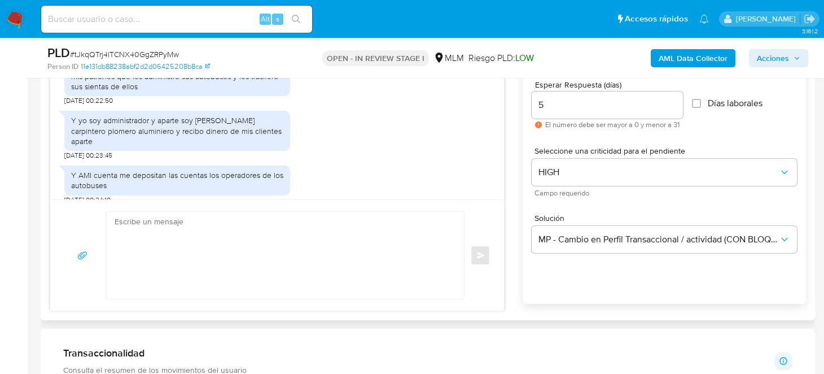
scroll to position [503, 0]
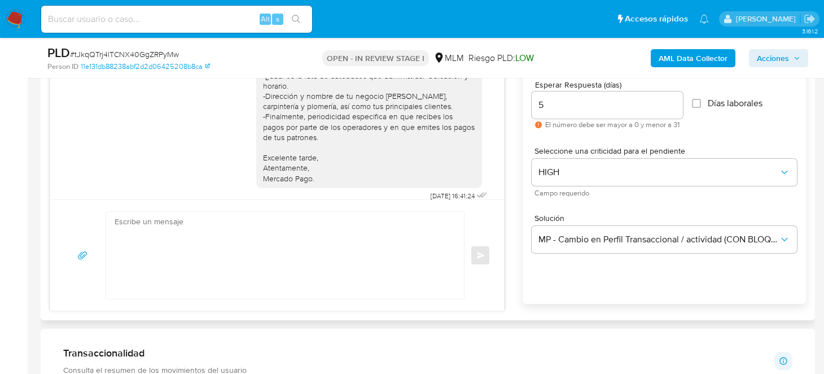
click at [478, 267] on div "Enviar" at bounding box center [277, 255] width 427 height 88
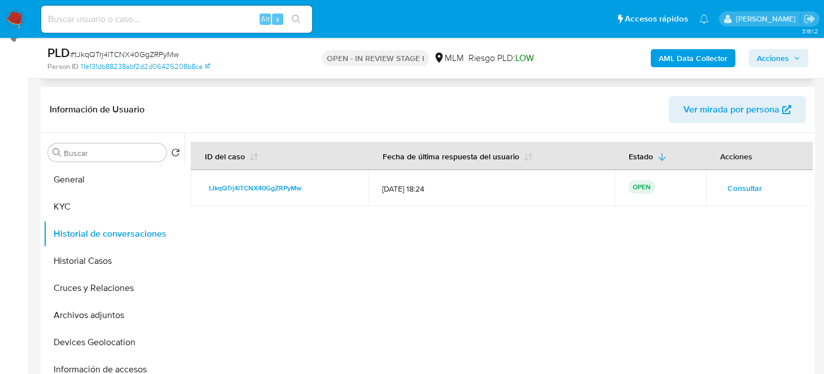
scroll to position [125, 0]
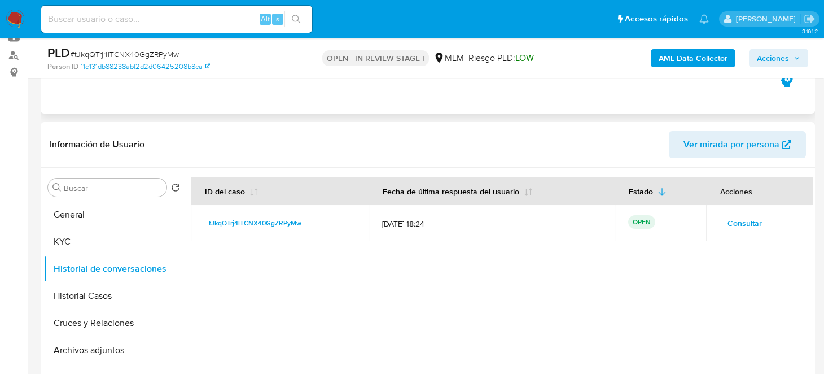
click at [19, 18] on img at bounding box center [15, 19] width 19 height 19
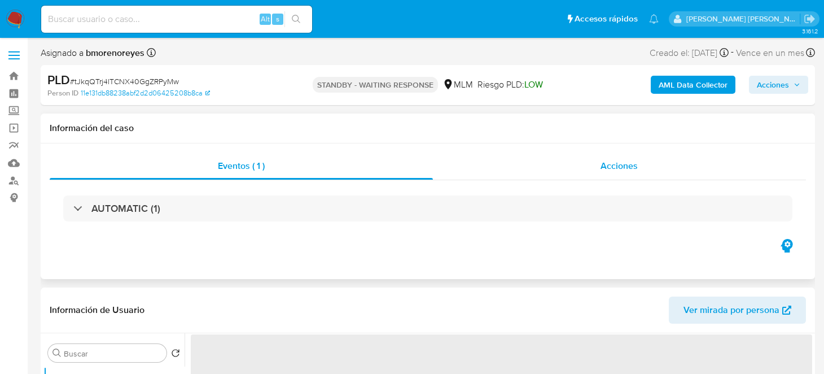
select select "10"
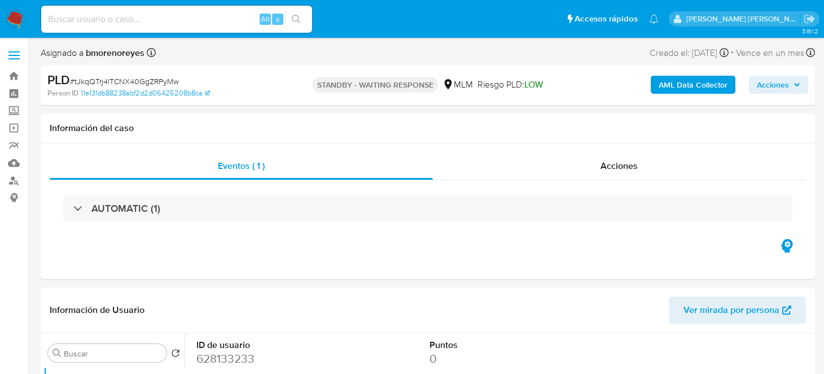
click at [21, 19] on img at bounding box center [15, 19] width 19 height 19
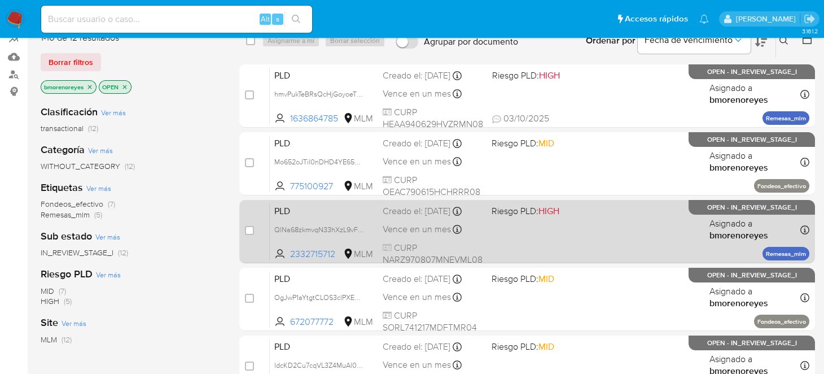
scroll to position [112, 0]
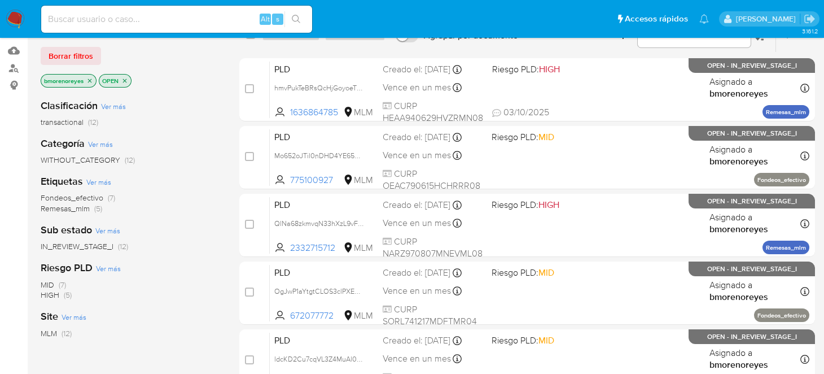
click at [124, 75] on p "OPEN" at bounding box center [115, 81] width 32 height 12
click at [123, 79] on icon "close-filter" at bounding box center [124, 80] width 7 height 7
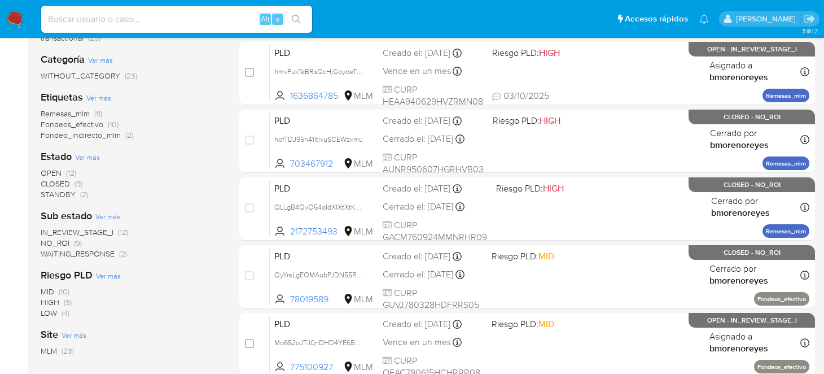
scroll to position [226, 0]
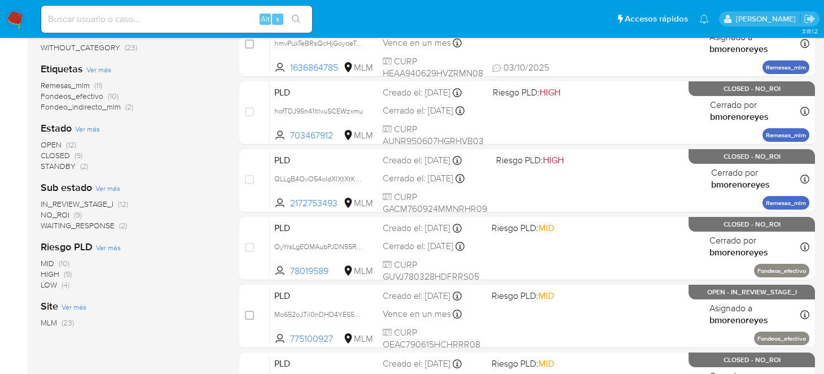
click at [58, 143] on span "OPEN" at bounding box center [51, 144] width 21 height 11
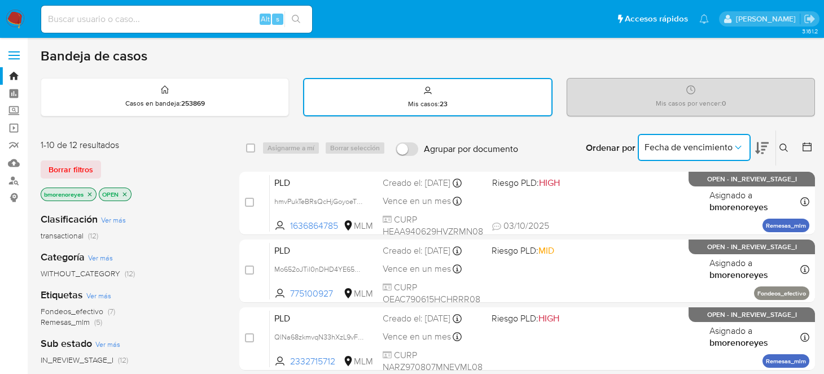
click at [739, 146] on icon "Ordenar por" at bounding box center [738, 147] width 11 height 11
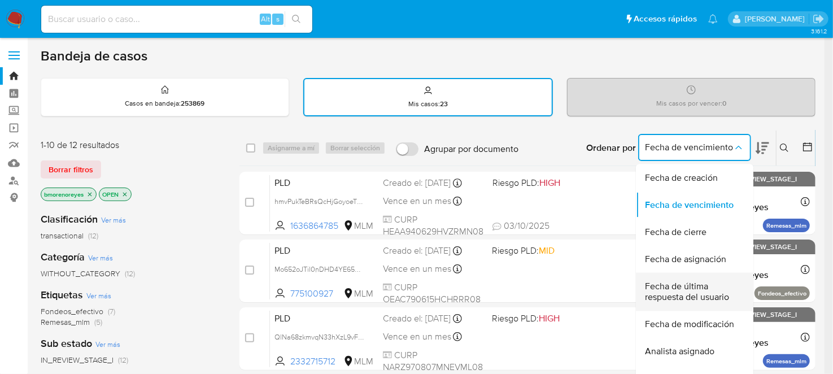
click at [684, 292] on span "Fecha de última respuesta del usuario" at bounding box center [691, 292] width 93 height 23
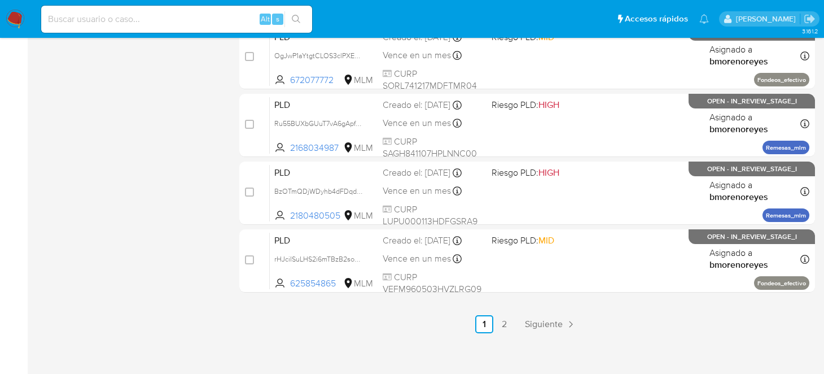
scroll to position [558, 0]
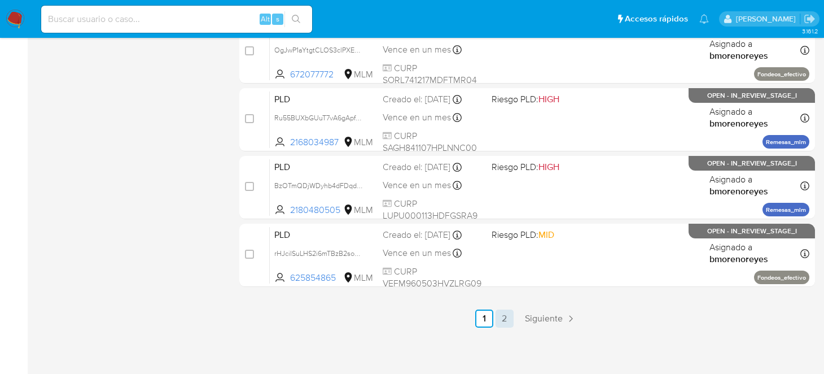
click at [503, 318] on link "2" at bounding box center [505, 318] width 18 height 18
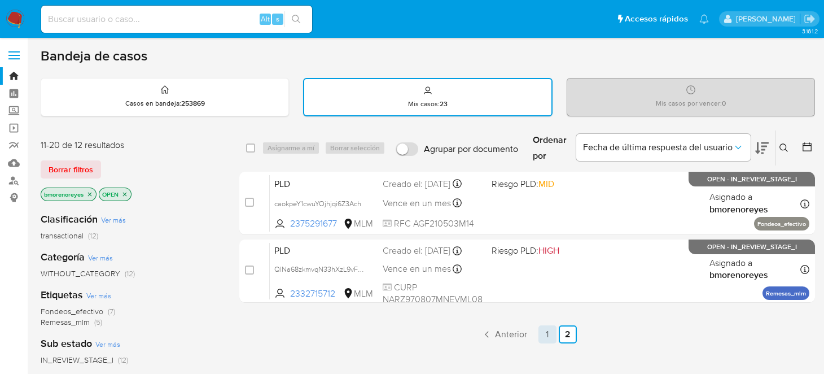
click at [549, 330] on link "1" at bounding box center [547, 334] width 18 height 18
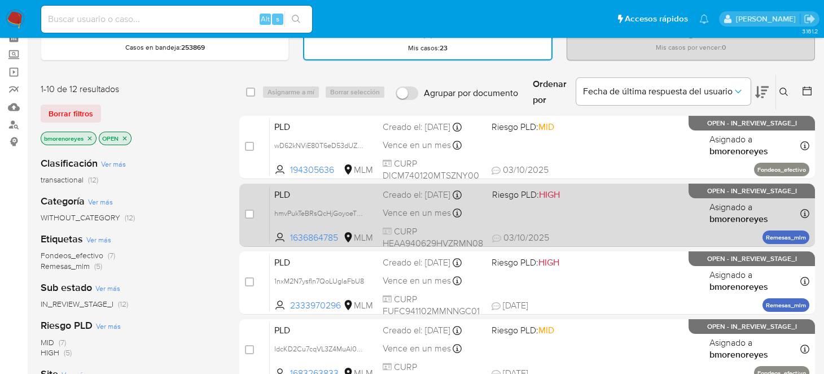
scroll to position [112, 0]
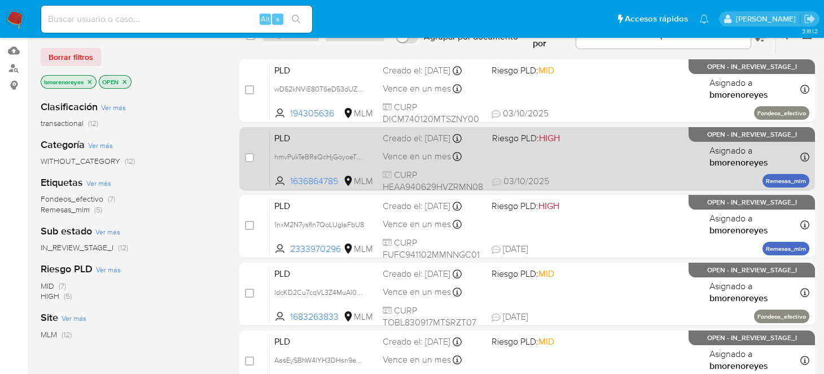
click at [581, 156] on div "PLD hmvPukTeBRsQcHjGoyoeTNMy 1636864785 MLM Riesgo PLD: HIGH Creado el: 12/09/2…" at bounding box center [540, 158] width 540 height 57
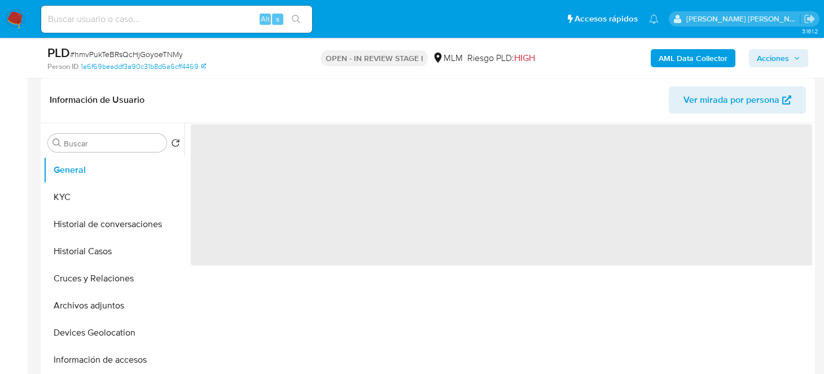
select select "10"
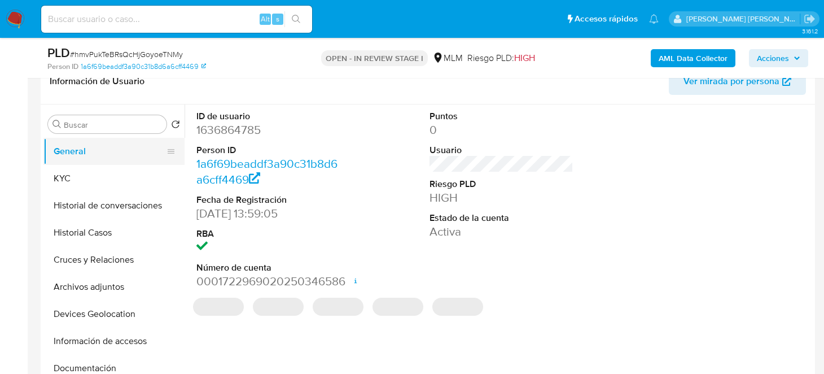
scroll to position [169, 0]
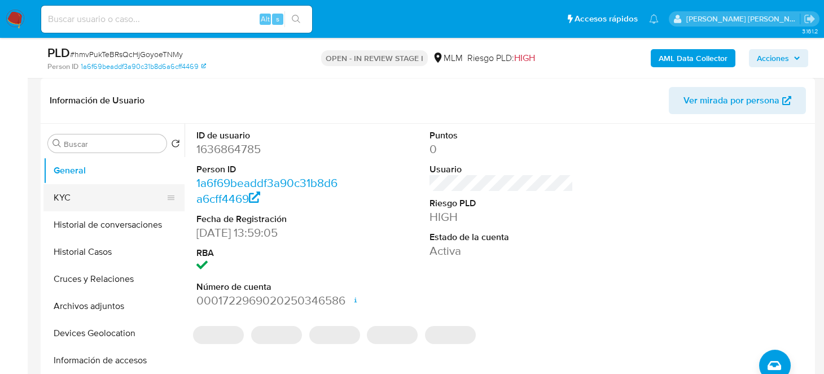
click at [74, 200] on button "KYC" at bounding box center [109, 197] width 132 height 27
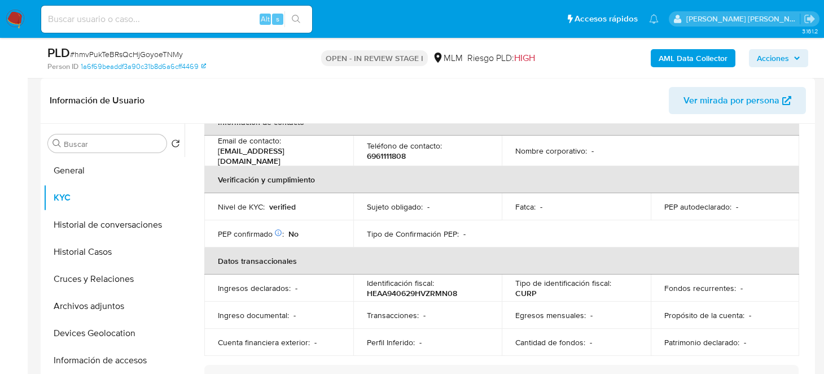
scroll to position [137, 0]
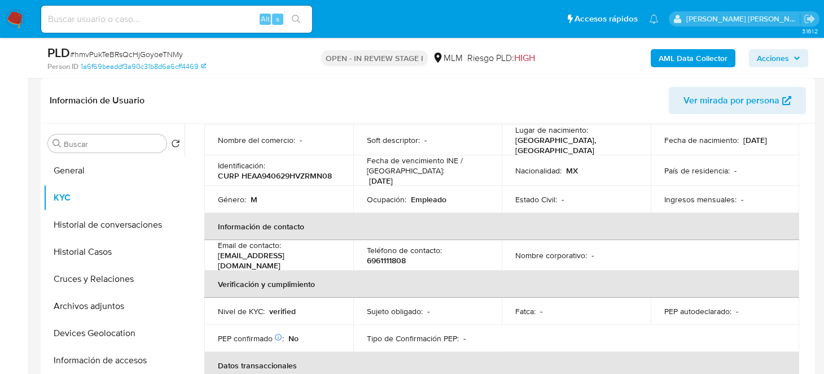
click at [16, 14] on img at bounding box center [15, 19] width 19 height 19
